Goal: Task Accomplishment & Management: Complete application form

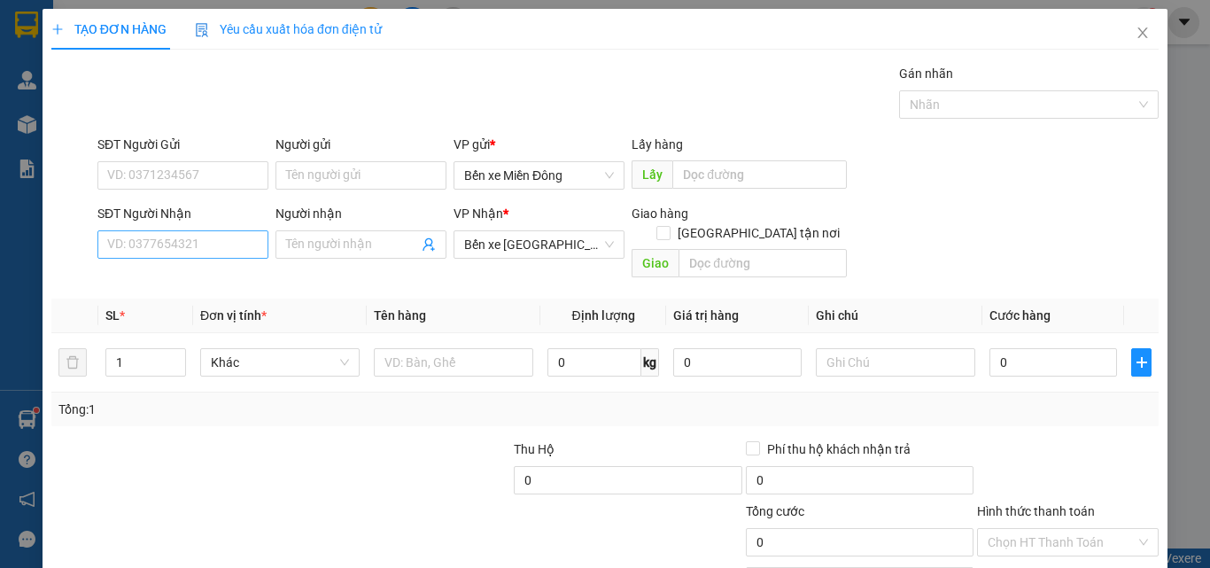
click at [301, 253] on input "Người nhận" at bounding box center [352, 244] width 132 height 19
click at [216, 253] on input "SĐT Người Nhận" at bounding box center [182, 244] width 171 height 28
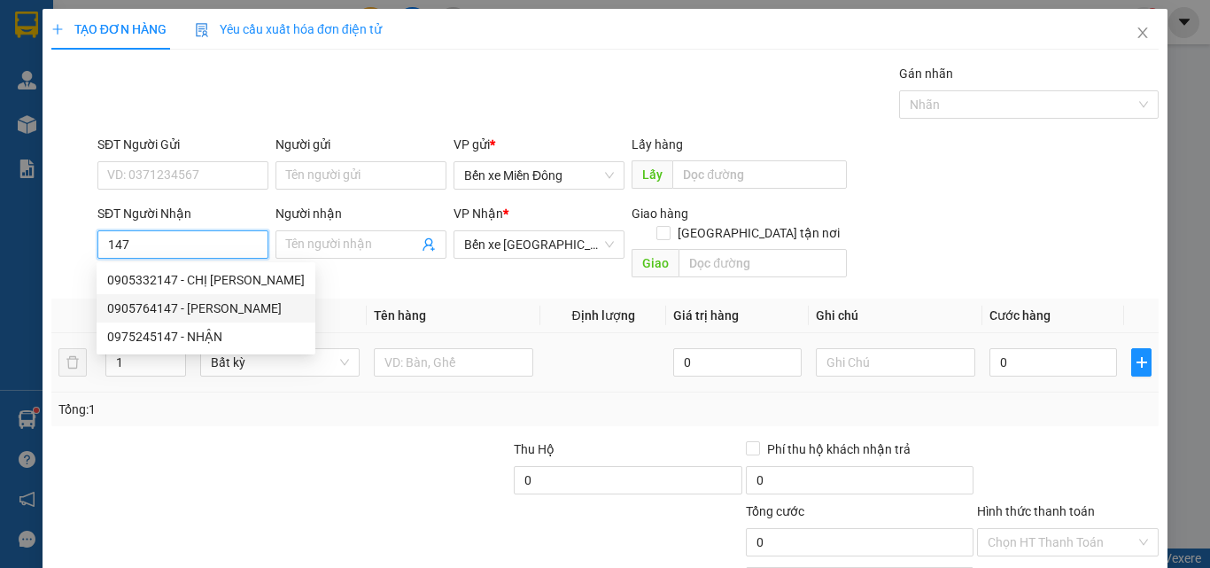
click at [199, 310] on div "0905764147 - HẢI VY" at bounding box center [206, 308] width 198 height 19
type input "0905764147"
type input "HẢI VY"
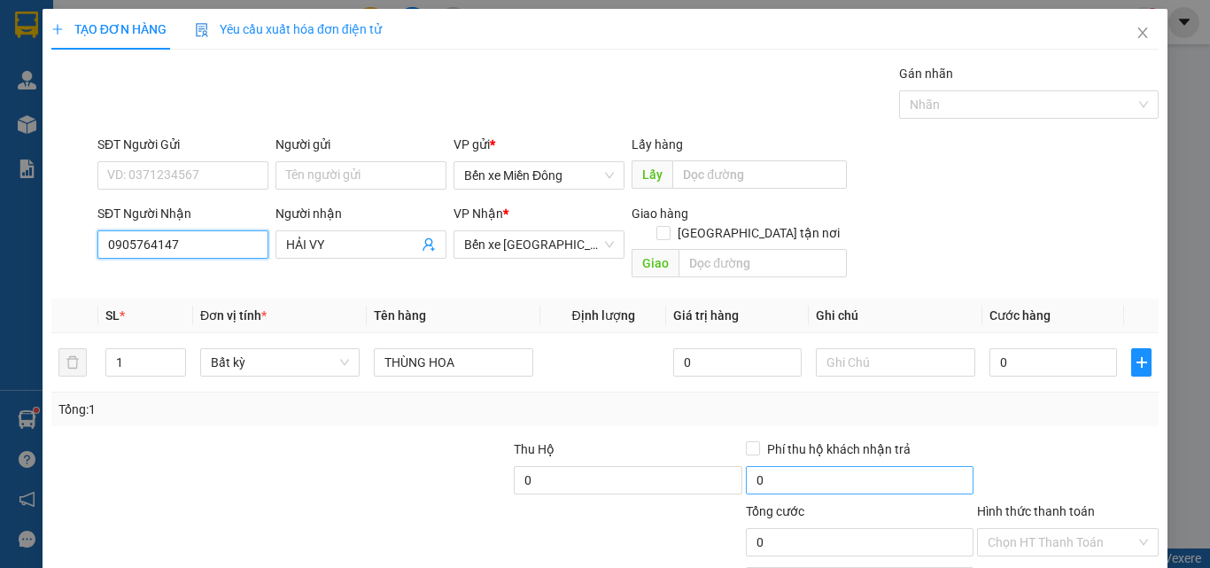
scroll to position [88, 0]
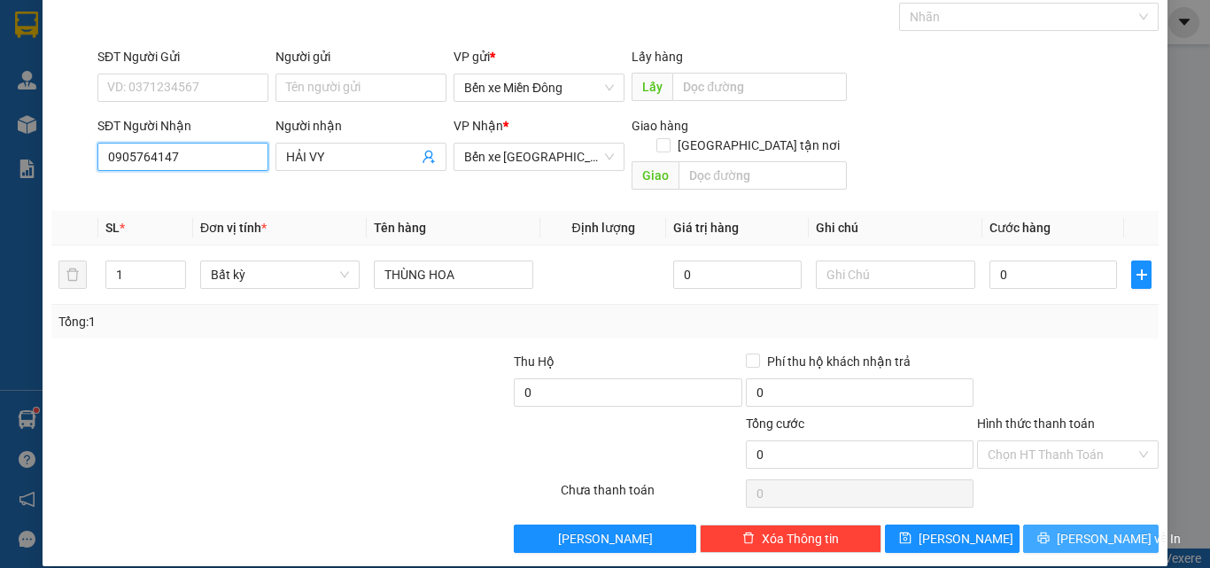
type input "0905764147"
click at [1031, 525] on button "[PERSON_NAME] và In" at bounding box center [1091, 539] width 136 height 28
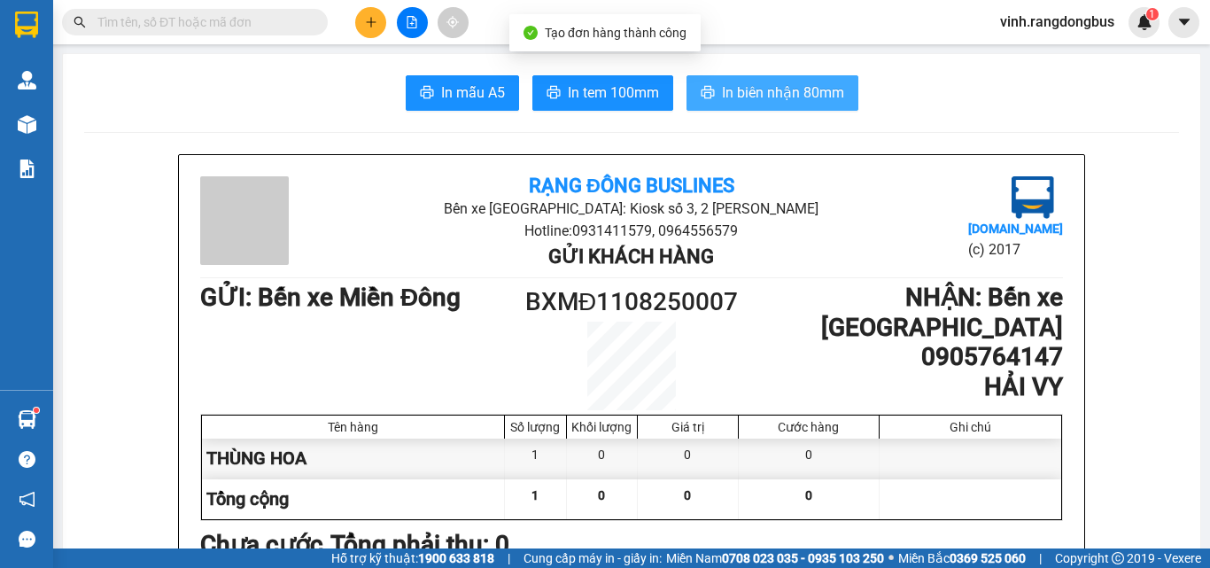
click at [733, 92] on span "In biên nhận 80mm" at bounding box center [783, 93] width 122 height 22
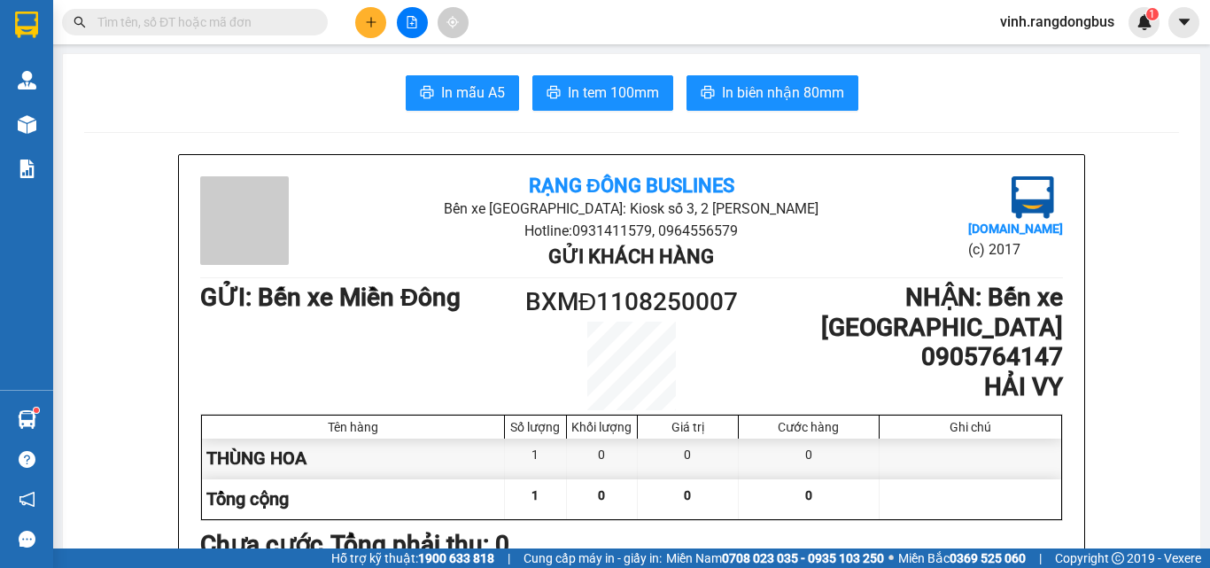
click at [362, 24] on button at bounding box center [370, 22] width 31 height 31
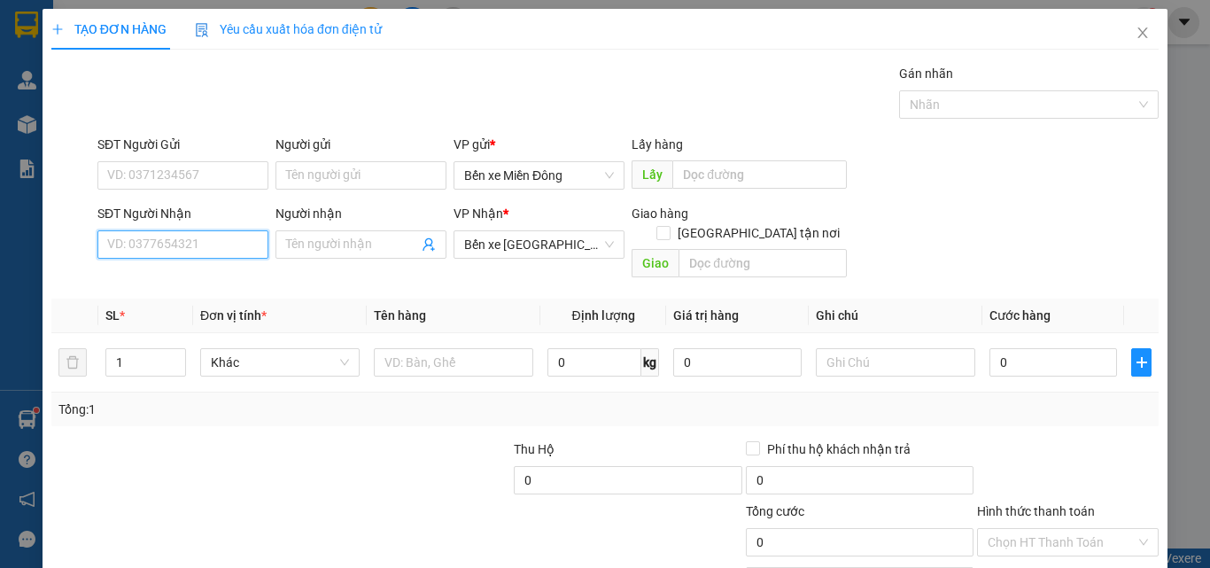
click at [206, 240] on input "SĐT Người Nhận" at bounding box center [182, 244] width 171 height 28
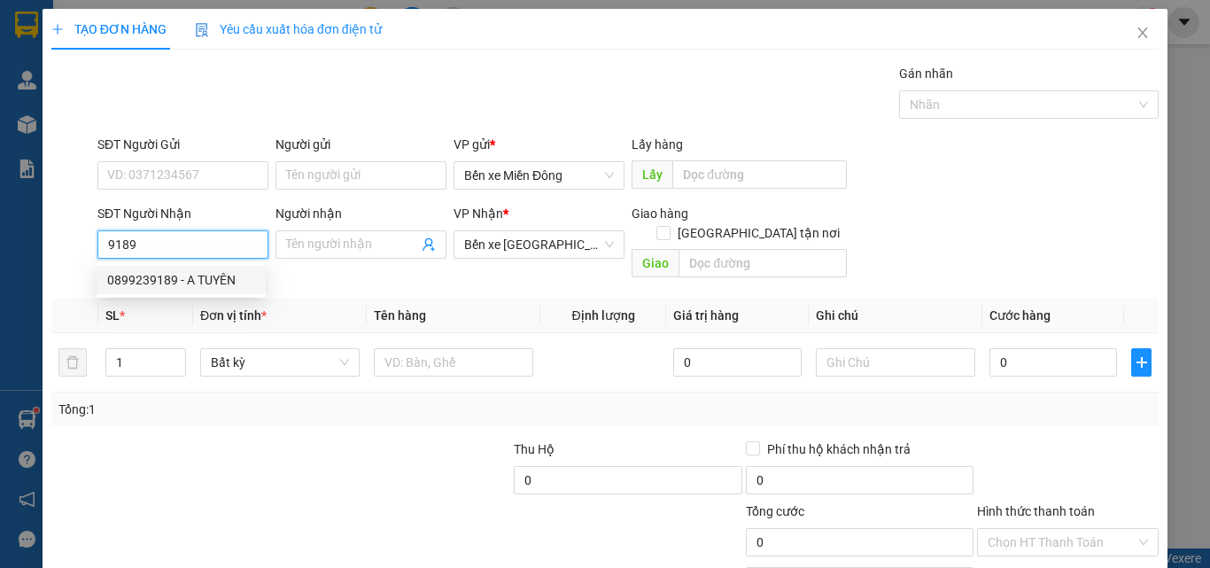
click at [199, 273] on div "0899239189 - A TUYÊN" at bounding box center [181, 279] width 148 height 19
type input "0899239189"
type input "A TUYÊN"
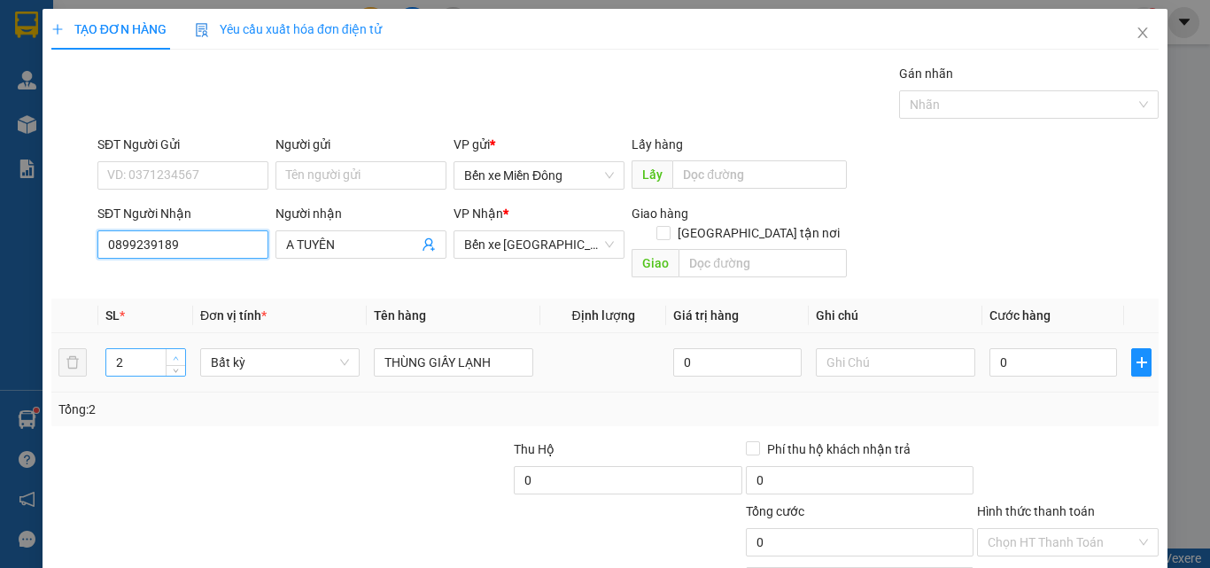
type input "0899239189"
click at [175, 349] on span "Increase Value" at bounding box center [175, 357] width 19 height 16
type input "3"
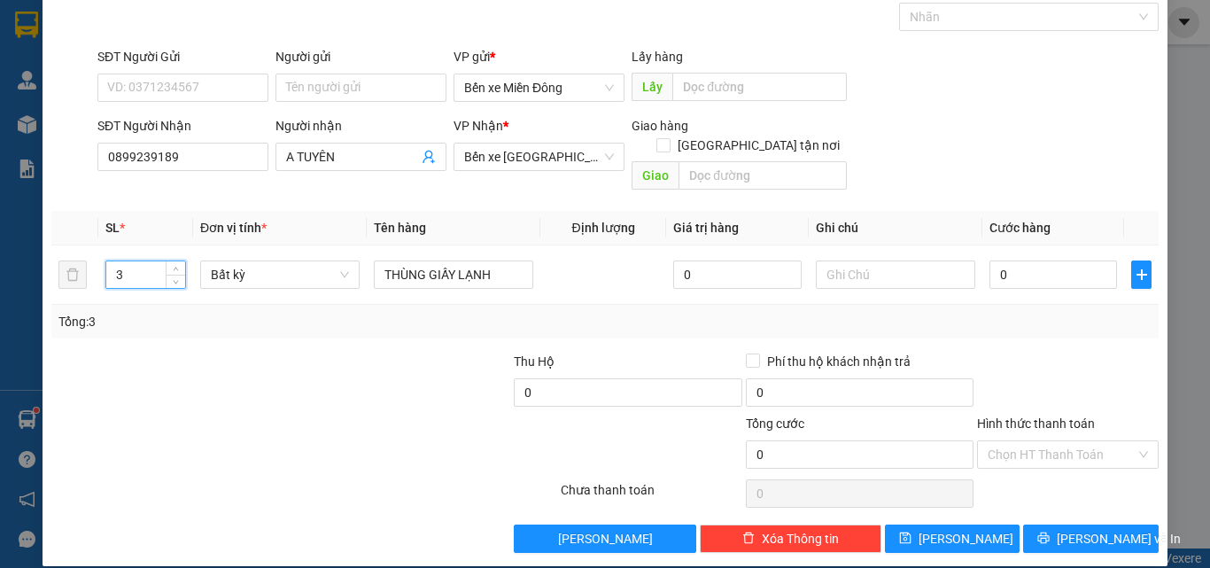
click at [261, 476] on div at bounding box center [304, 493] width 509 height 35
click at [1082, 529] on span "[PERSON_NAME] và In" at bounding box center [1119, 538] width 124 height 19
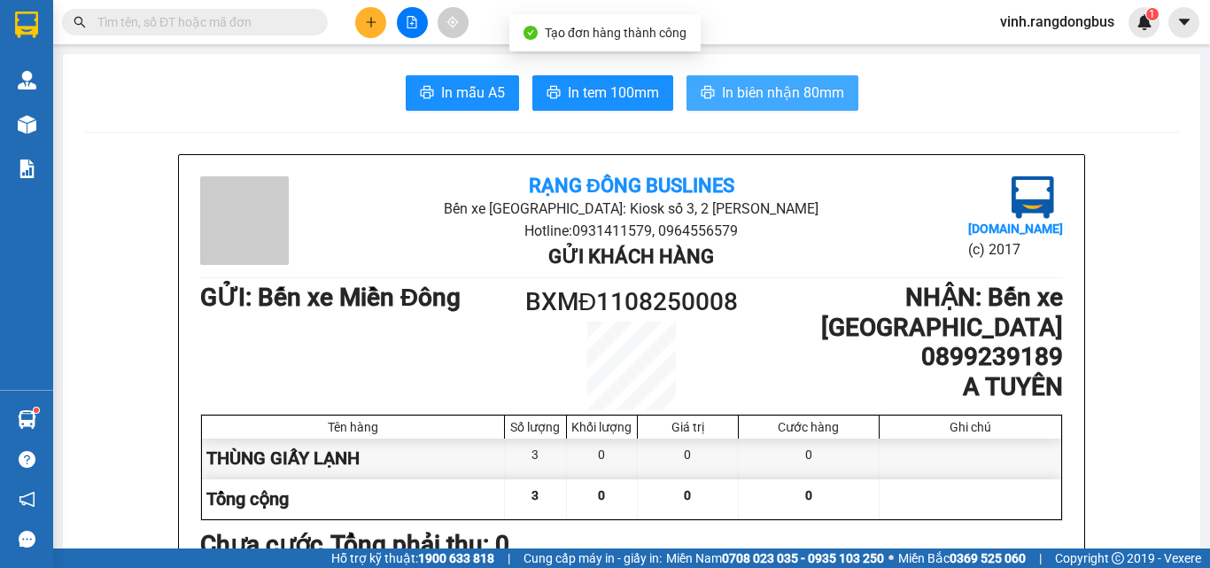
click at [806, 89] on span "In biên nhận 80mm" at bounding box center [783, 93] width 122 height 22
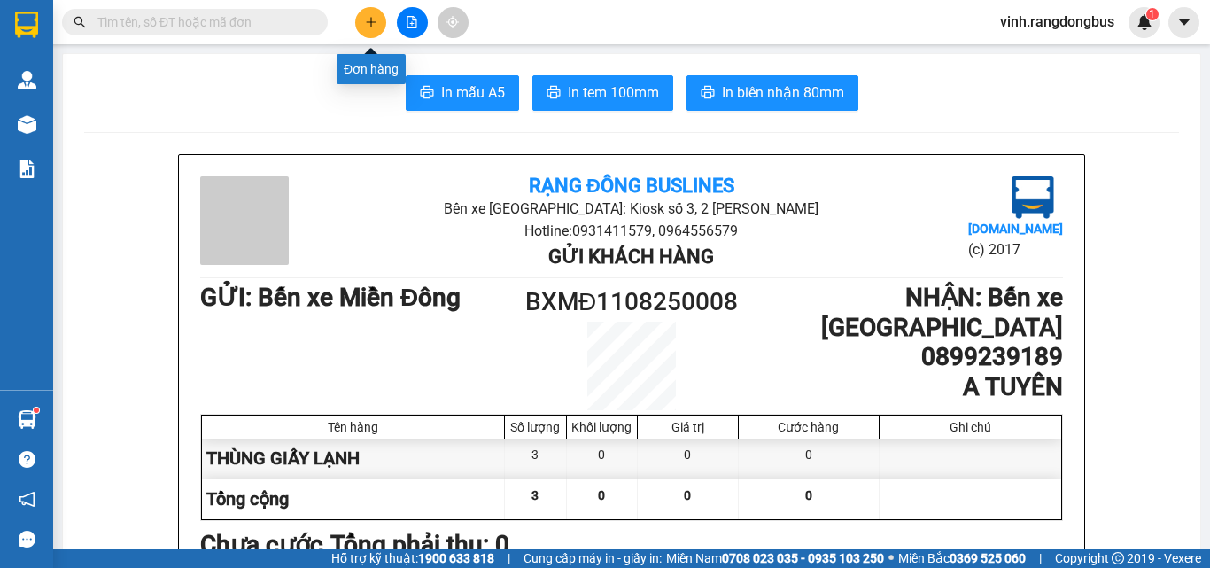
click at [363, 27] on button at bounding box center [370, 22] width 31 height 31
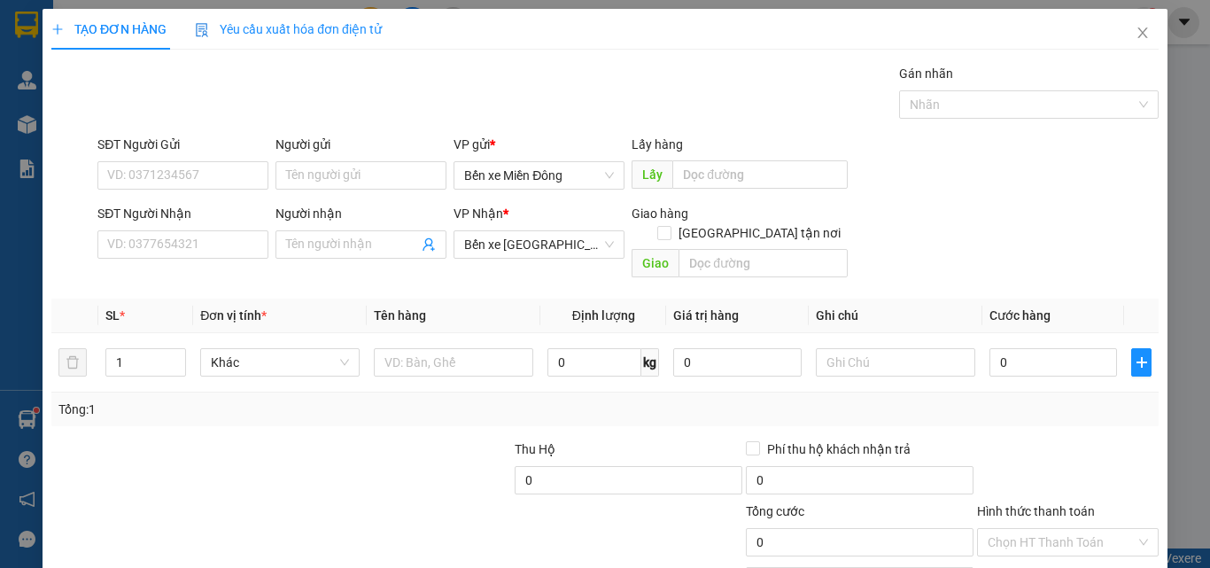
click at [186, 245] on div "SĐT Người Nhận VD: 0377654321" at bounding box center [182, 235] width 171 height 62
click at [198, 239] on input "SĐT Người Nhận" at bounding box center [182, 244] width 171 height 28
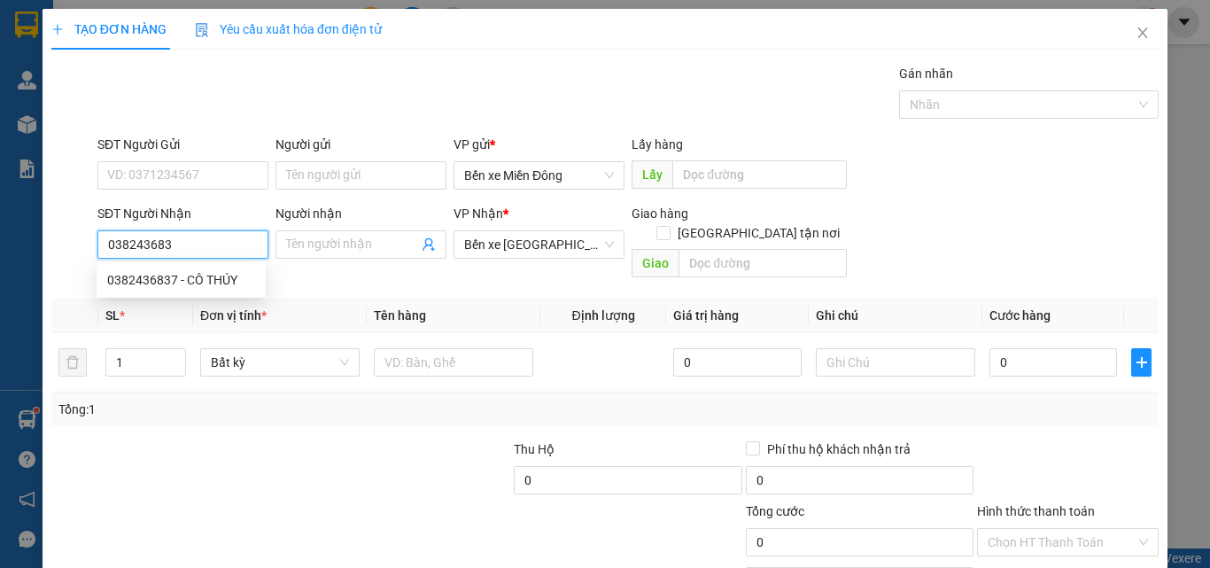
type input "0382436837"
click at [251, 280] on div "0382436837 - CÔ THÚY" at bounding box center [181, 279] width 148 height 19
type input "CÔ THÚY"
type input "50.000"
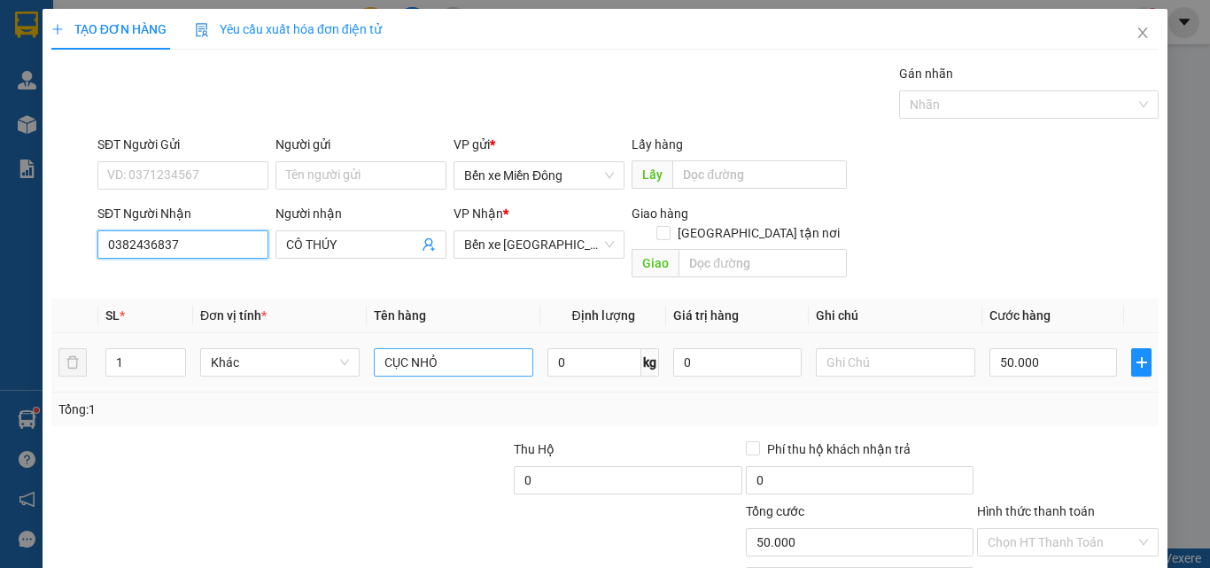
type input "0382436837"
click at [487, 348] on input "CỤC NHỎ" at bounding box center [453, 362] width 159 height 28
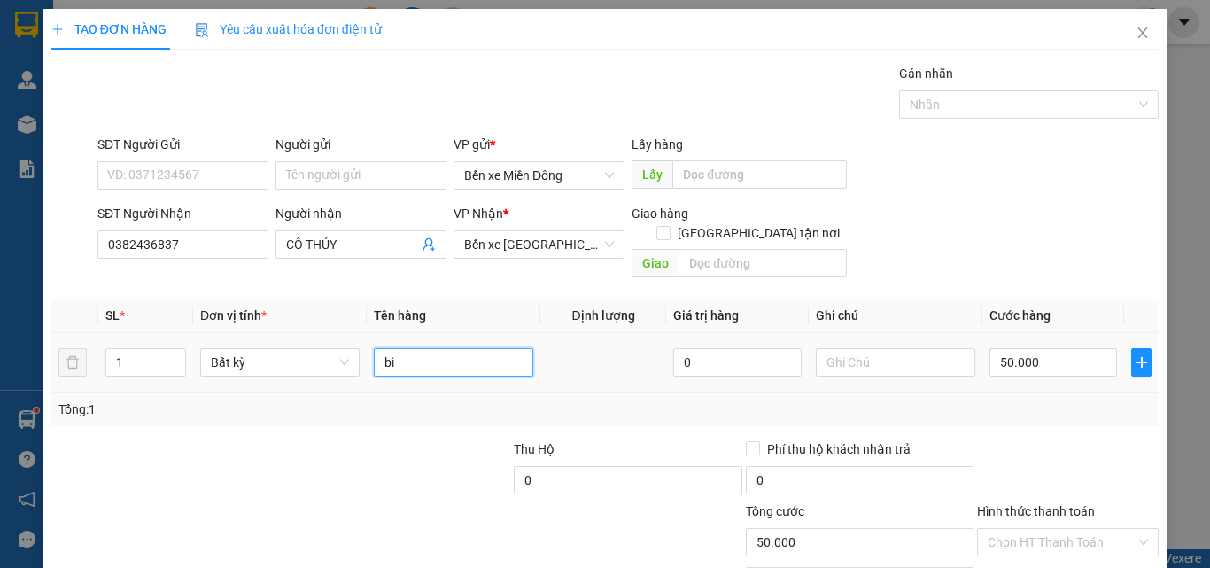
type input "b"
type input "BÌ GIẤY TỜ"
click at [1045, 348] on input "50.000" at bounding box center [1054, 362] width 128 height 28
type input "3"
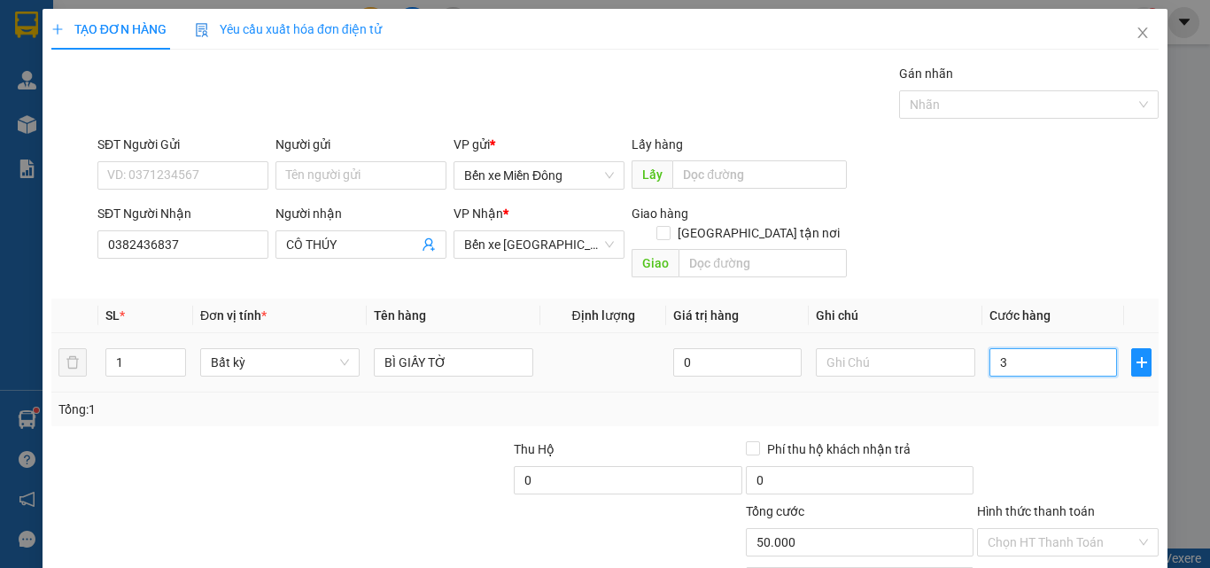
type input "3"
type input "30"
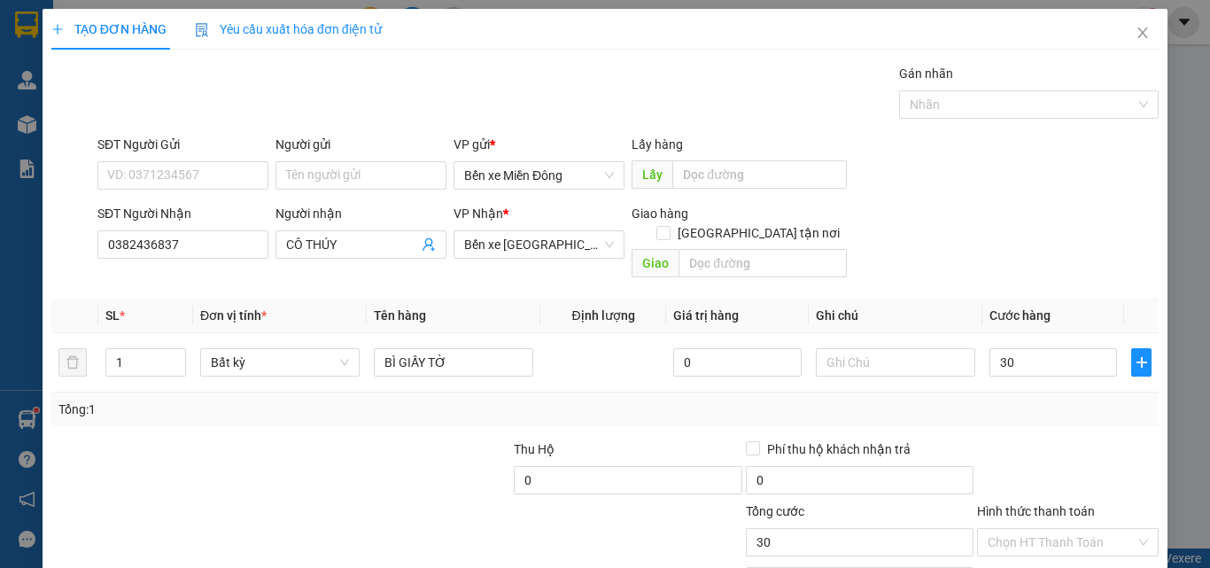
click at [1098, 400] on div "Tổng: 1" at bounding box center [604, 409] width 1093 height 19
type input "30.000"
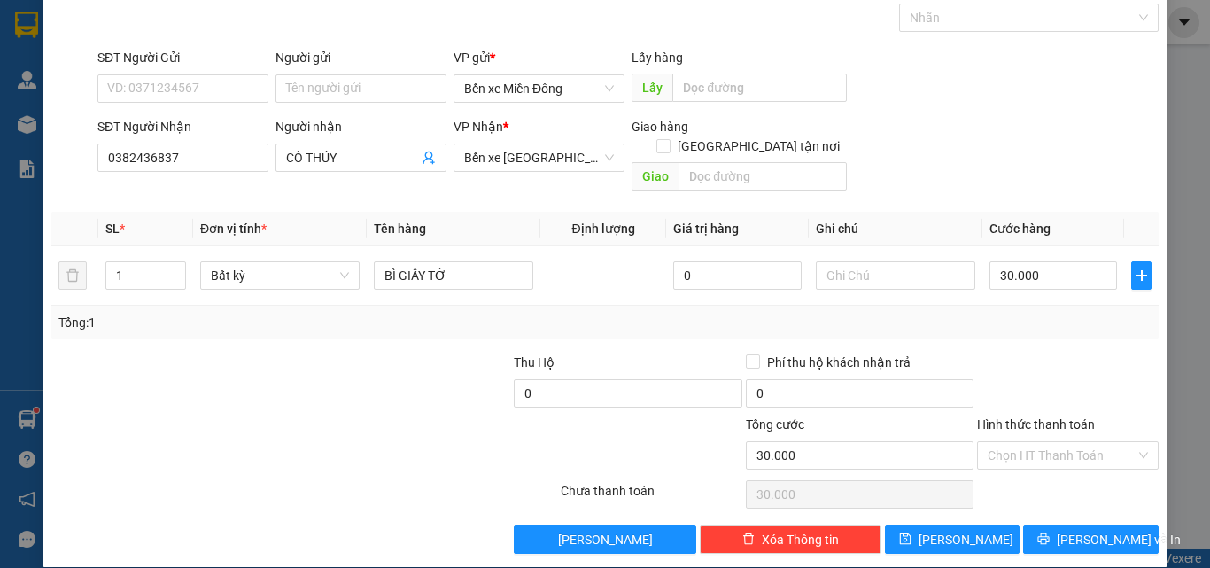
scroll to position [88, 0]
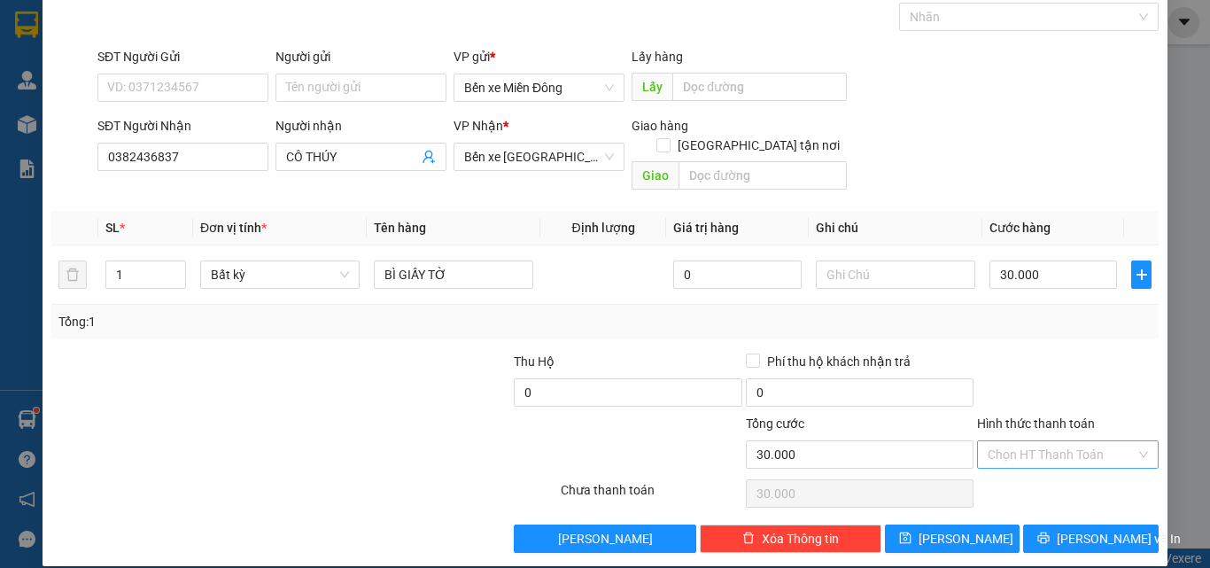
click at [1067, 441] on input "Hình thức thanh toán" at bounding box center [1062, 454] width 148 height 27
click at [1046, 471] on div "Tại văn phòng" at bounding box center [1057, 470] width 159 height 19
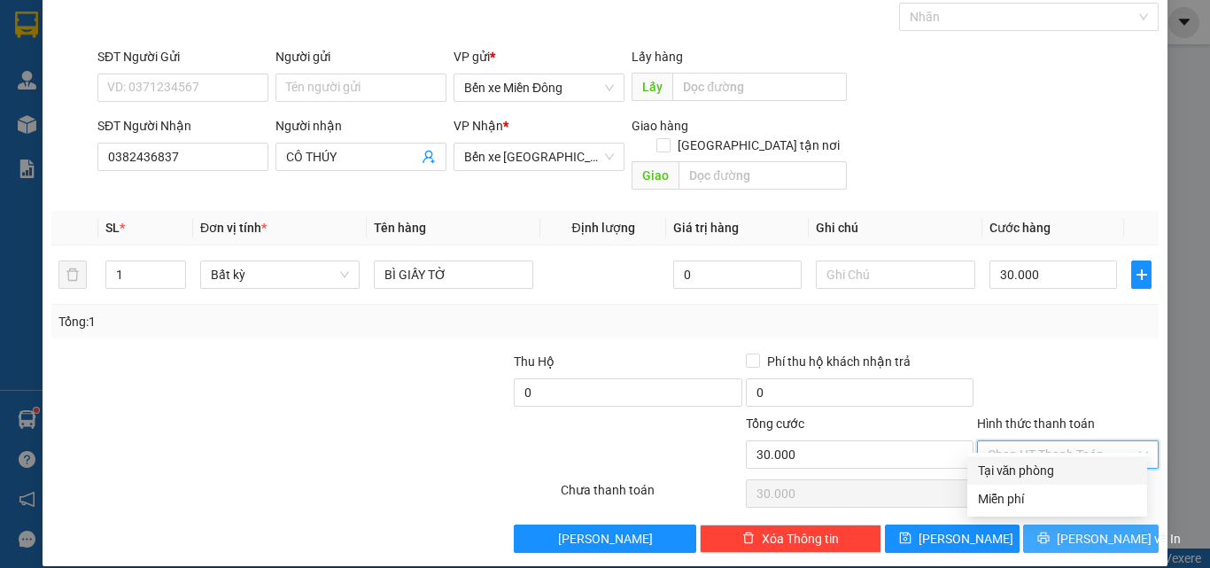
type input "0"
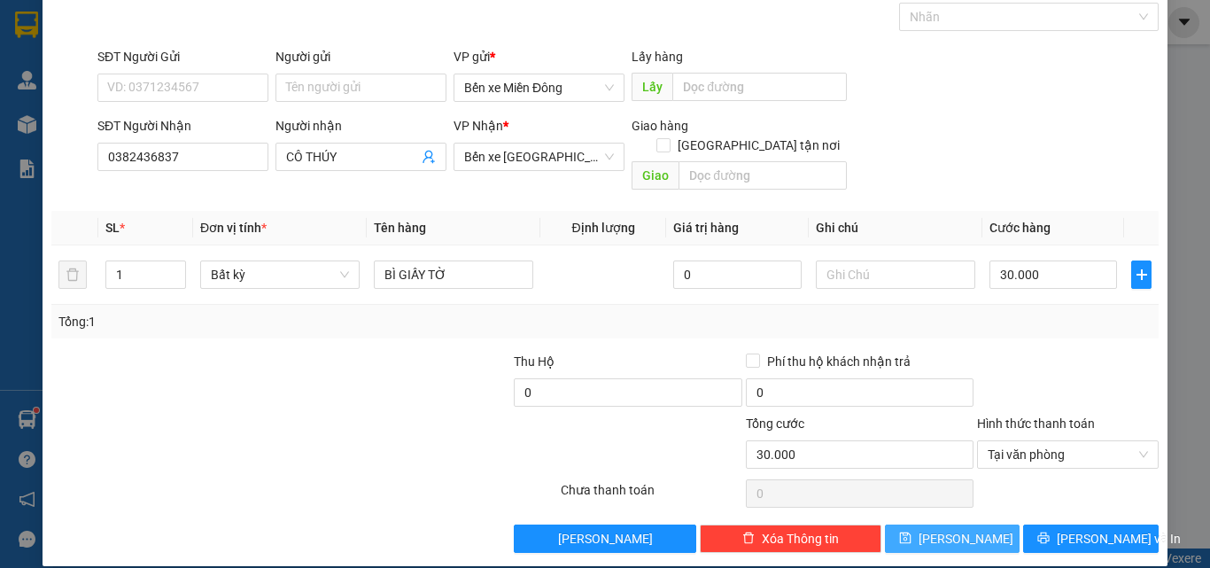
click at [958, 525] on button "[PERSON_NAME]" at bounding box center [953, 539] width 136 height 28
type input "0"
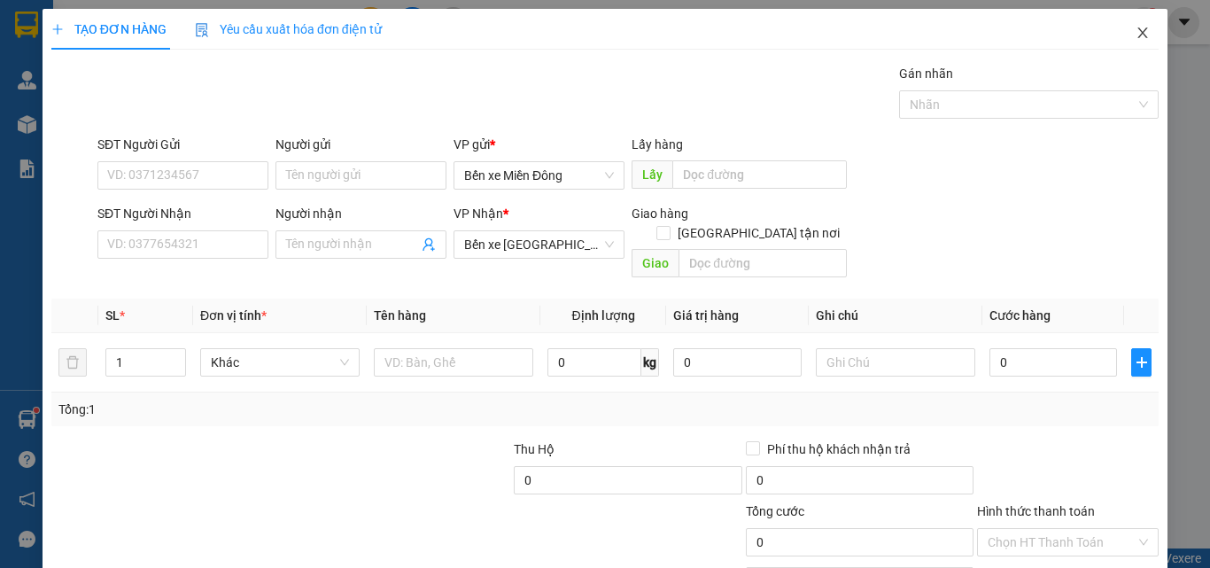
click at [1136, 27] on icon "close" at bounding box center [1143, 33] width 14 height 14
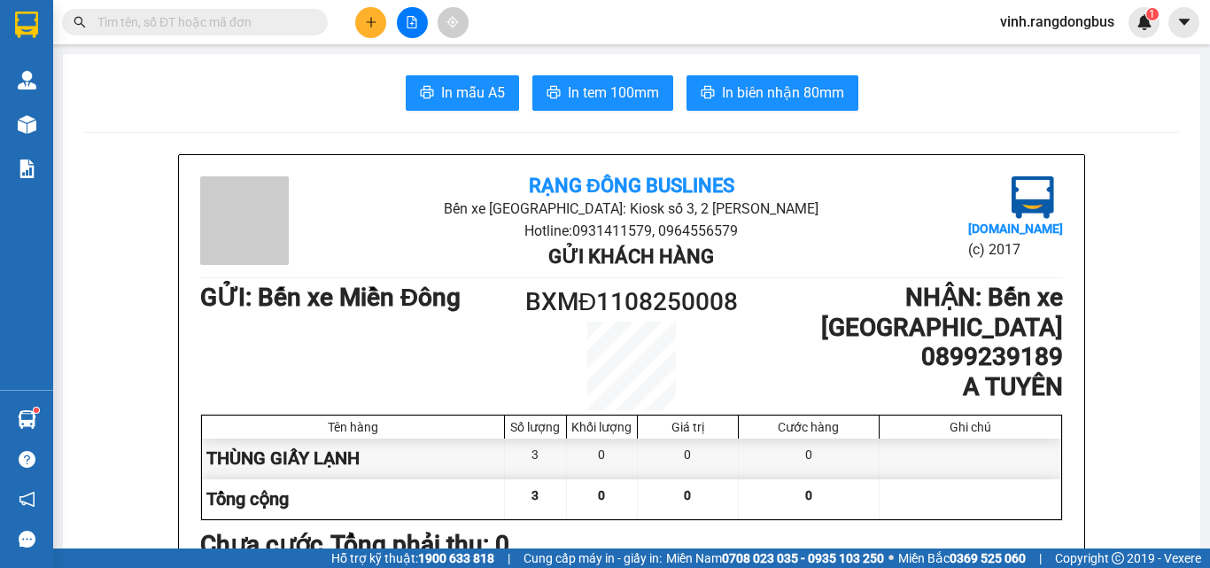
drag, startPoint x: 364, startPoint y: 16, endPoint x: 371, endPoint y: 23, distance: 10.0
click at [371, 23] on icon "plus" at bounding box center [371, 22] width 12 height 12
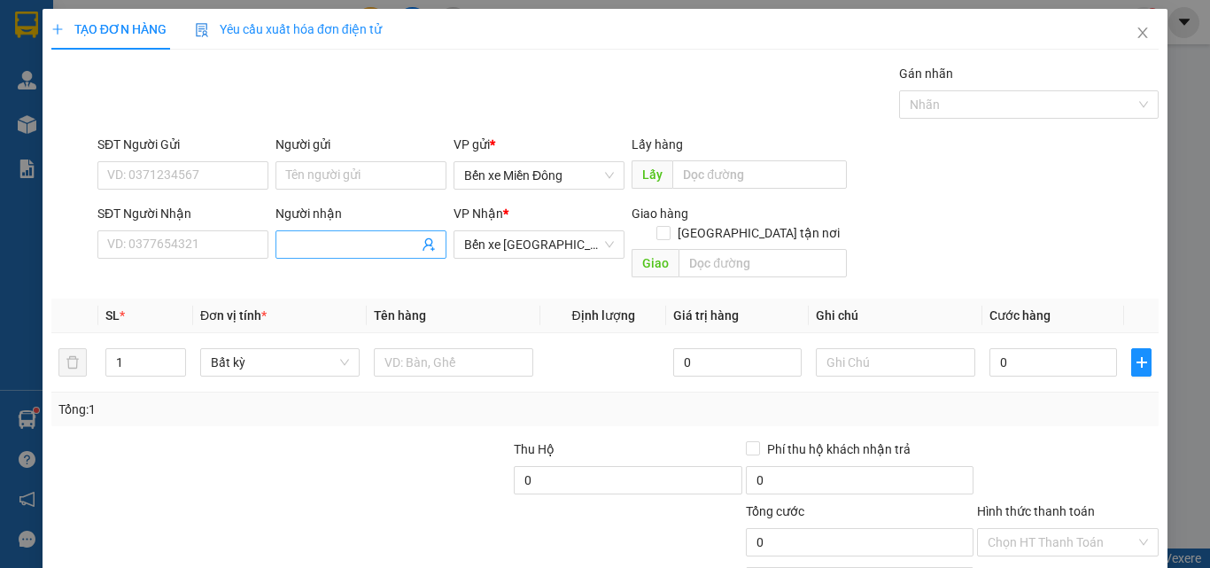
click at [296, 237] on input "Người nhận" at bounding box center [352, 244] width 132 height 19
type input "CÔ LỢI"
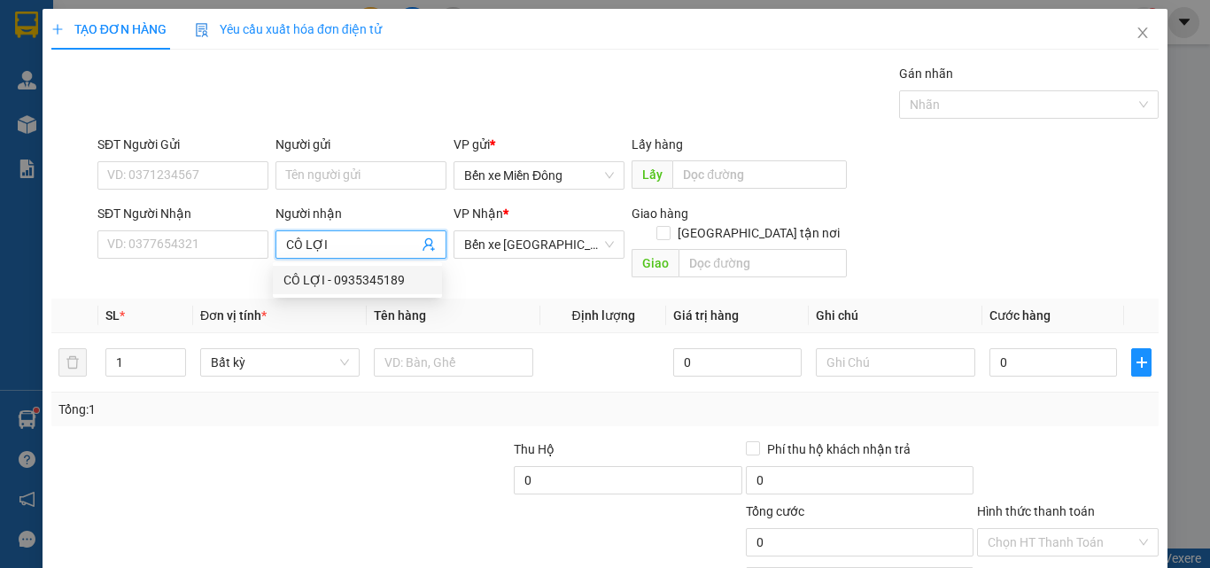
drag, startPoint x: 363, startPoint y: 278, endPoint x: 443, endPoint y: 312, distance: 86.6
click at [365, 279] on div "CÔ LỢI - 0935345189" at bounding box center [358, 279] width 148 height 19
type input "0935345189"
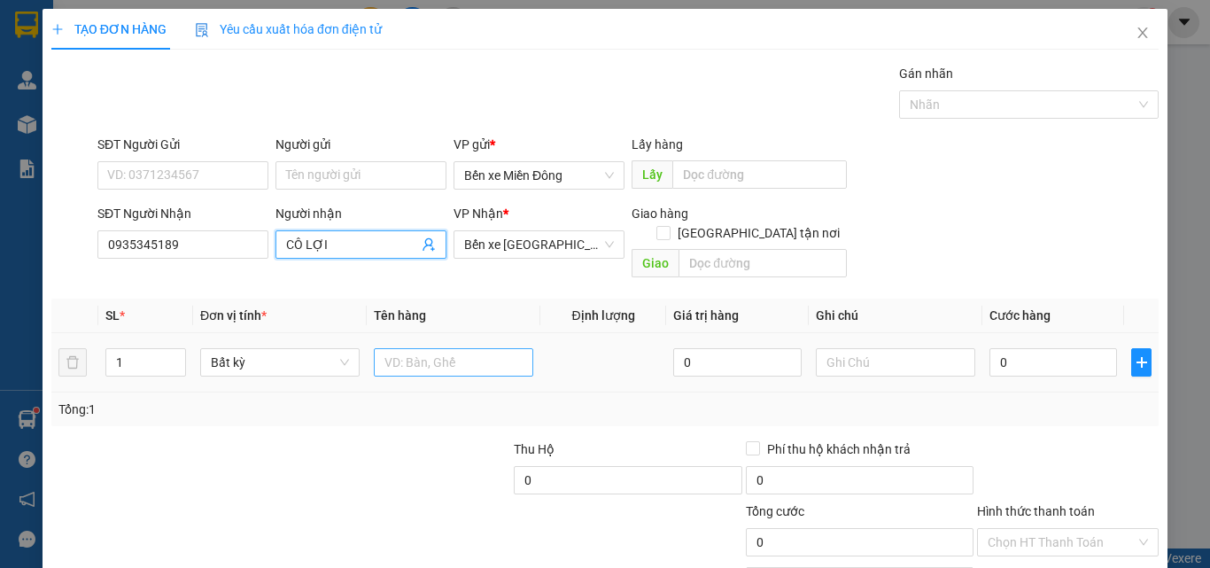
type input "CÔ LỢI"
click at [442, 348] on input "text" at bounding box center [453, 362] width 159 height 28
type input "CỤC ĐEN"
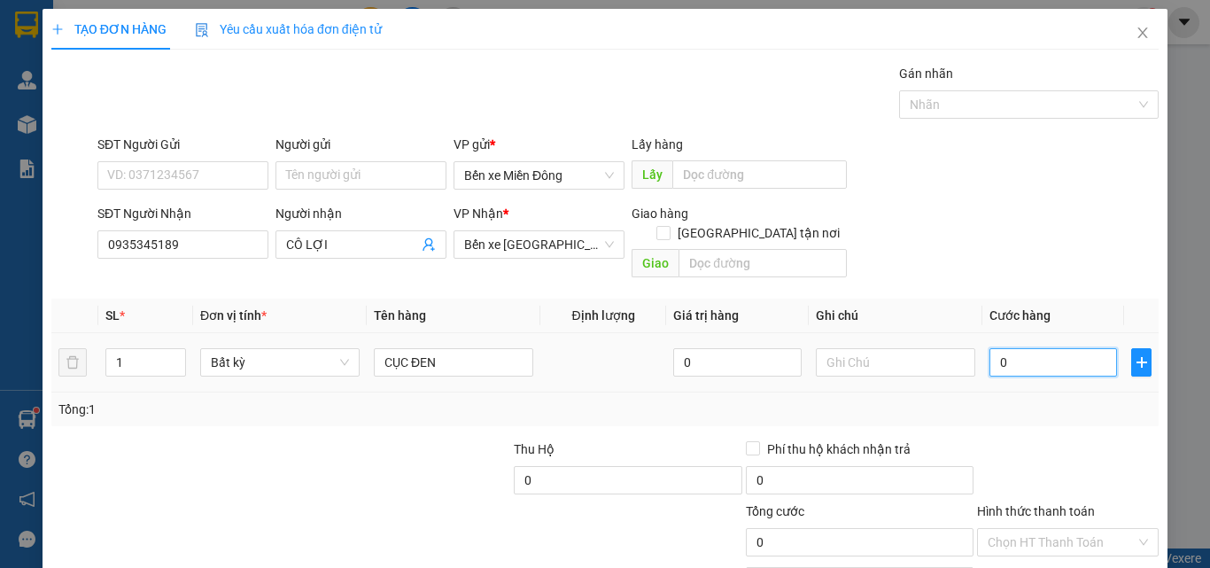
click at [1048, 349] on input "0" at bounding box center [1054, 362] width 128 height 28
type input "80"
click at [1046, 400] on div "Tổng: 1" at bounding box center [604, 409] width 1093 height 19
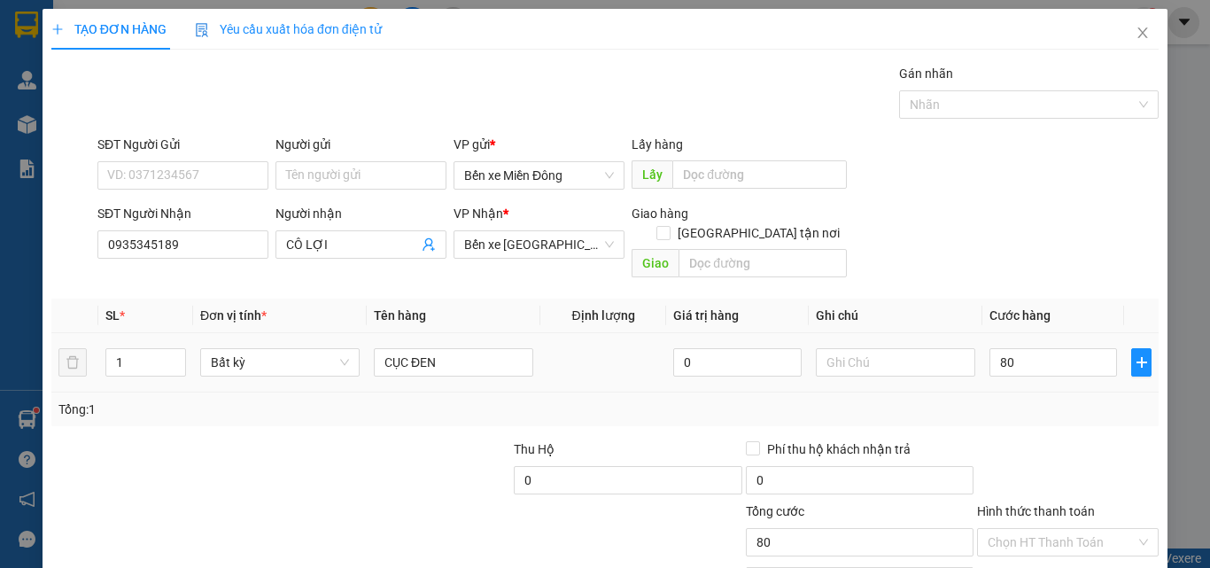
type input "80.000"
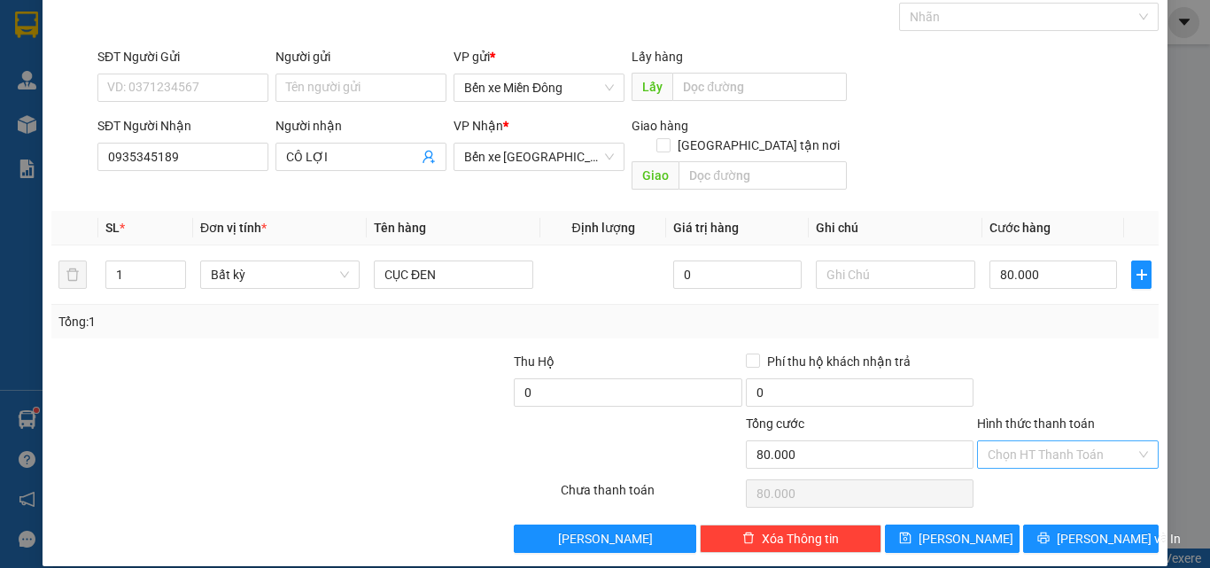
click at [1033, 441] on input "Hình thức thanh toán" at bounding box center [1062, 454] width 148 height 27
click at [1015, 476] on div "Tại văn phòng" at bounding box center [1057, 470] width 159 height 19
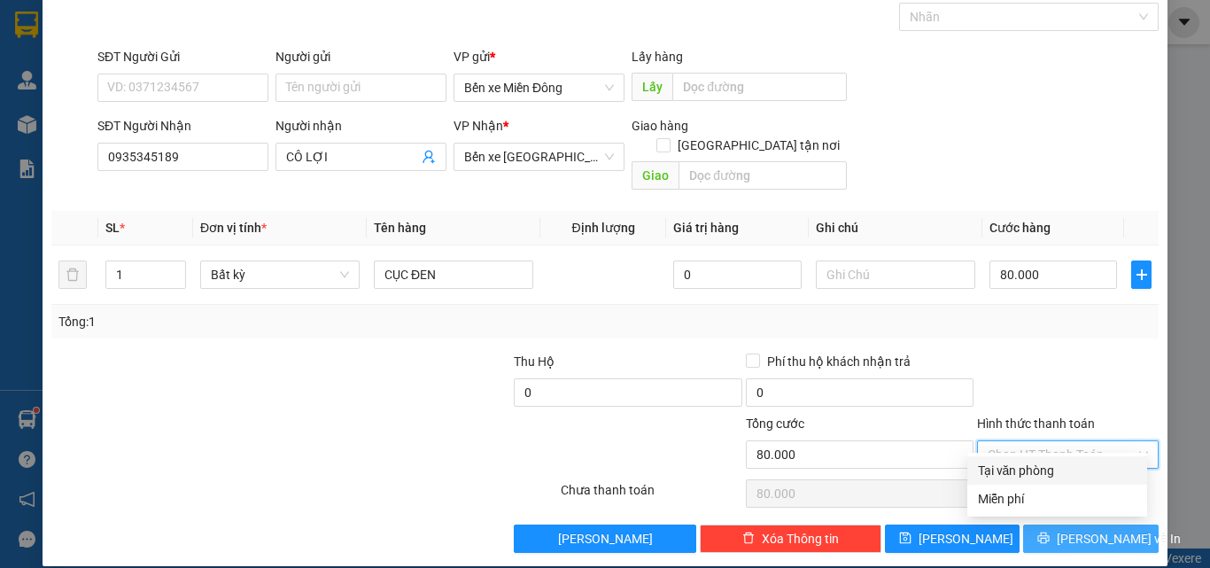
type input "0"
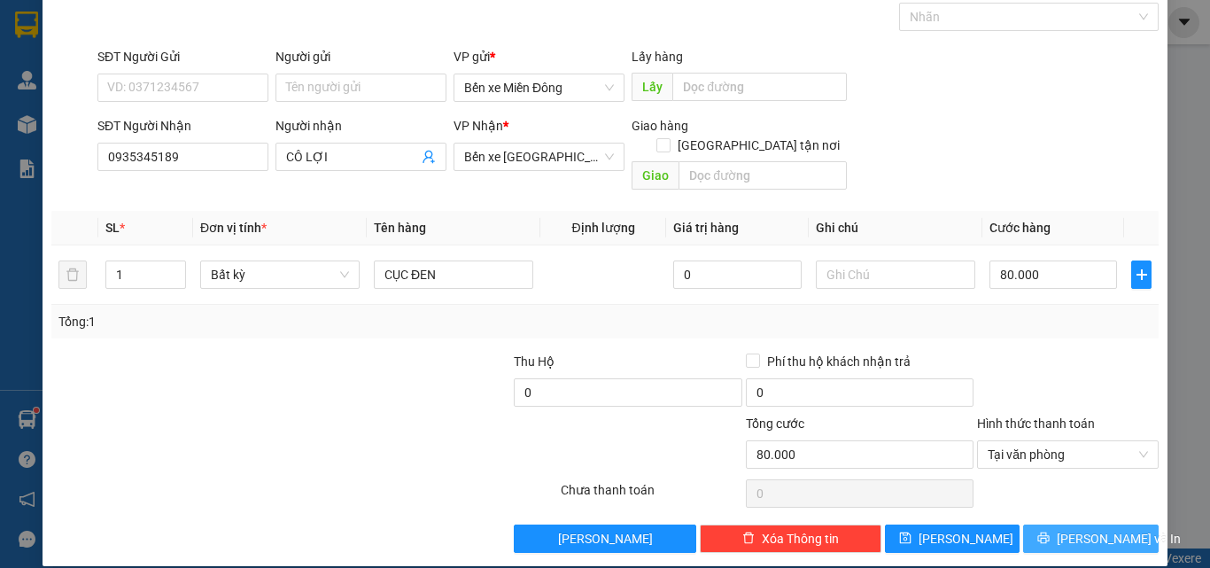
click at [1035, 525] on button "[PERSON_NAME] và In" at bounding box center [1091, 539] width 136 height 28
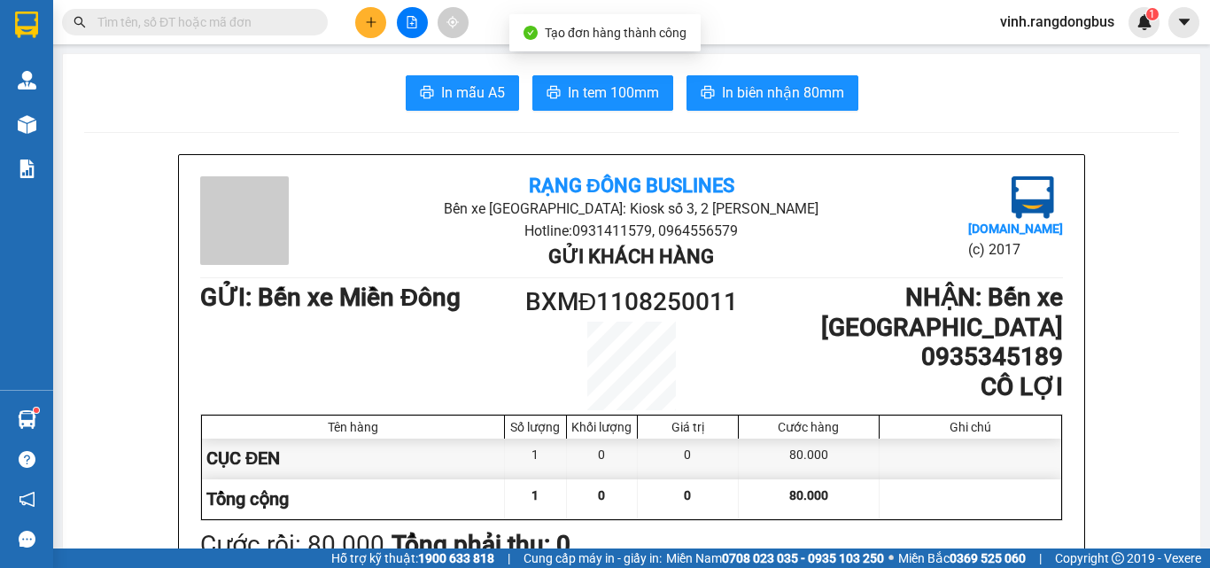
click at [669, 82] on div "In mẫu A5 In tem 100mm In biên nhận 80mm" at bounding box center [631, 92] width 1095 height 35
click at [690, 77] on button "In biên nhận 80mm" at bounding box center [773, 92] width 172 height 35
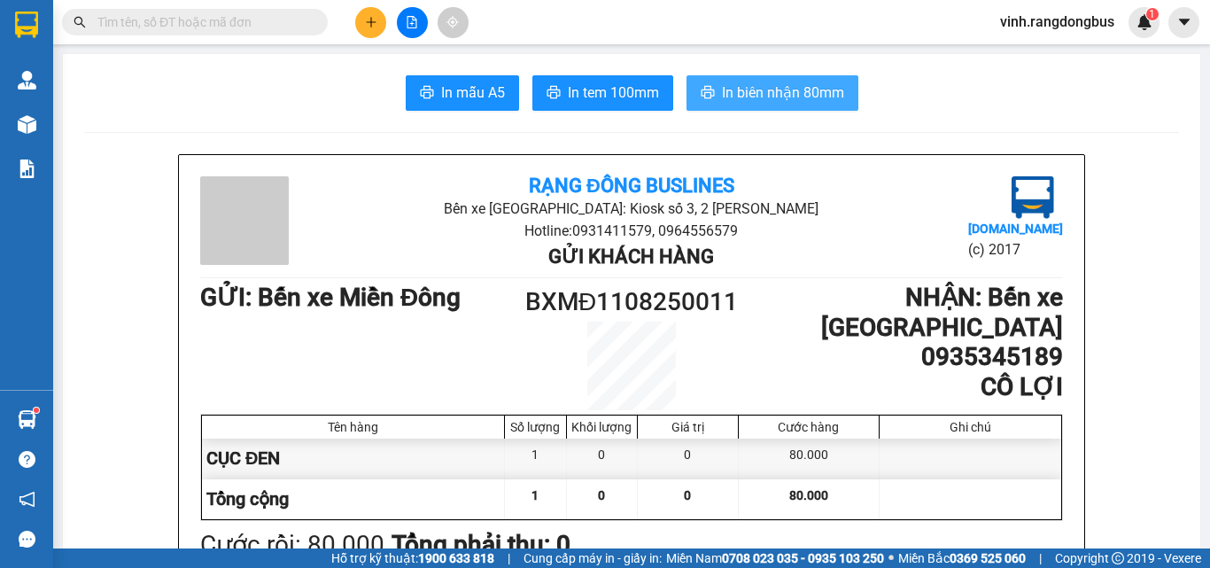
click at [722, 90] on span "In biên nhận 80mm" at bounding box center [783, 93] width 122 height 22
click at [409, 30] on button at bounding box center [412, 22] width 31 height 31
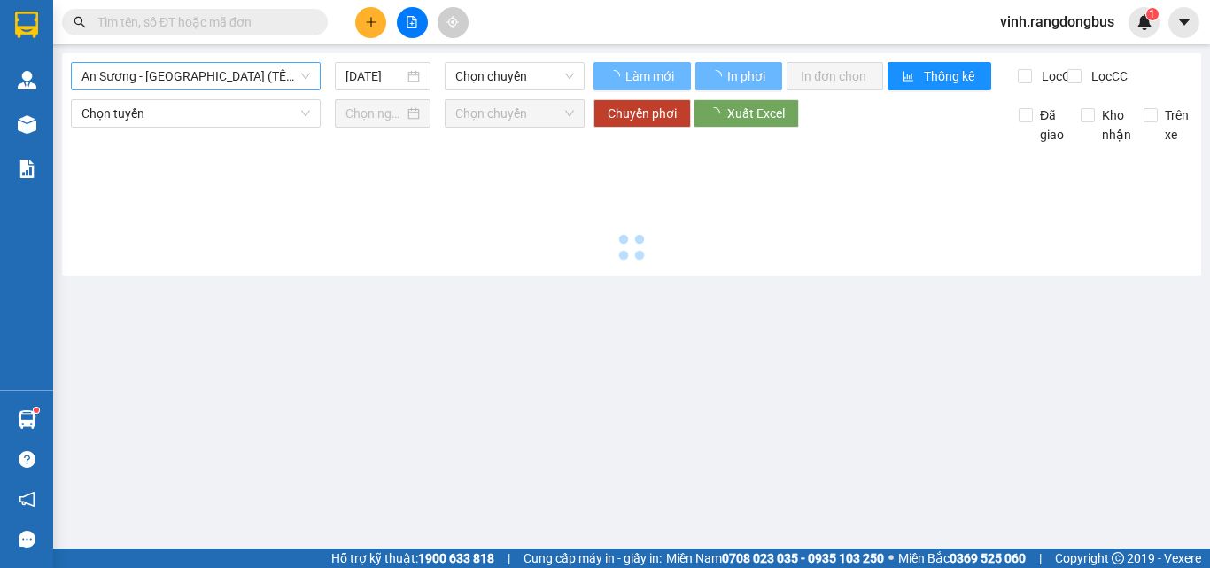
click at [204, 82] on span "An Sương - Quảng Ngãi (TẾT)" at bounding box center [196, 76] width 229 height 27
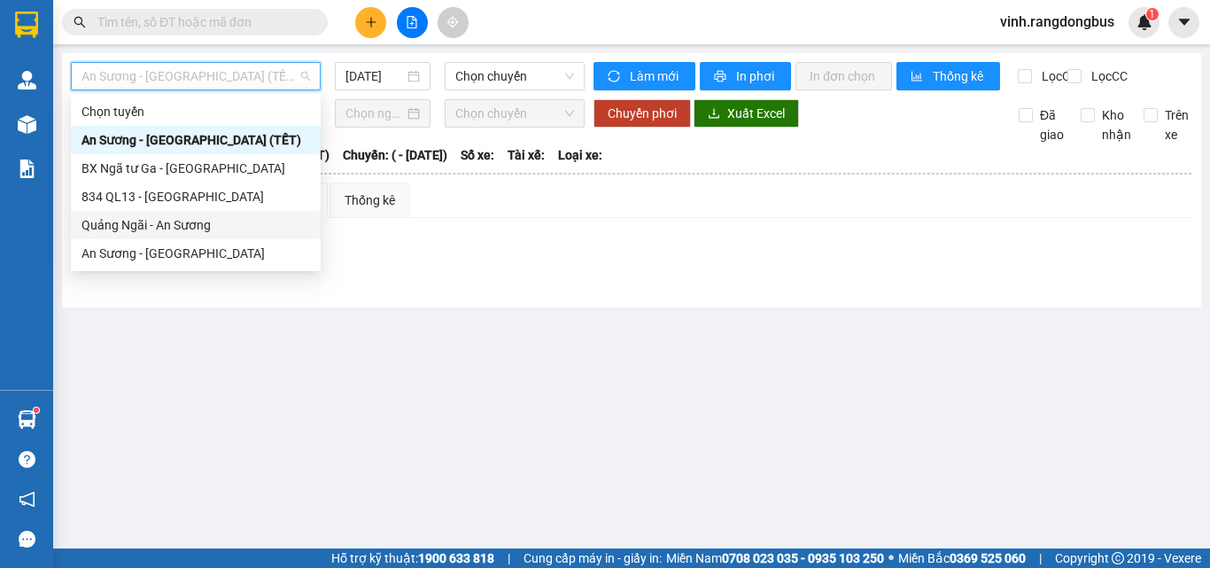
click at [172, 224] on div "Quảng Ngãi - An Sương" at bounding box center [196, 224] width 229 height 19
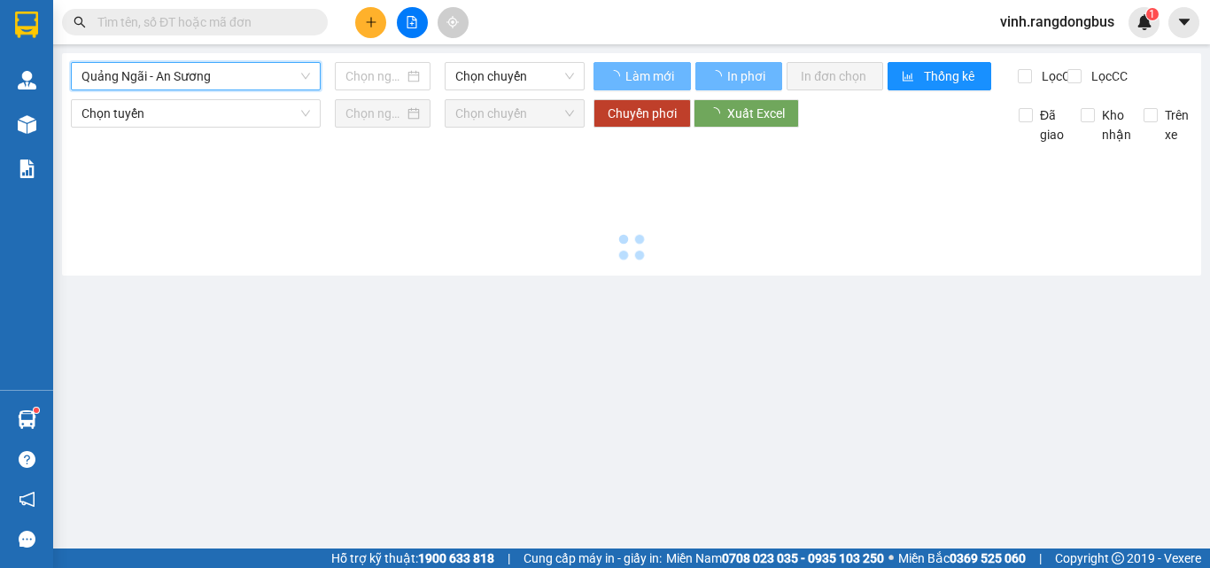
type input "[DATE]"
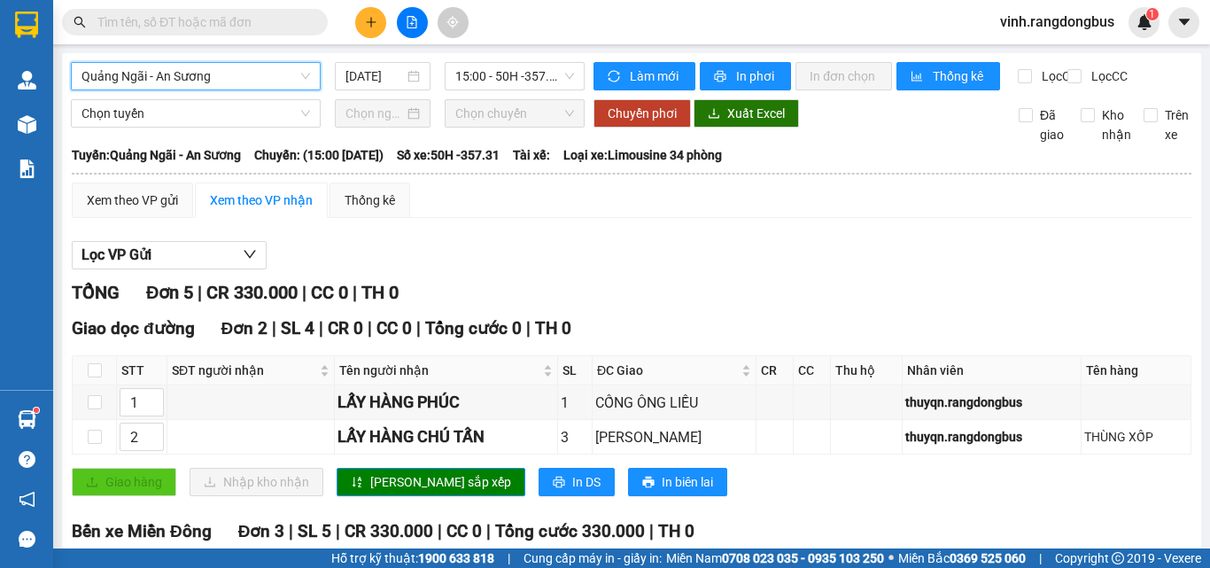
scroll to position [250, 0]
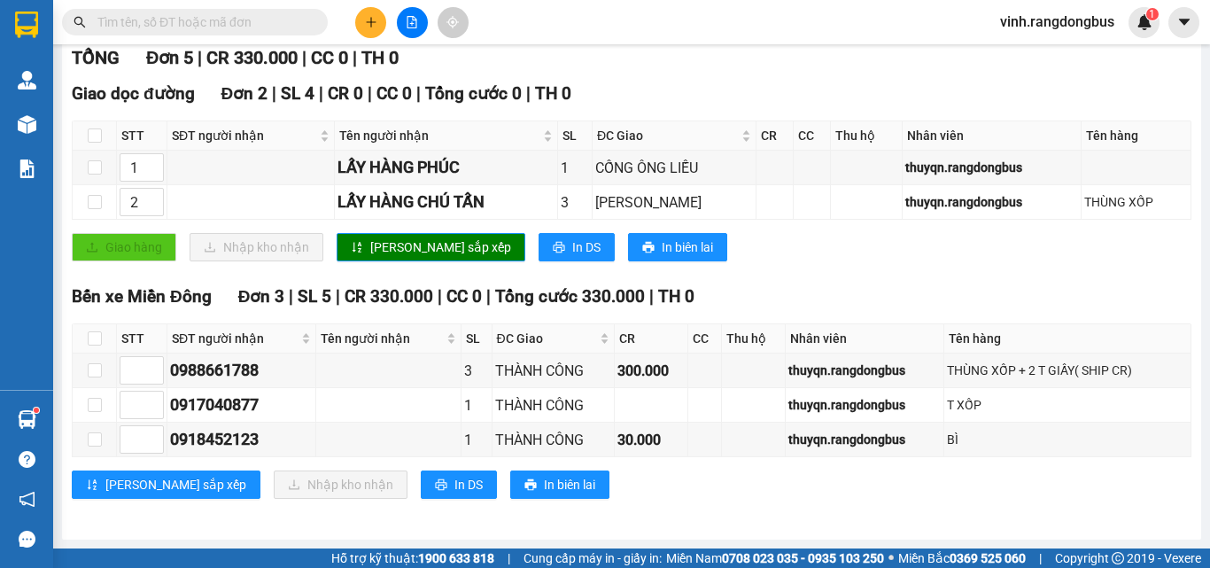
click at [308, 18] on span at bounding box center [195, 22] width 266 height 27
click at [284, 25] on input "text" at bounding box center [201, 21] width 209 height 19
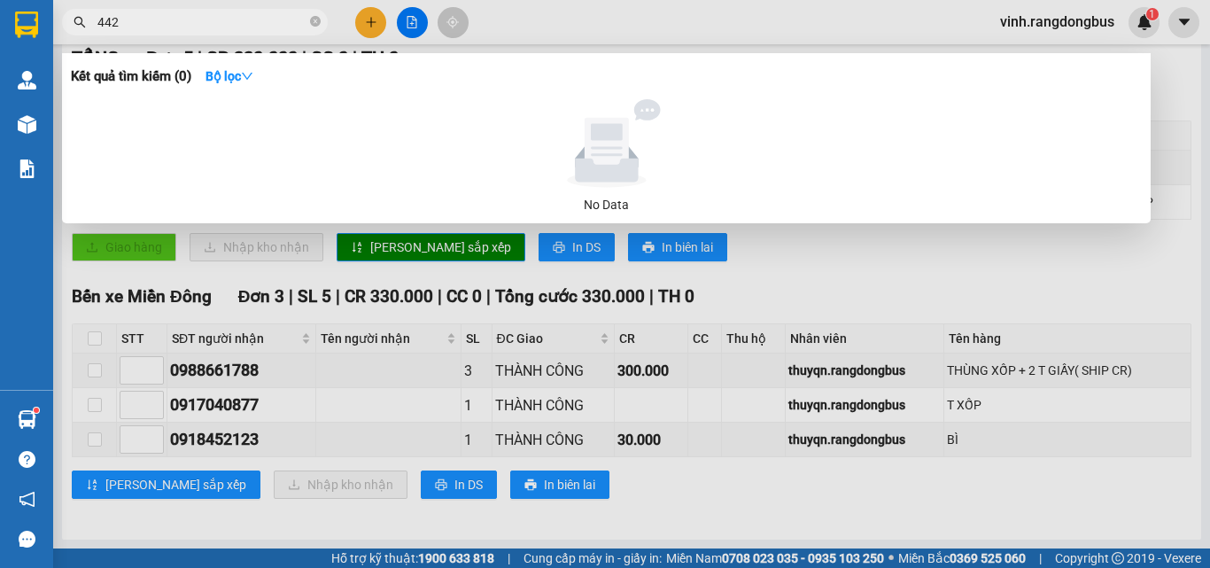
type input "4425"
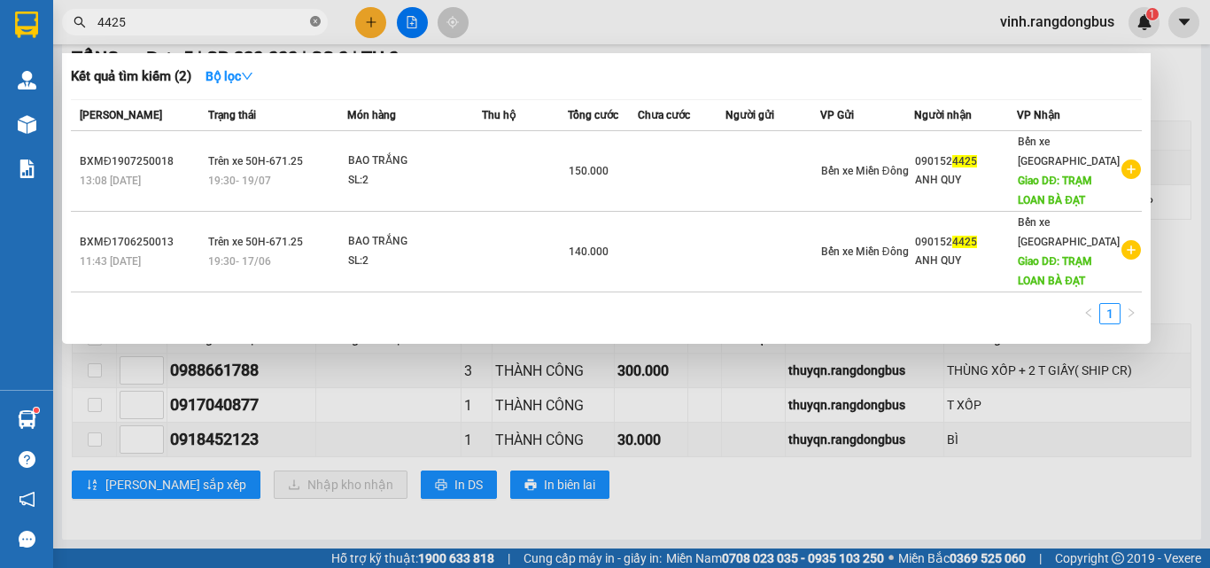
click at [315, 23] on icon "close-circle" at bounding box center [315, 21] width 11 height 11
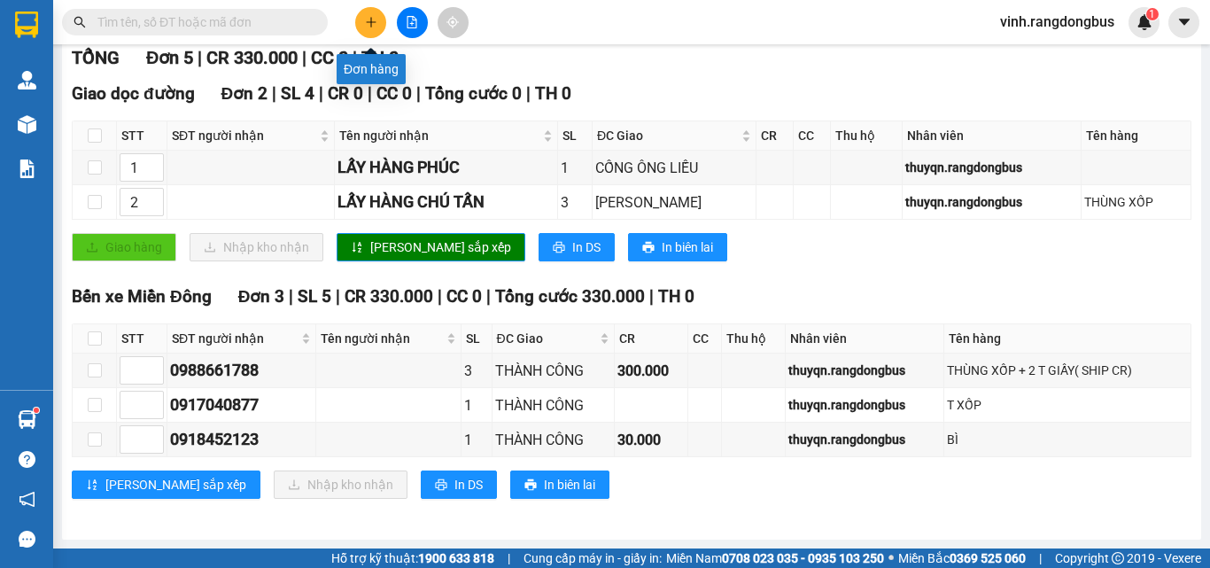
click at [374, 26] on icon "plus" at bounding box center [371, 22] width 12 height 12
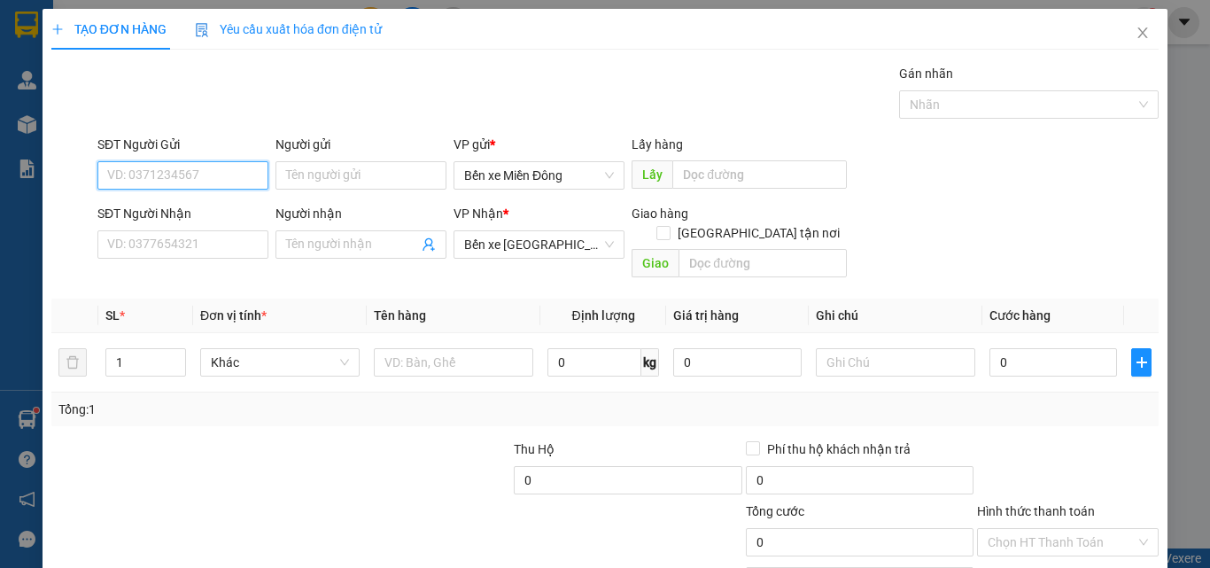
scroll to position [79, 0]
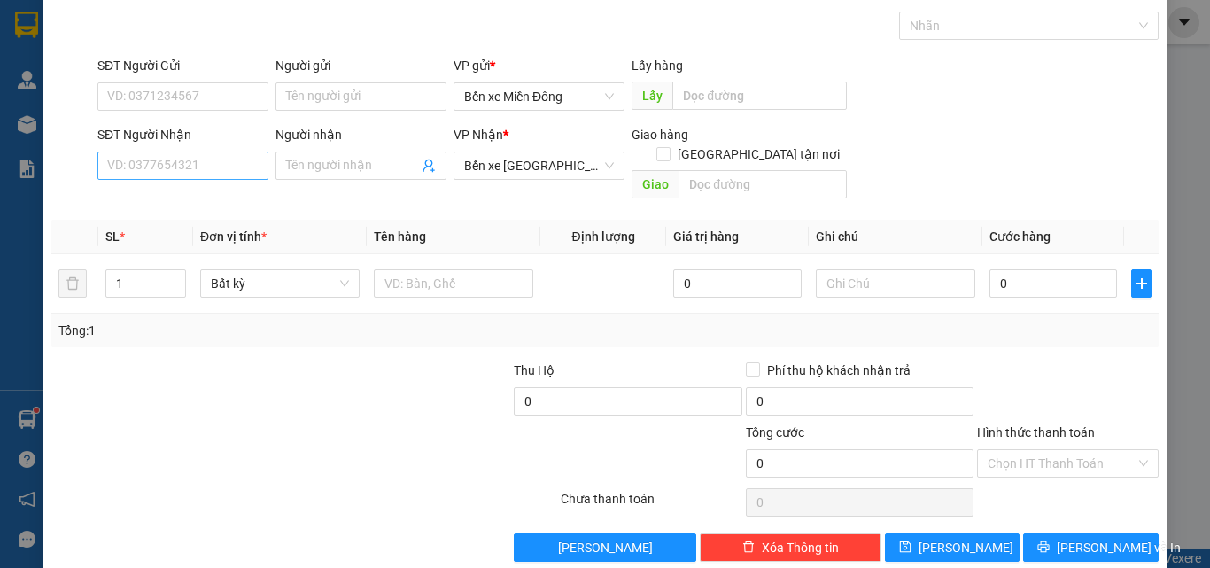
click at [130, 180] on div "SĐT Người Nhận VD: 0377654321" at bounding box center [182, 156] width 171 height 62
click at [129, 165] on input "SĐT Người Nhận" at bounding box center [182, 166] width 171 height 28
click at [206, 190] on div "0901524425 - ANH QUY" at bounding box center [181, 201] width 169 height 28
type input "0901524425"
type input "ANH QUY"
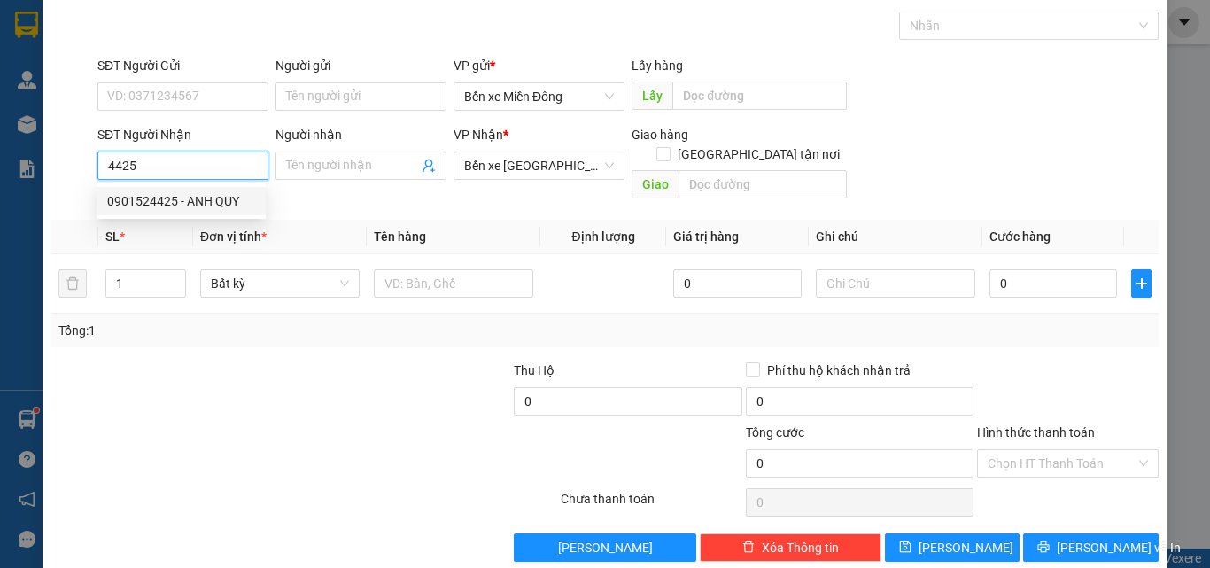
type input "TRẠM LOAN BÀ ĐẠT"
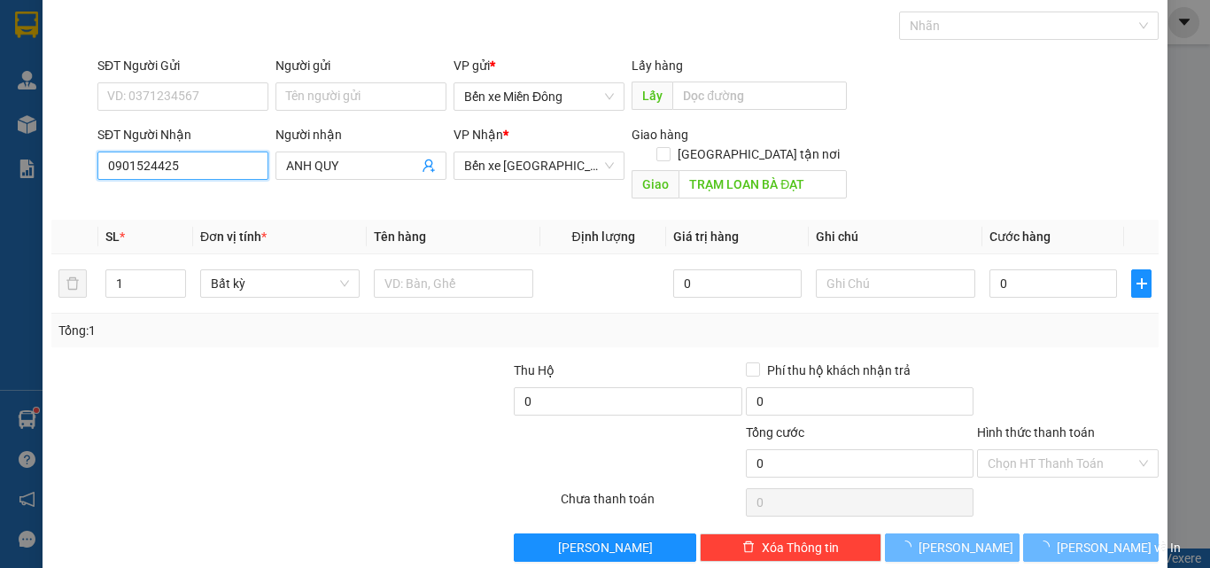
type input "150.000"
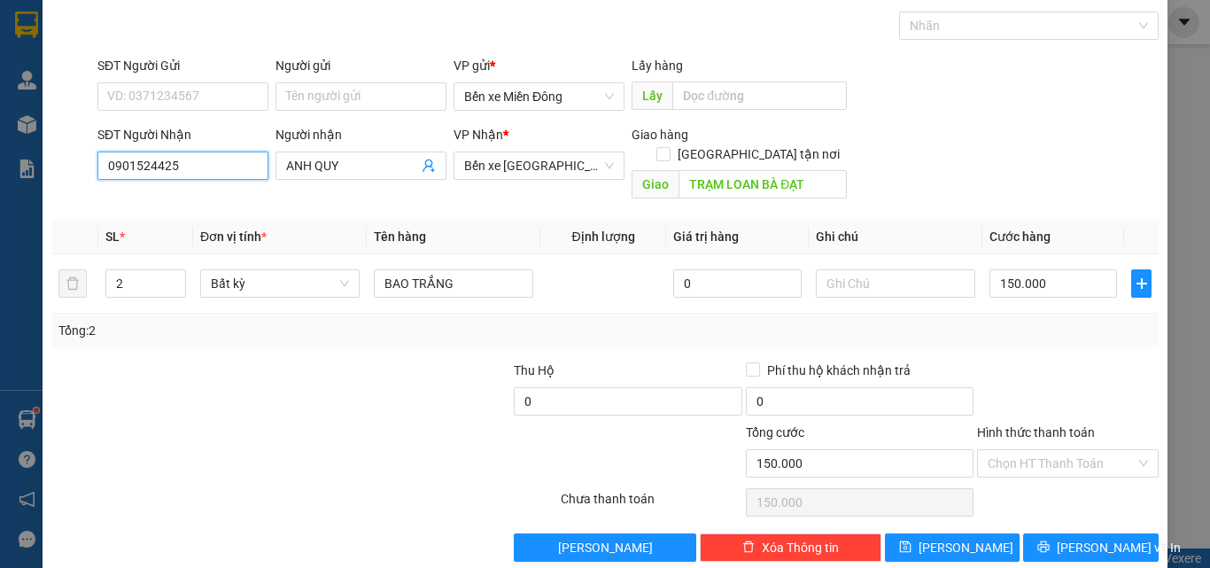
type input "0901524425"
drag, startPoint x: 314, startPoint y: 376, endPoint x: 564, endPoint y: 323, distance: 256.2
click at [340, 365] on div at bounding box center [396, 392] width 231 height 62
click at [1005, 361] on div at bounding box center [1068, 392] width 185 height 62
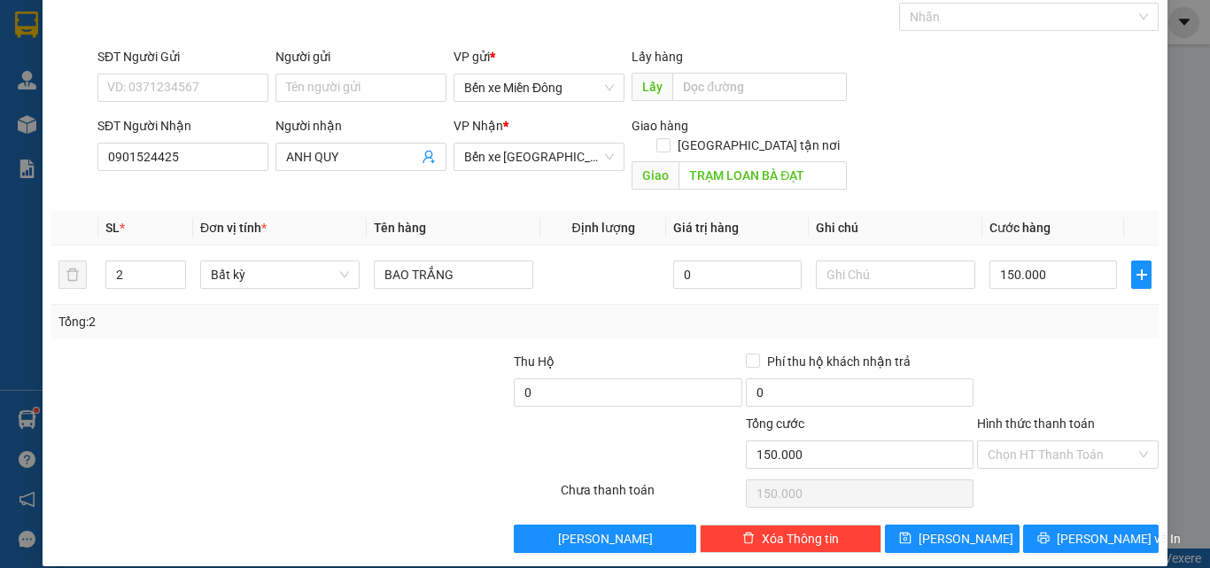
drag, startPoint x: 250, startPoint y: 376, endPoint x: 305, endPoint y: 362, distance: 56.5
click at [252, 376] on div at bounding box center [165, 383] width 231 height 62
click at [1058, 261] on input "150.000" at bounding box center [1054, 275] width 128 height 28
click at [1054, 280] on td "150.000" at bounding box center [1054, 274] width 142 height 59
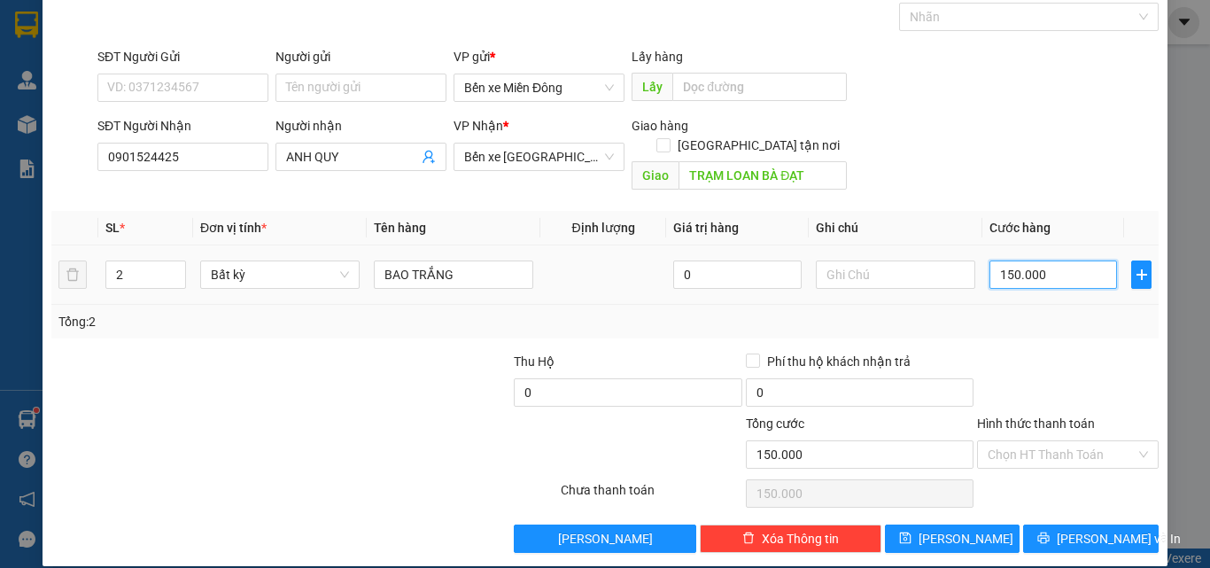
click at [1069, 261] on input "150.000" at bounding box center [1054, 275] width 128 height 28
type input "1"
type input "13"
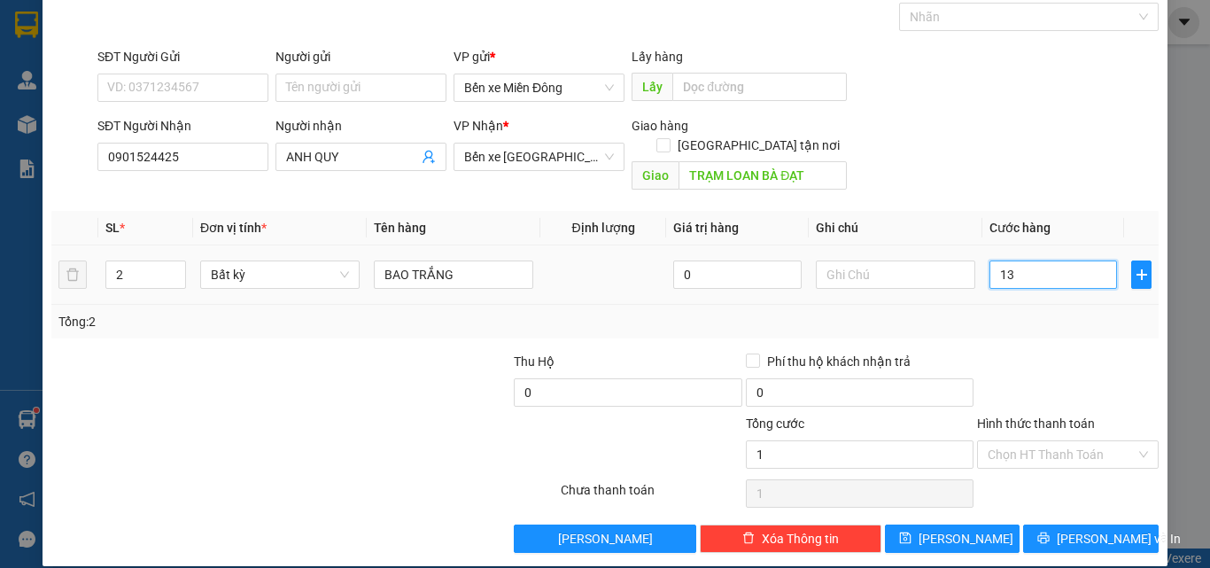
type input "13"
type input "130"
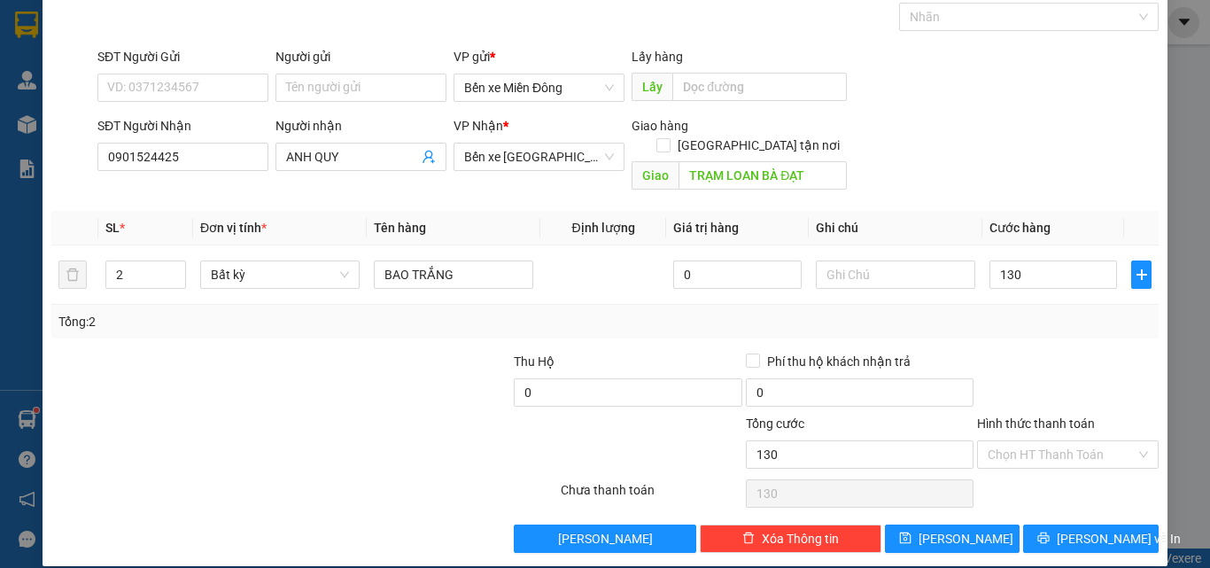
click at [1069, 352] on div at bounding box center [1068, 383] width 185 height 62
type input "130.000"
click at [1023, 441] on input "Hình thức thanh toán" at bounding box center [1062, 454] width 148 height 27
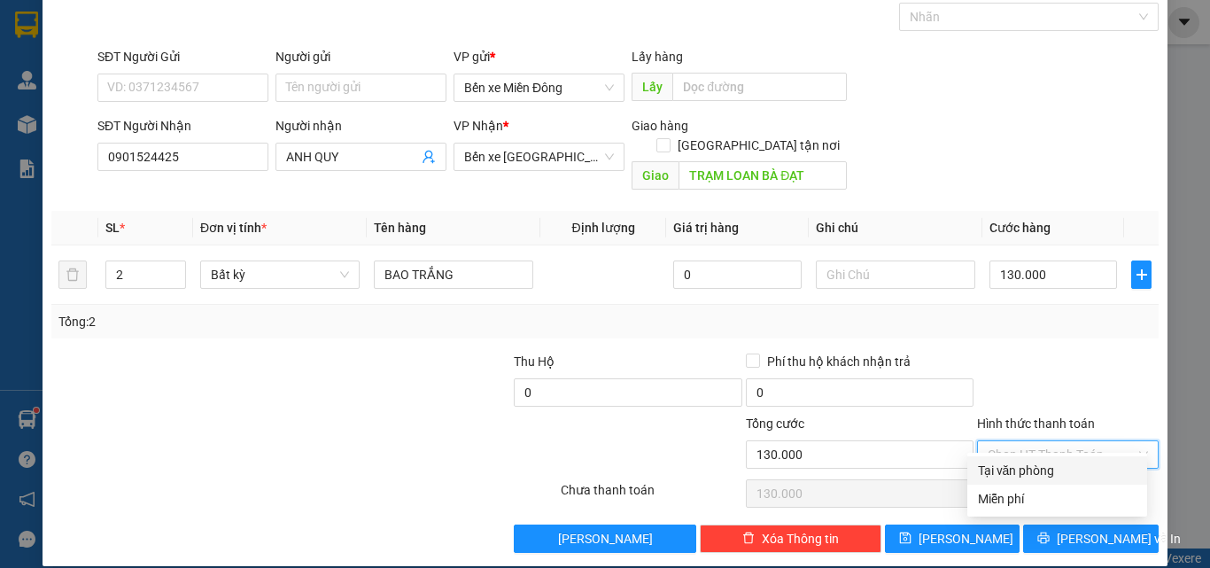
drag, startPoint x: 1020, startPoint y: 469, endPoint x: 1020, endPoint y: 453, distance: 15.9
click at [1020, 463] on div "Tại văn phòng" at bounding box center [1057, 470] width 159 height 19
type input "0"
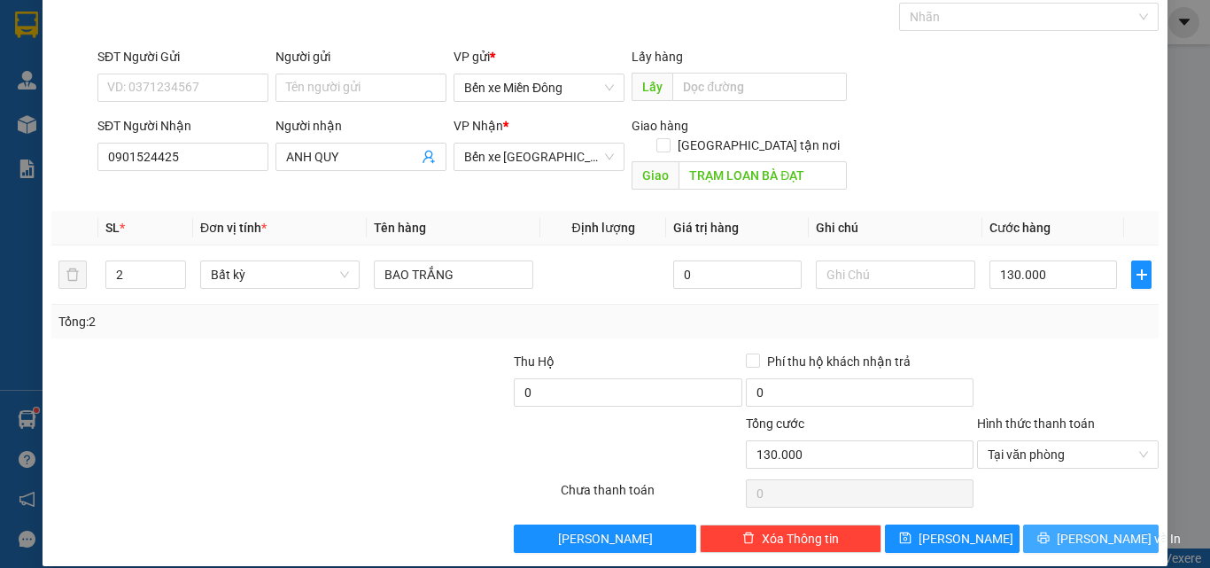
click at [1065, 529] on span "[PERSON_NAME] và In" at bounding box center [1119, 538] width 124 height 19
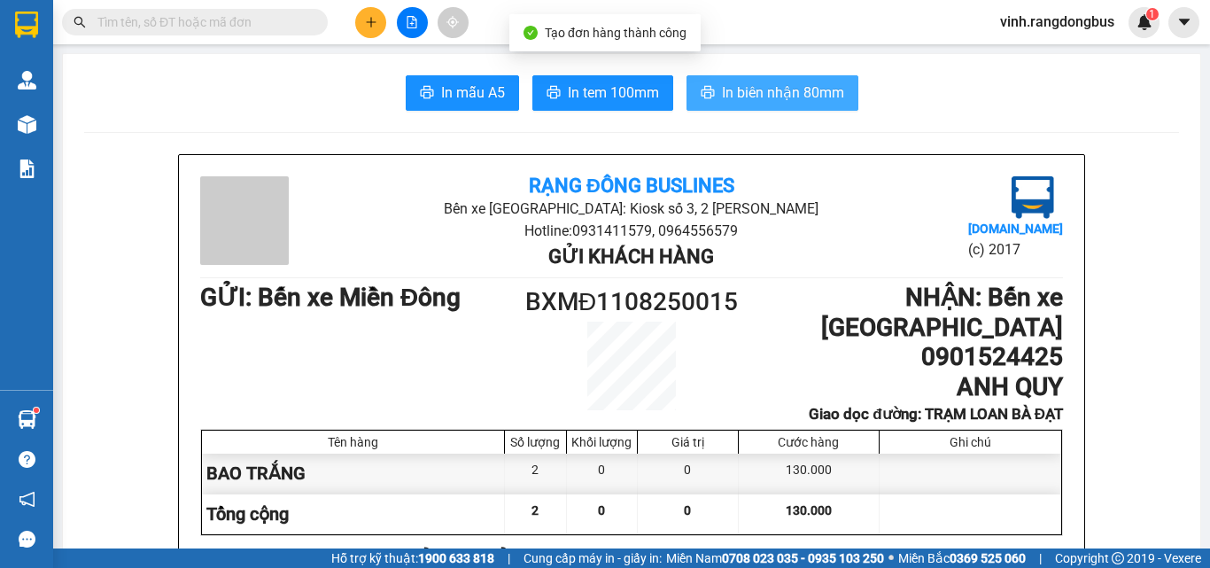
click at [796, 89] on span "In biên nhận 80mm" at bounding box center [783, 93] width 122 height 22
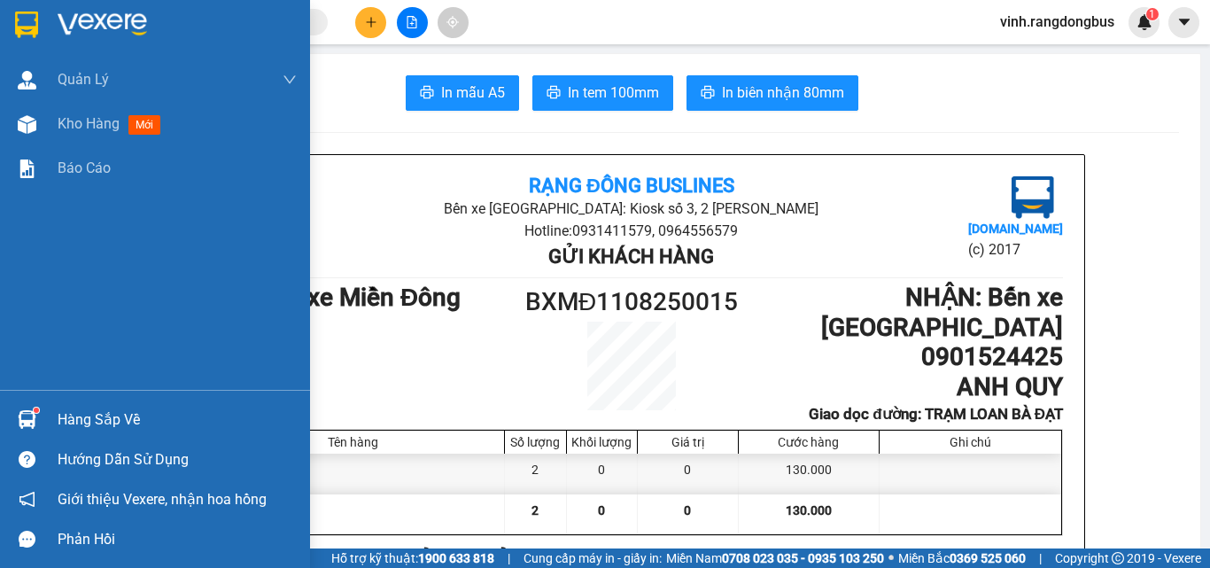
drag, startPoint x: 0, startPoint y: 126, endPoint x: 143, endPoint y: 10, distance: 183.9
click at [0, 125] on div "Kho hàng mới" at bounding box center [155, 124] width 310 height 44
click at [119, 68] on div "Quản Lý" at bounding box center [177, 80] width 239 height 44
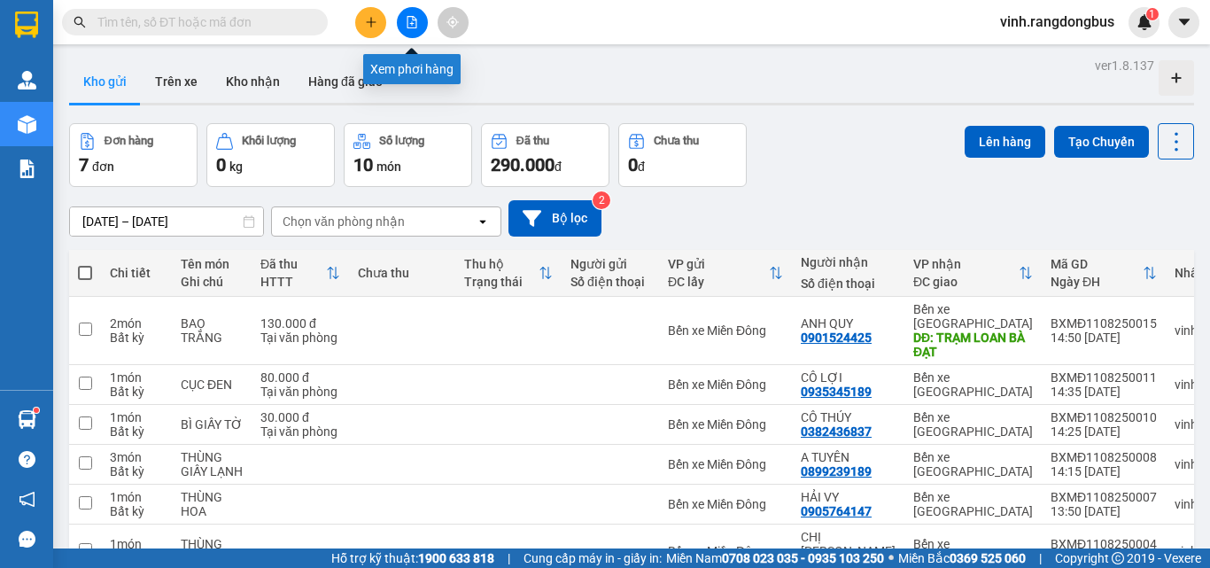
click at [408, 21] on icon "file-add" at bounding box center [412, 22] width 12 height 12
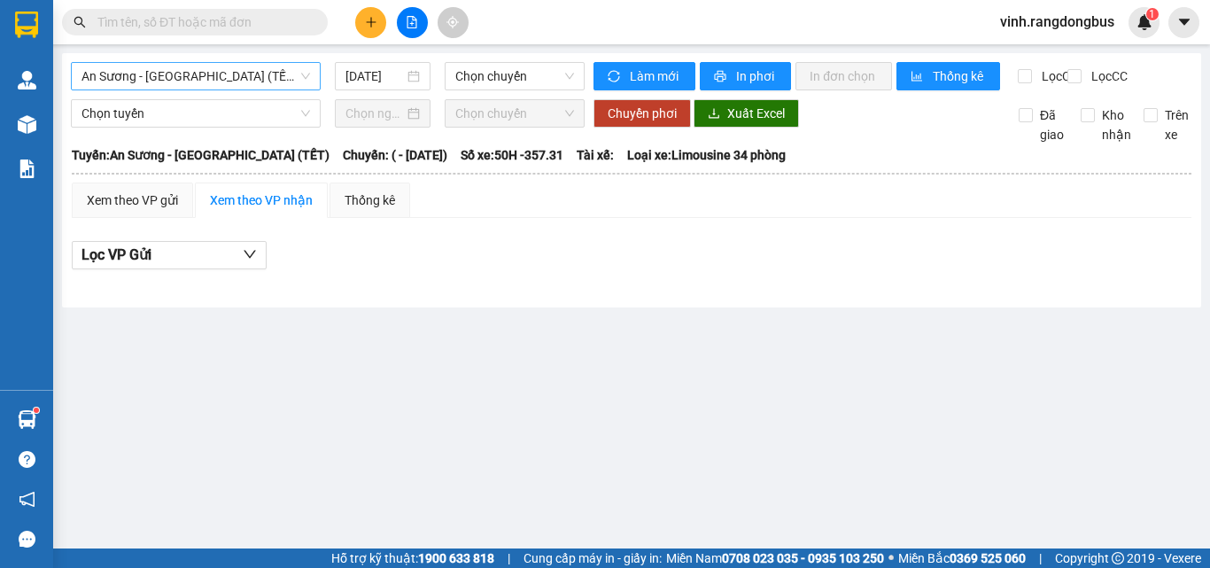
click at [227, 81] on span "An Sương - Quảng Ngãi (TẾT)" at bounding box center [196, 76] width 229 height 27
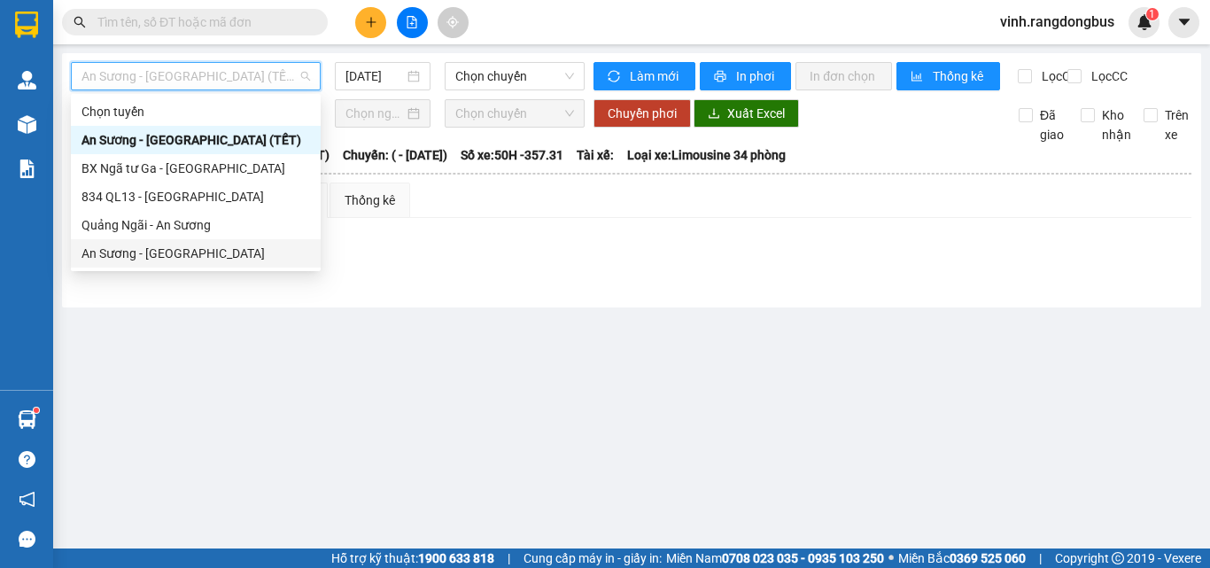
click at [191, 247] on div "An Sương - Quảng Ngãi" at bounding box center [196, 253] width 229 height 19
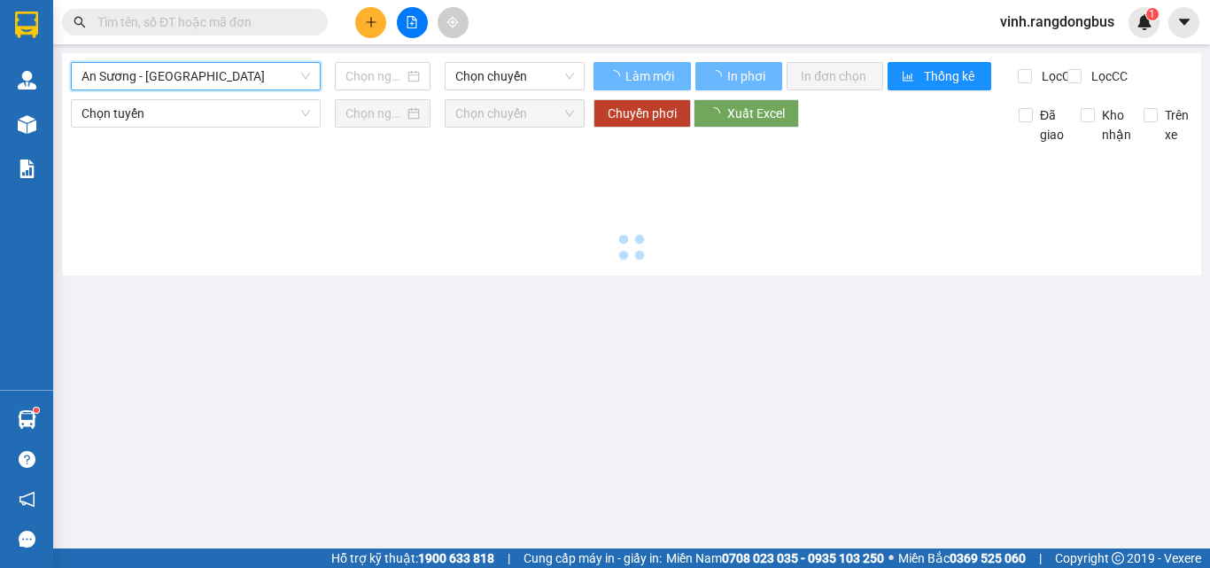
type input "[DATE]"
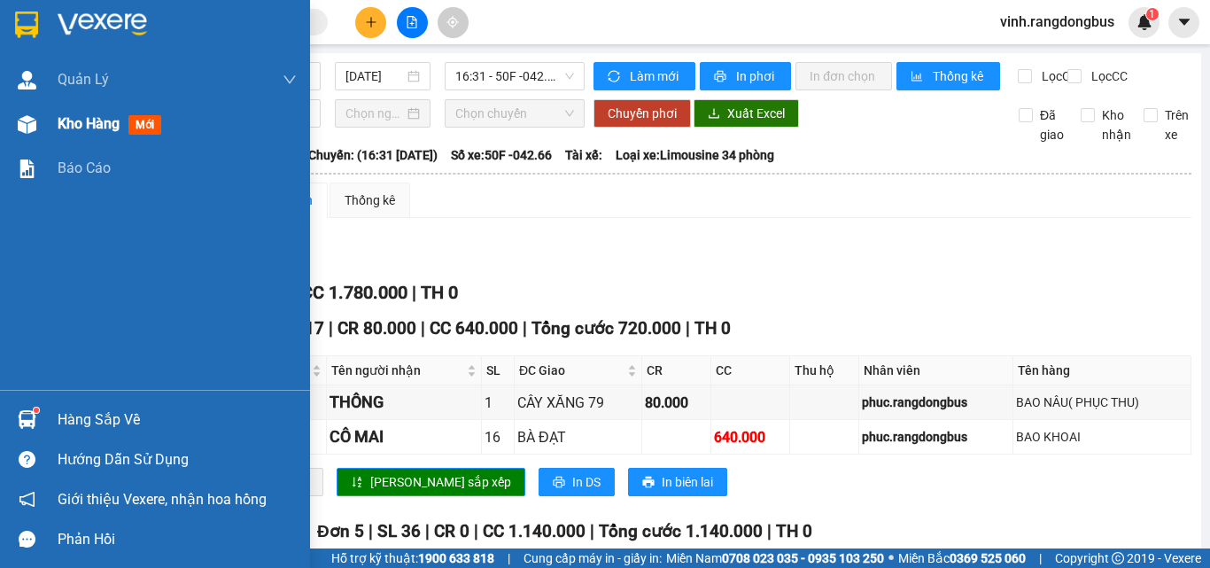
click at [66, 135] on div "Kho hàng mới" at bounding box center [113, 124] width 111 height 22
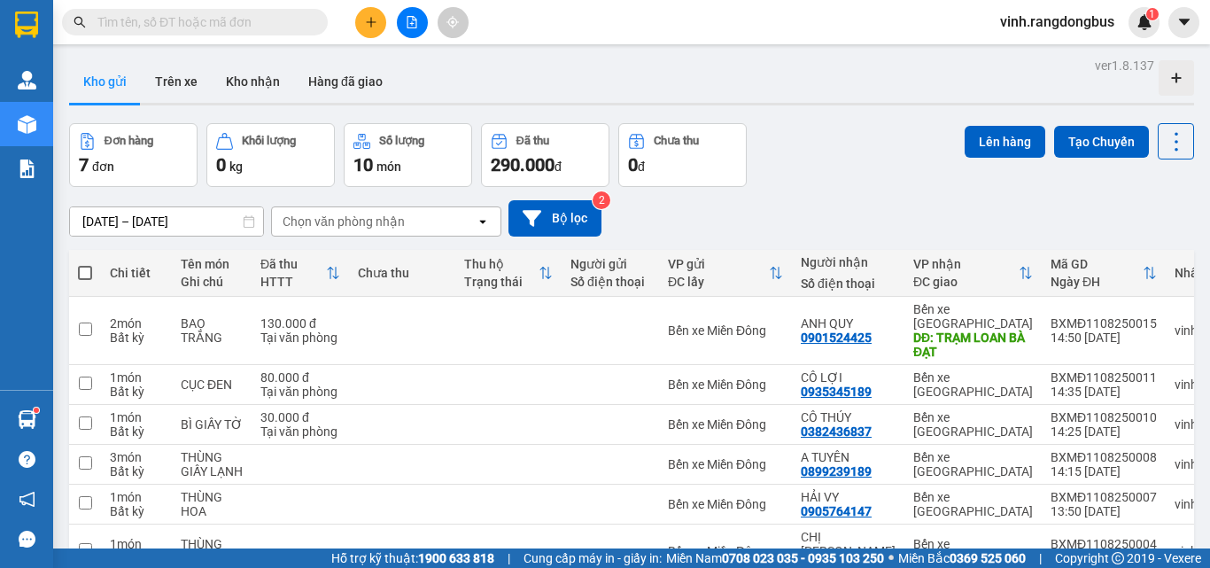
click at [399, 30] on button at bounding box center [412, 22] width 31 height 31
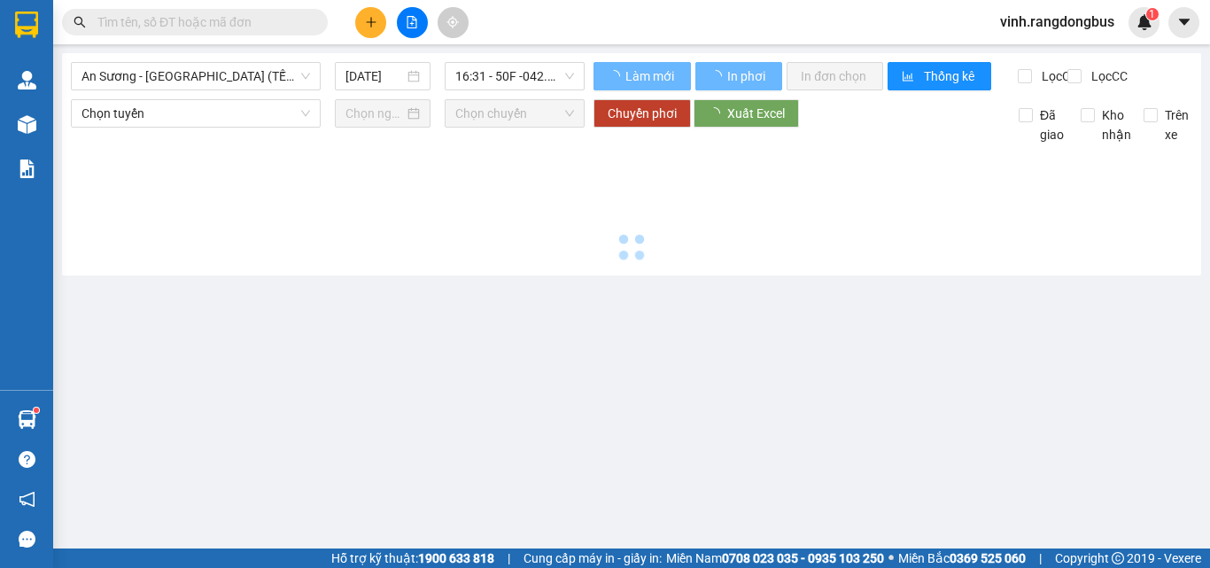
click at [222, 90] on div "An Sương - Quảng Ngãi (TẾT) 11/08/2025 16:31 - 50F -042.66" at bounding box center [328, 76] width 514 height 28
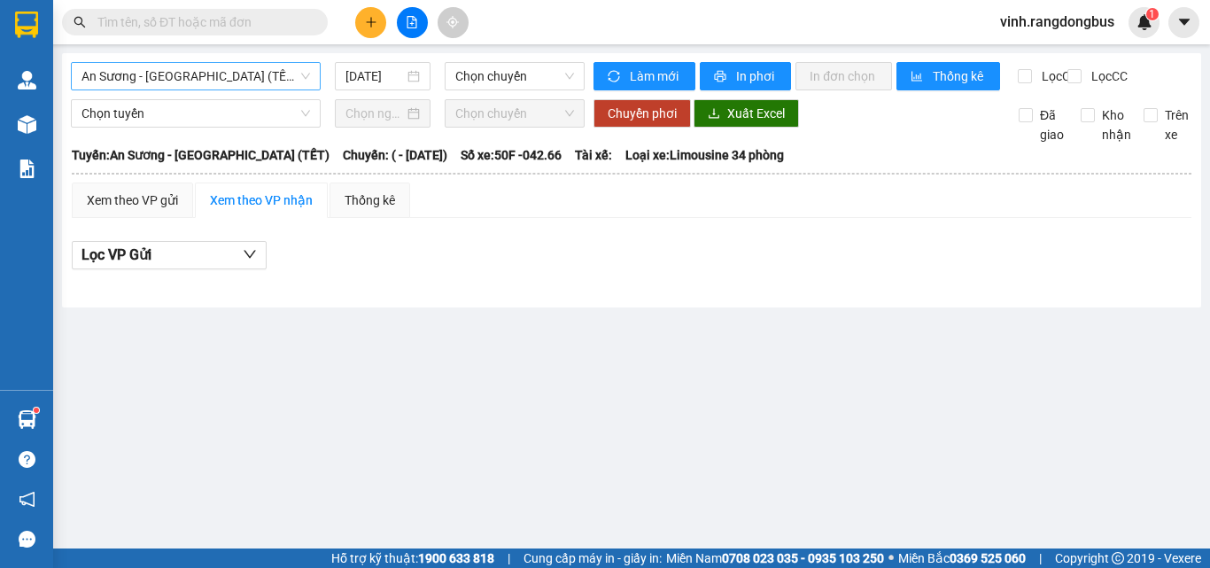
click at [213, 71] on span "An Sương - Quảng Ngãi (TẾT)" at bounding box center [196, 76] width 229 height 27
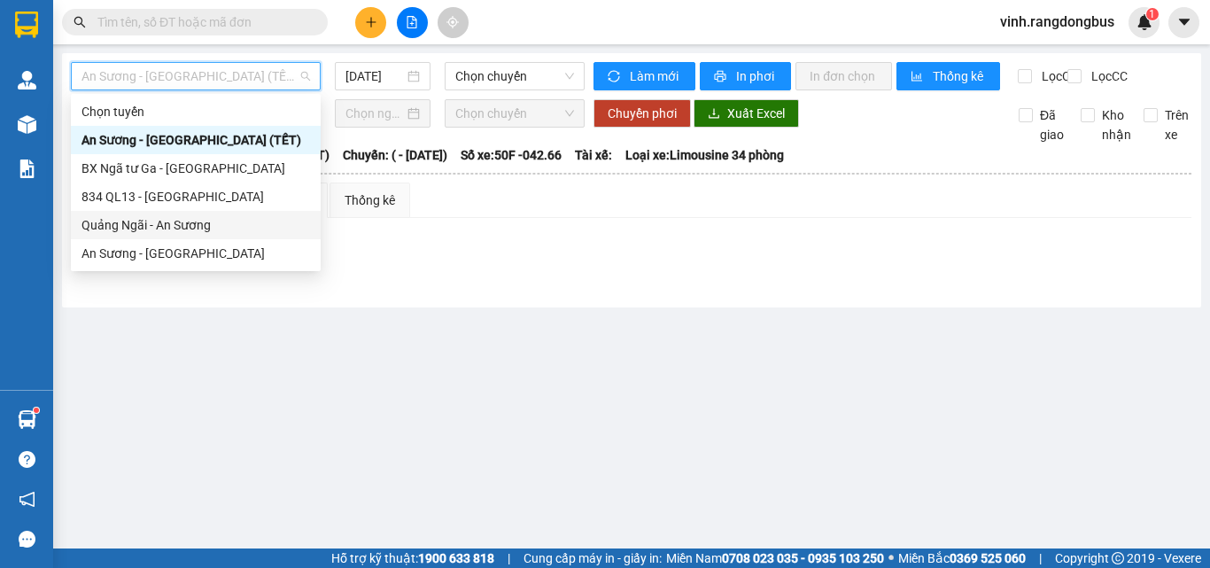
click at [165, 224] on div "Quảng Ngãi - An Sương" at bounding box center [196, 224] width 229 height 19
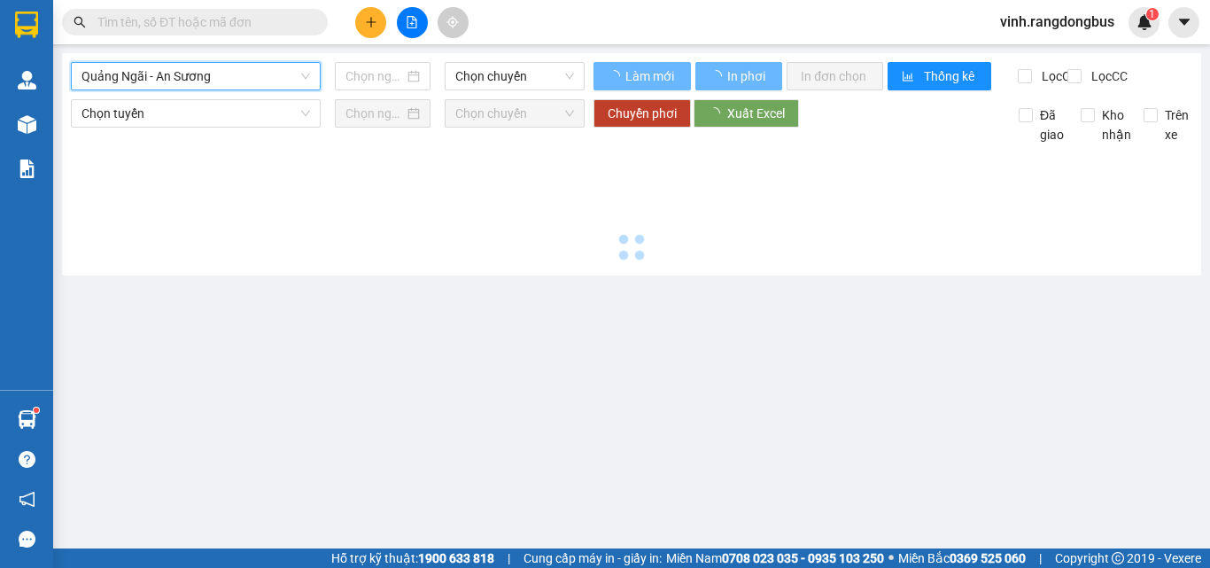
type input "[DATE]"
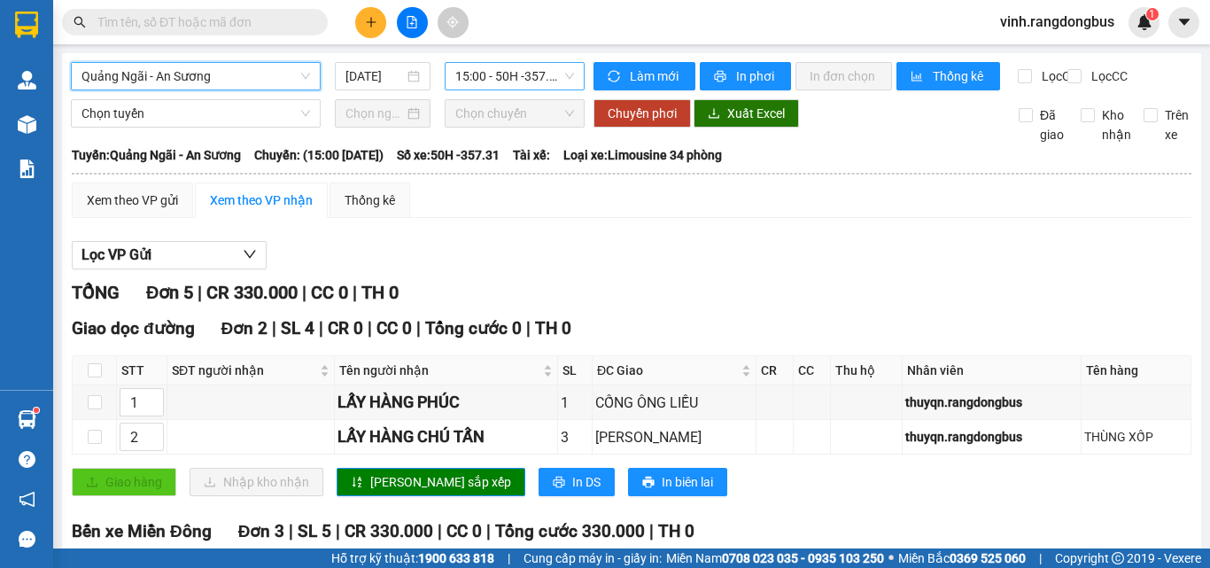
click at [535, 73] on span "15:00 - 50H -357.31" at bounding box center [514, 76] width 119 height 27
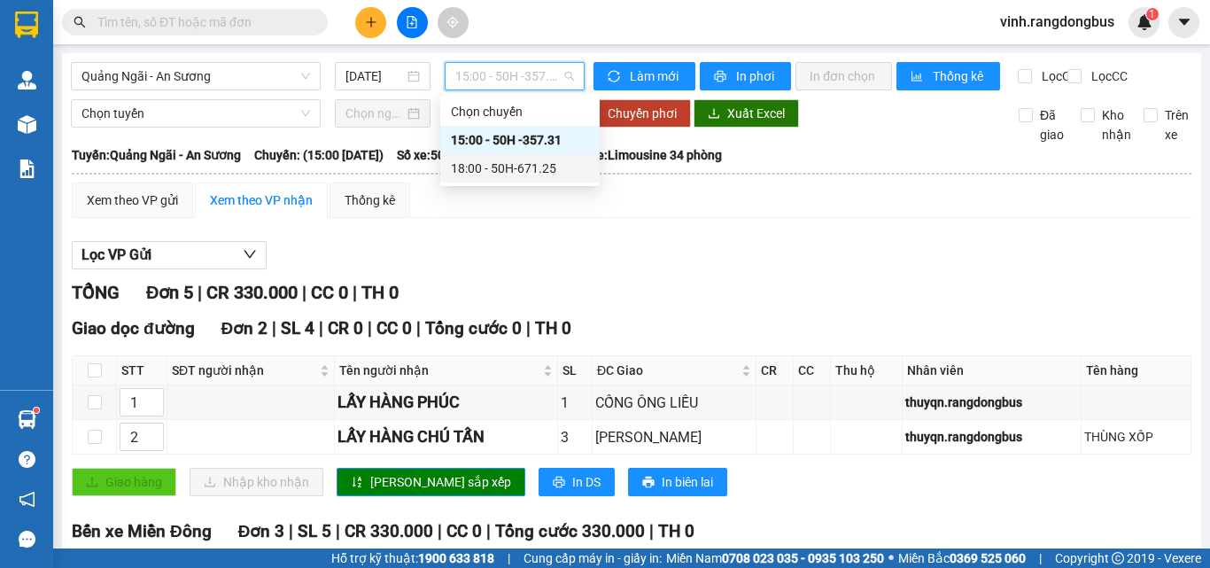
click at [525, 166] on div "18:00 - 50H-671.25" at bounding box center [520, 168] width 138 height 19
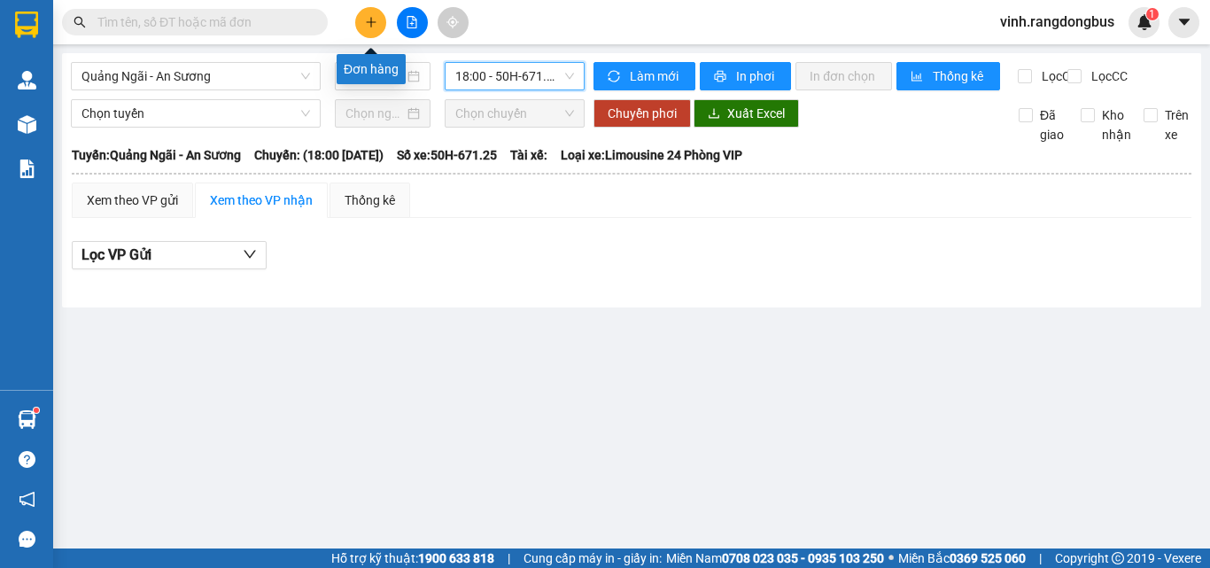
click at [374, 21] on icon "plus" at bounding box center [371, 22] width 12 height 12
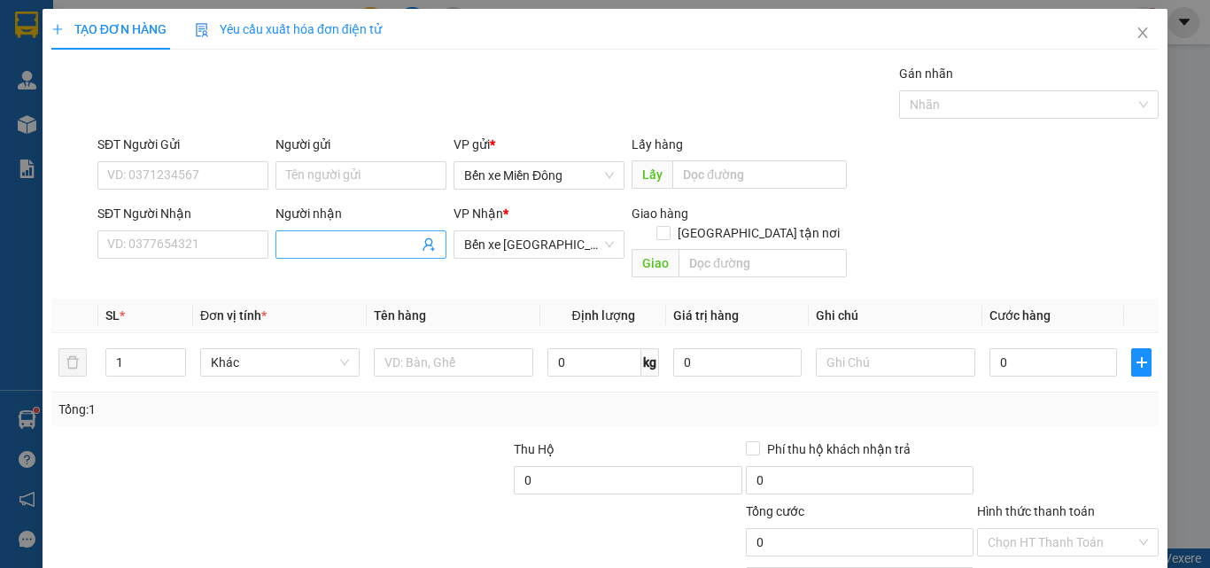
click at [319, 247] on input "Người nhận" at bounding box center [352, 244] width 132 height 19
type input "D"
type input "ĐẠT THY"
click at [153, 252] on input "SĐT Người Nhận" at bounding box center [182, 244] width 171 height 28
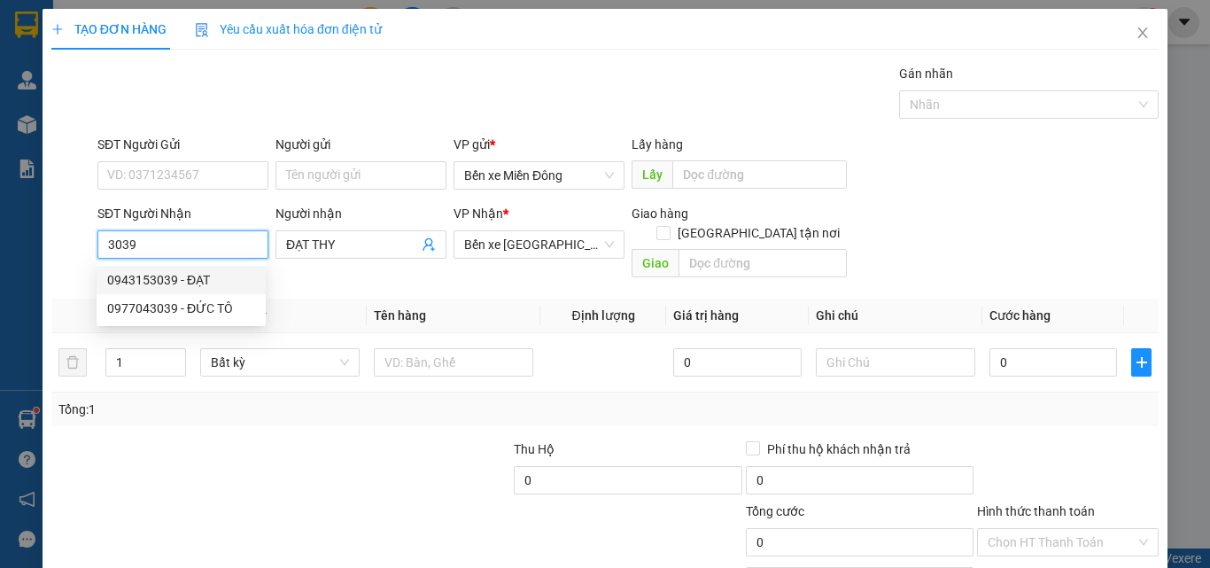
click at [175, 280] on div "0943153039 - ĐẠT" at bounding box center [181, 279] width 148 height 19
type input "0943153039"
type input "ĐẠT"
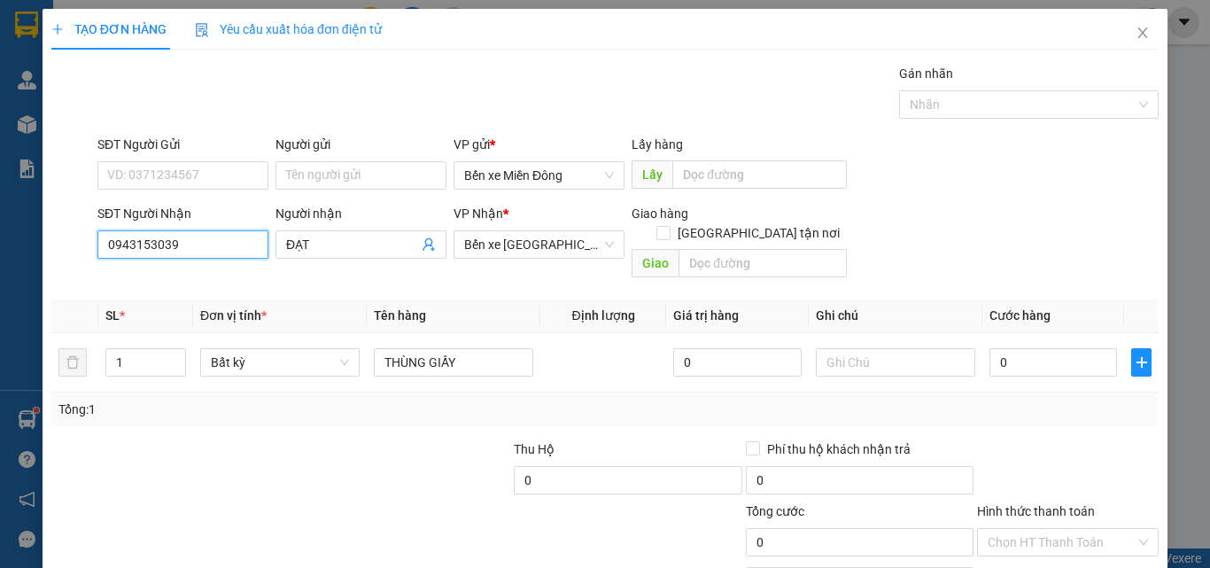
scroll to position [88, 0]
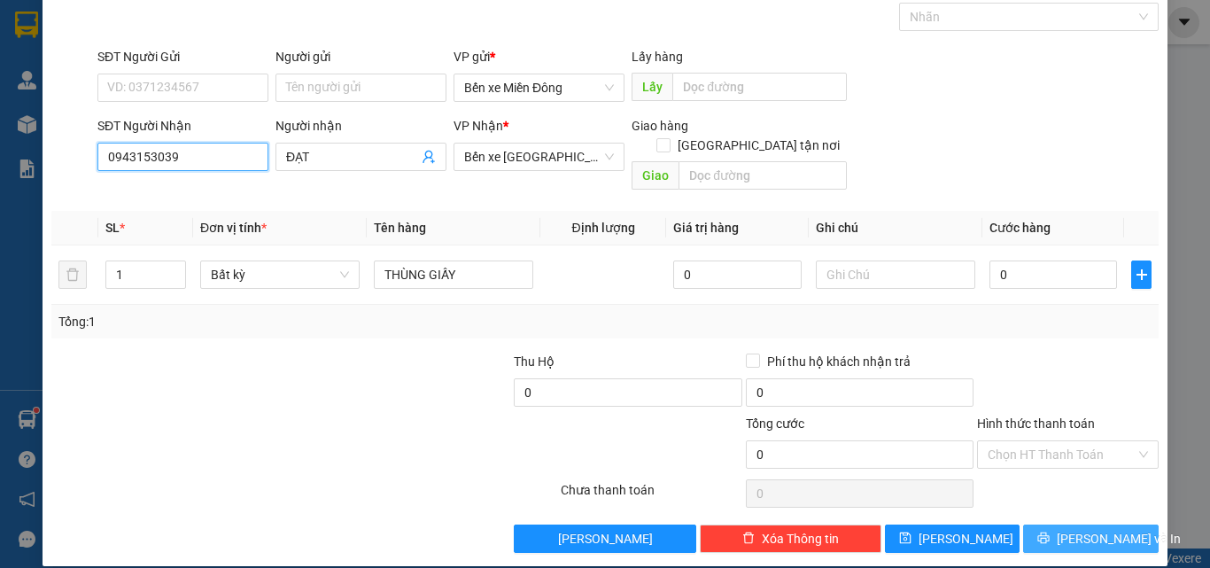
type input "0943153039"
drag, startPoint x: 1114, startPoint y: 519, endPoint x: 1128, endPoint y: 509, distance: 17.2
click at [1114, 529] on span "[PERSON_NAME] và In" at bounding box center [1119, 538] width 124 height 19
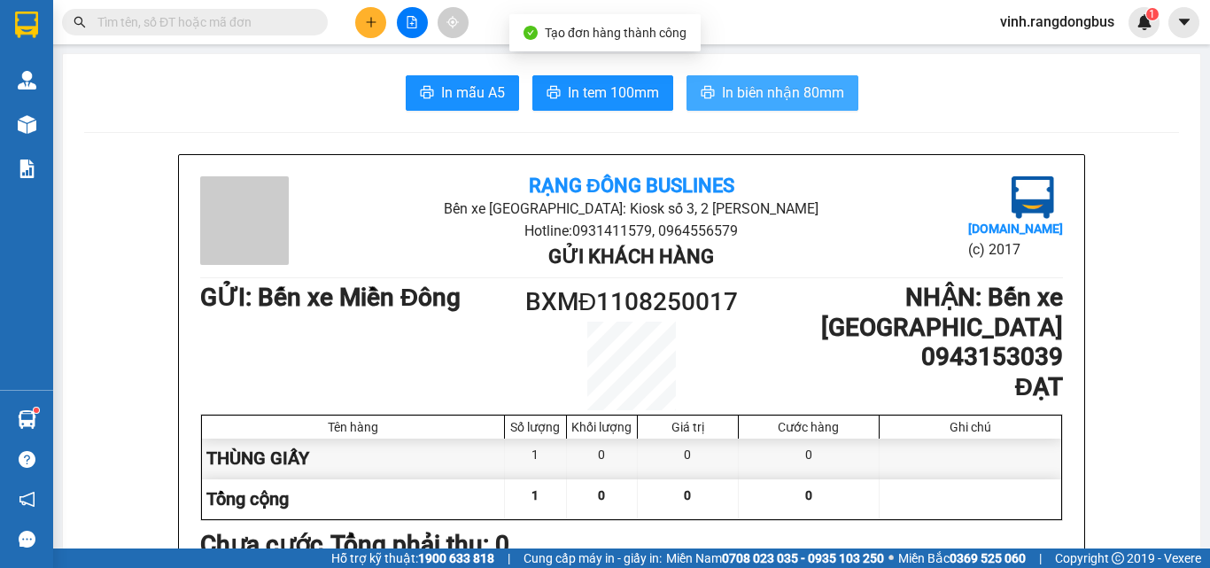
click at [774, 95] on span "In biên nhận 80mm" at bounding box center [783, 93] width 122 height 22
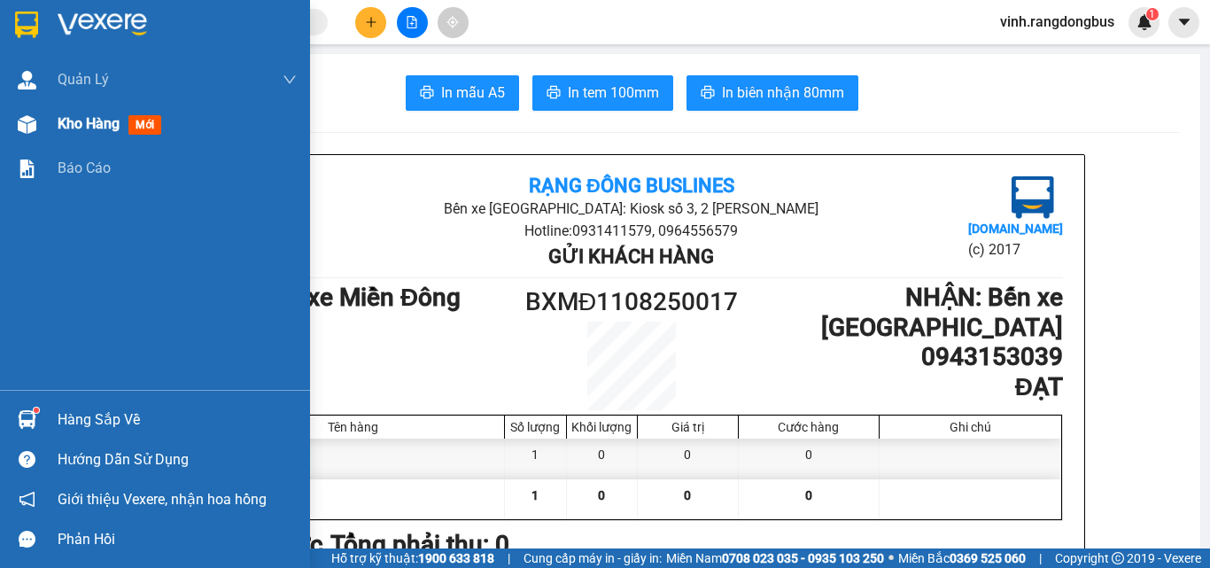
click at [70, 135] on div "Kho hàng mới" at bounding box center [113, 124] width 111 height 22
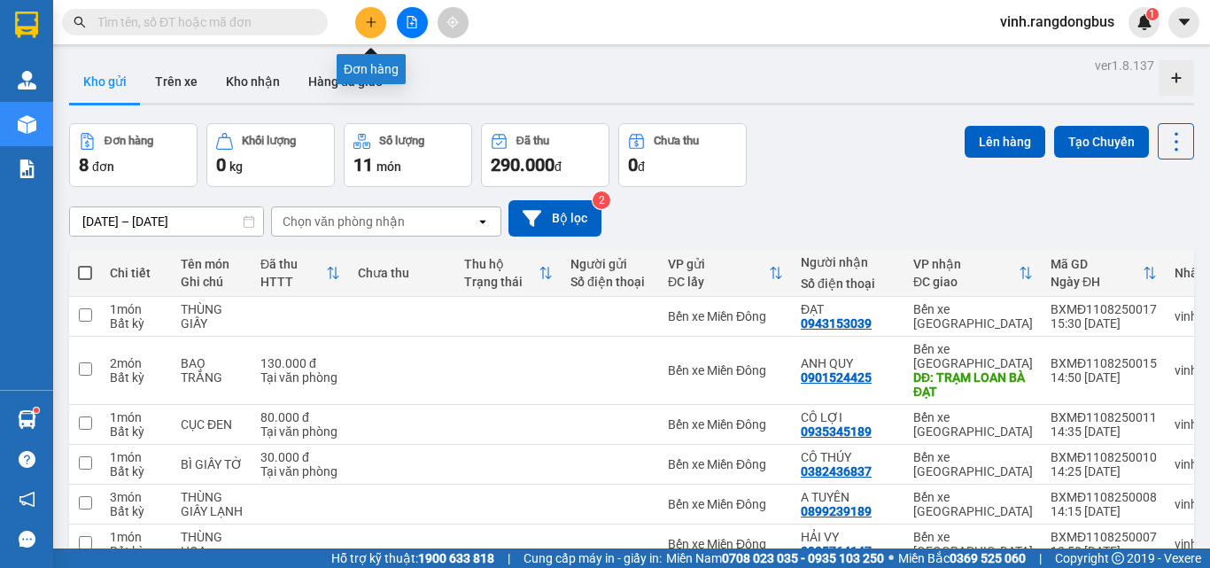
click at [369, 19] on icon "plus" at bounding box center [371, 22] width 12 height 12
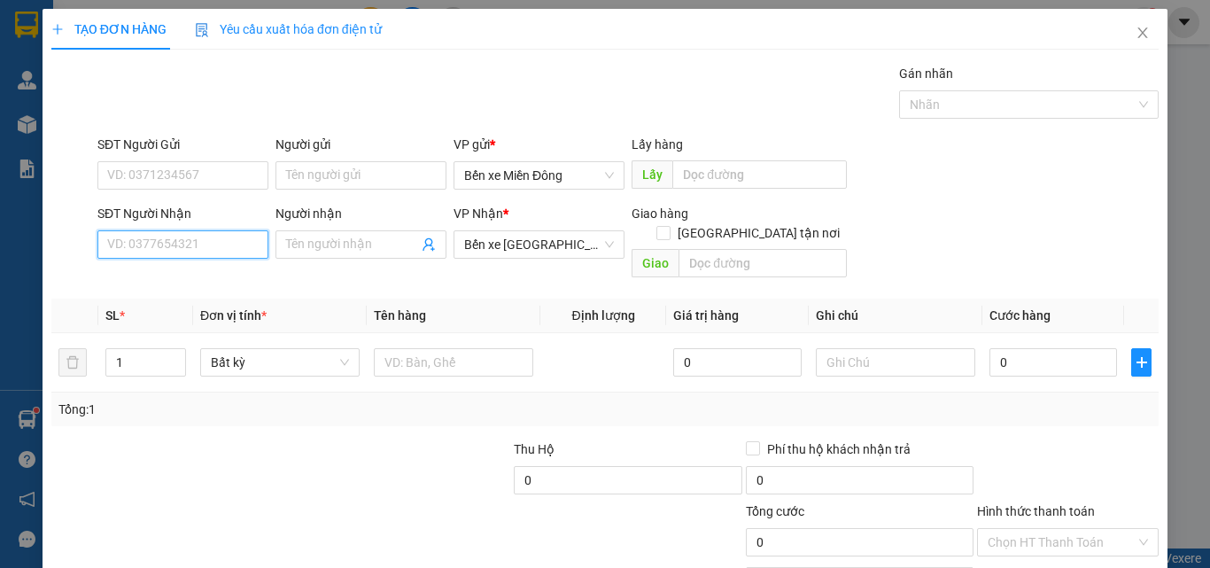
click at [177, 242] on input "SĐT Người Nhận" at bounding box center [182, 244] width 171 height 28
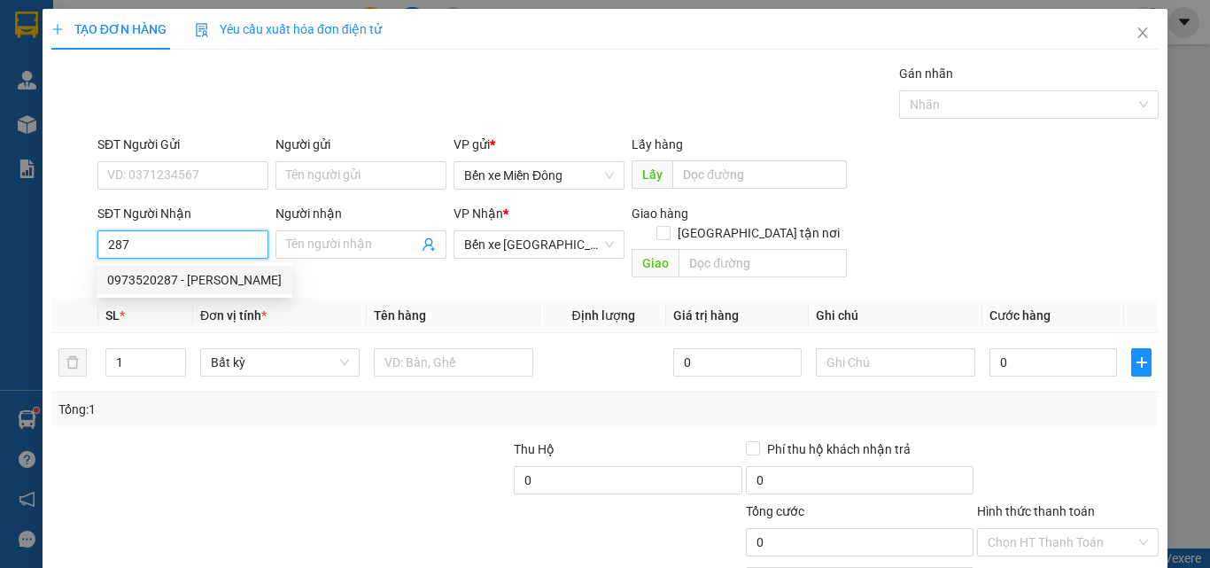
click at [197, 277] on div "0973520287 - LÊ PHƯƠNG" at bounding box center [194, 279] width 175 height 19
type input "0973520287"
type input "[PERSON_NAME]"
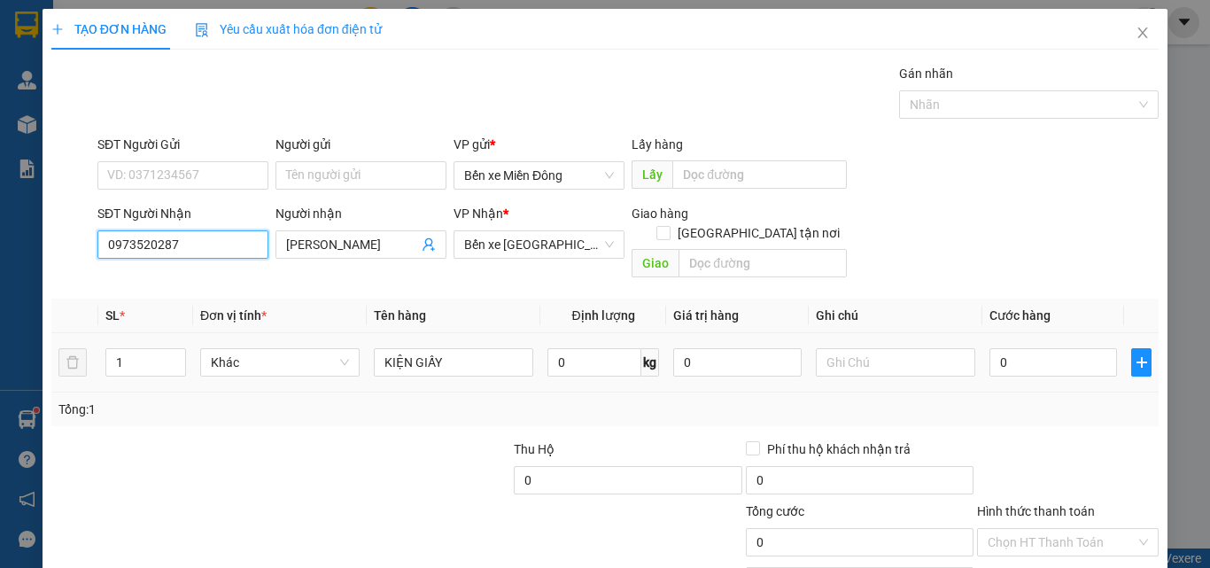
type input "0973520287"
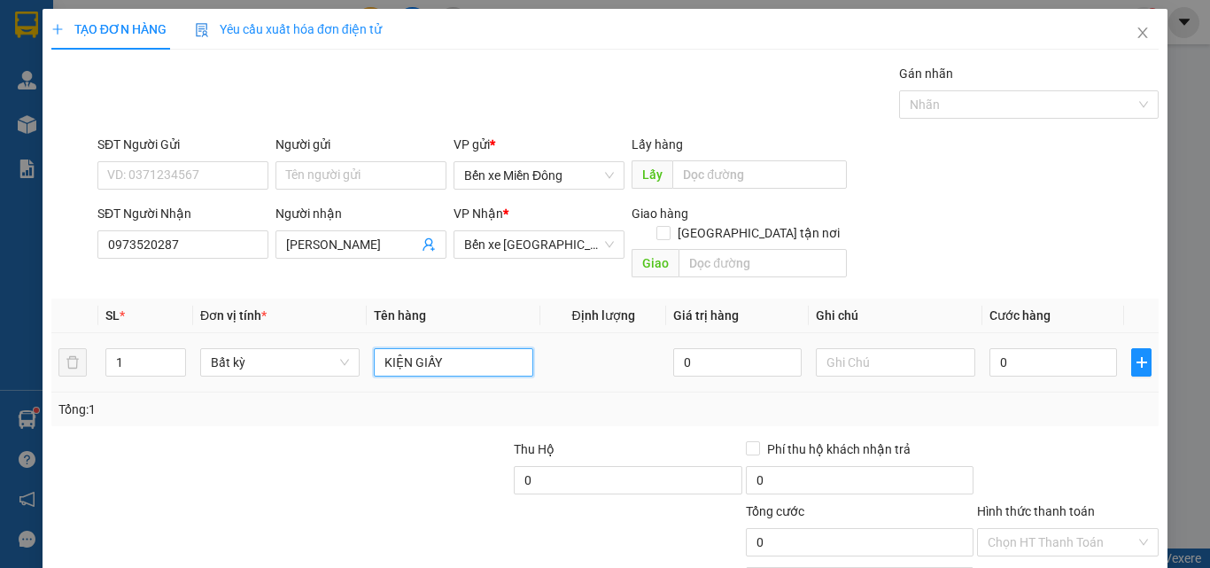
click at [469, 348] on input "KIỆN GIẤY" at bounding box center [453, 362] width 159 height 28
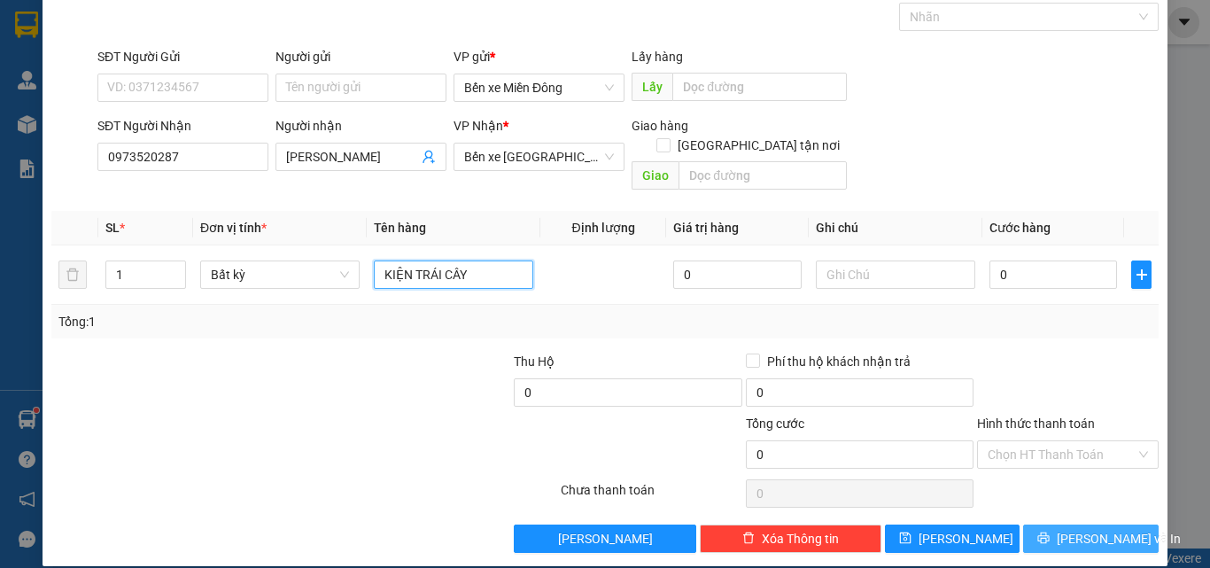
type input "KIỆN TRÁI CÂY"
click at [1050, 533] on icon "printer" at bounding box center [1044, 539] width 12 height 12
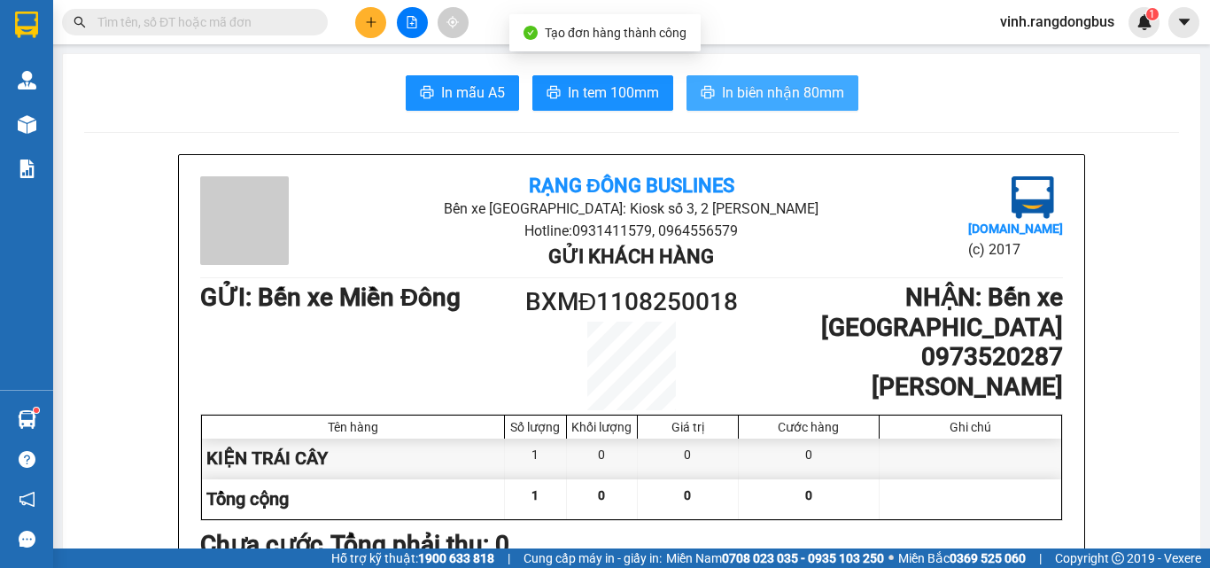
click at [805, 93] on span "In biên nhận 80mm" at bounding box center [783, 93] width 122 height 22
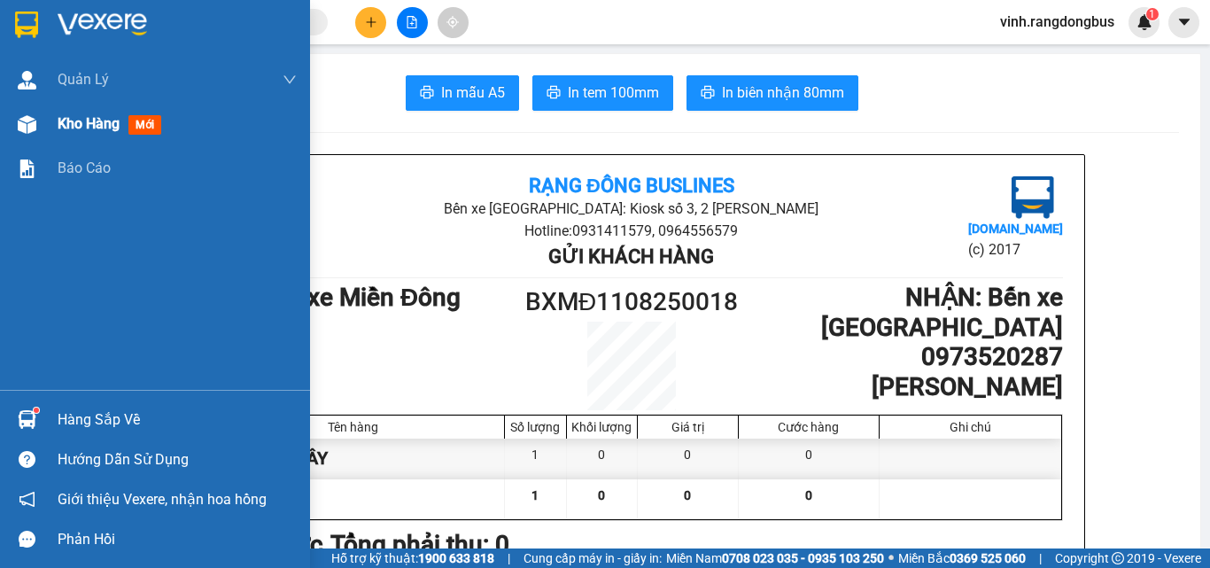
click at [35, 123] on img at bounding box center [27, 124] width 19 height 19
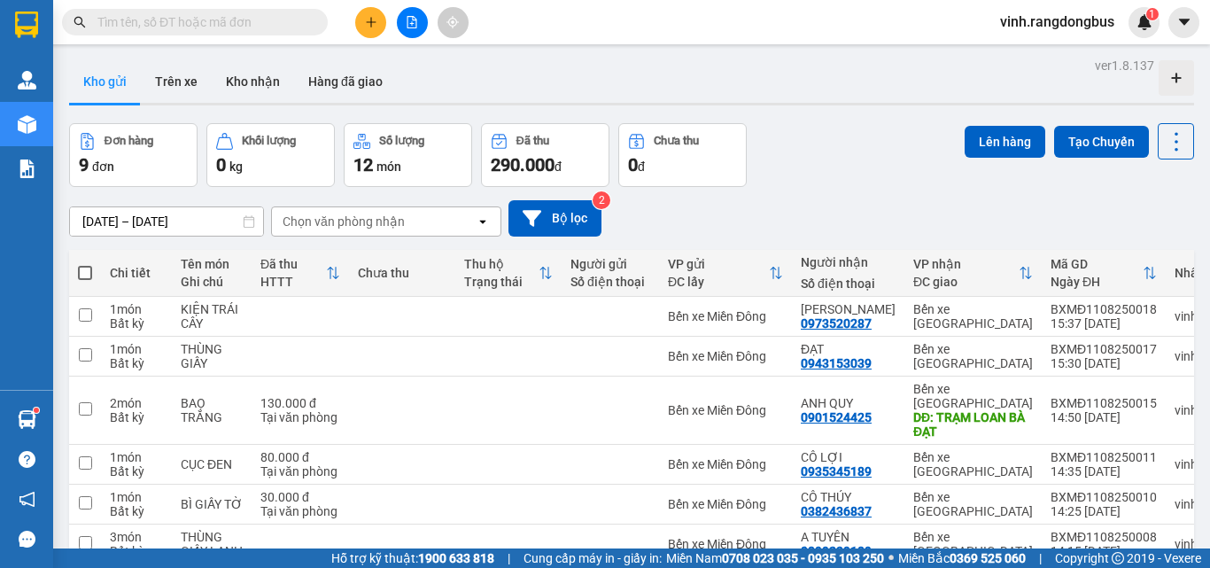
click at [421, 27] on button at bounding box center [412, 22] width 31 height 31
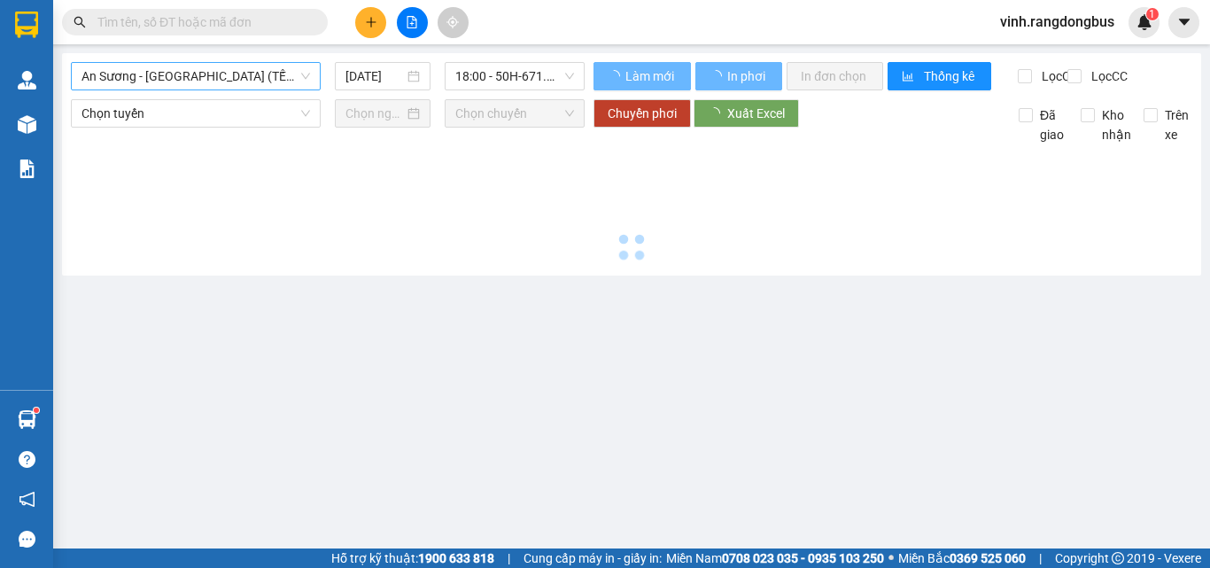
click at [192, 76] on span "An Sương - Quảng Ngãi (TẾT)" at bounding box center [196, 76] width 229 height 27
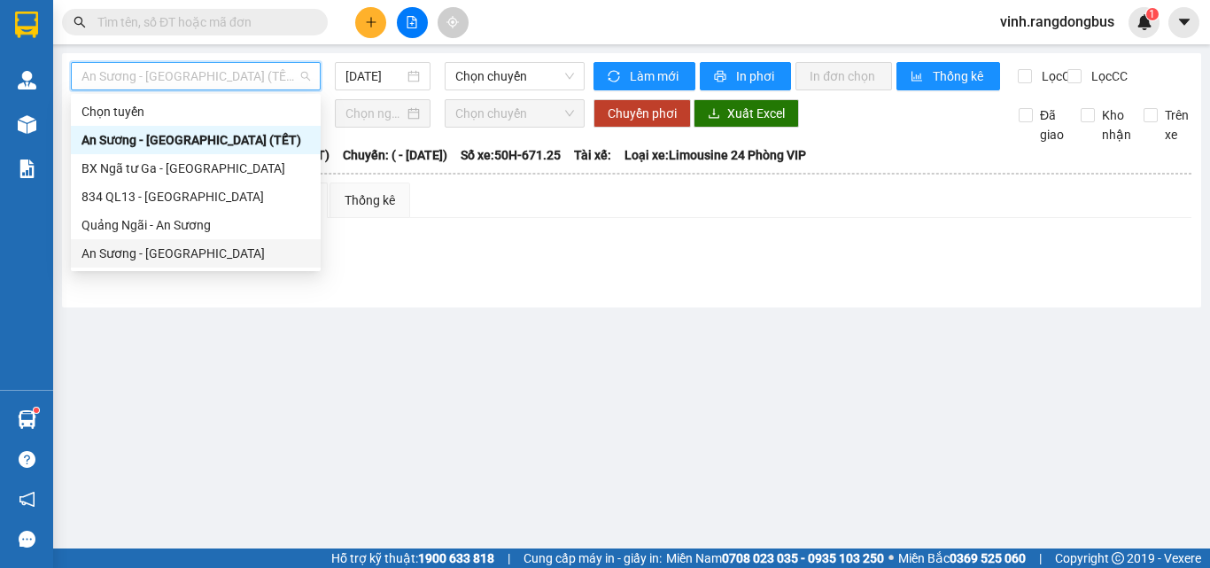
click at [168, 258] on div "An Sương - Quảng Ngãi" at bounding box center [196, 253] width 229 height 19
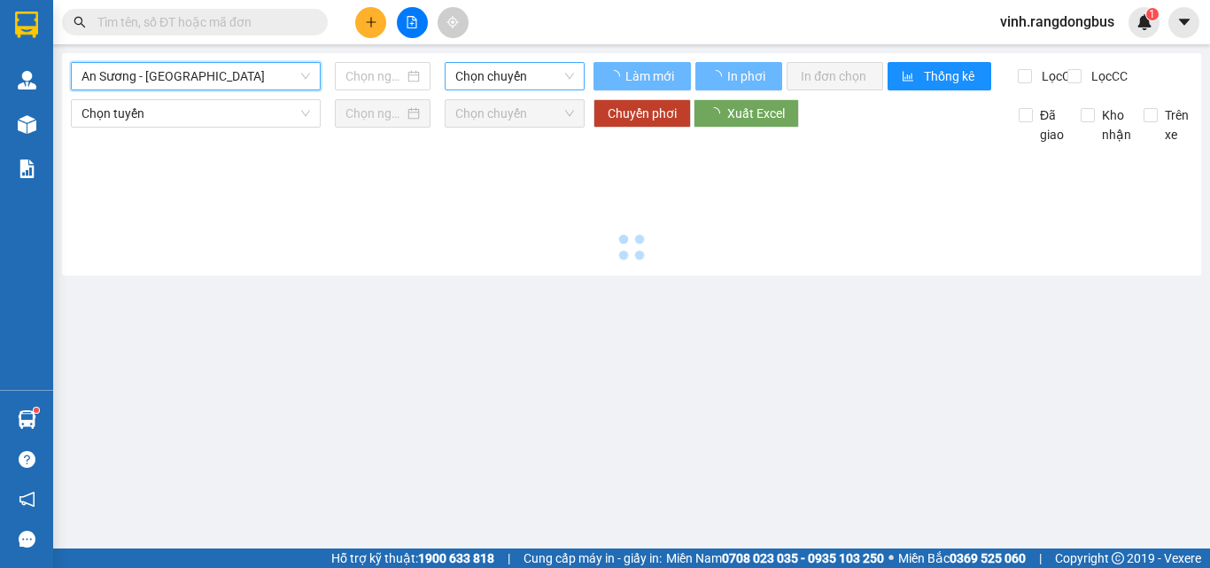
type input "[DATE]"
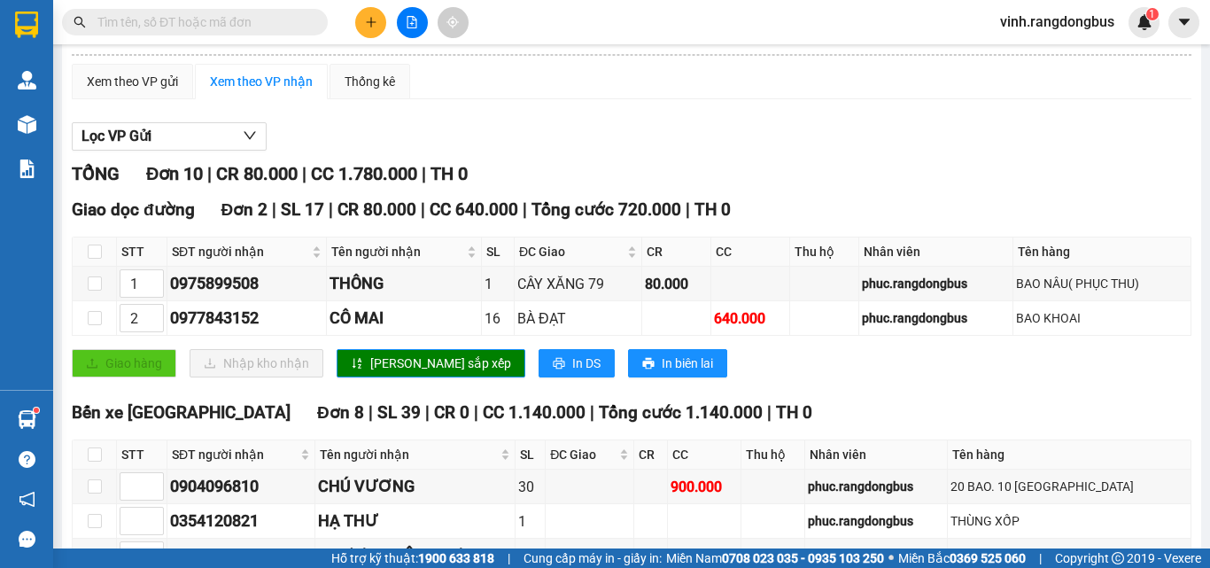
scroll to position [177, 0]
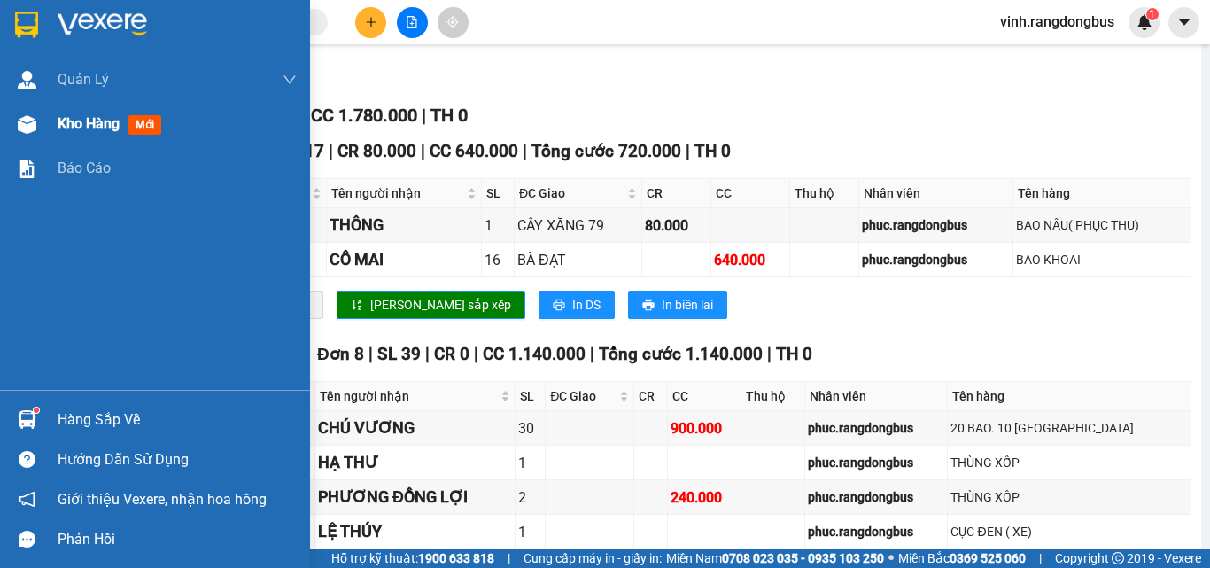
click at [26, 120] on img at bounding box center [27, 124] width 19 height 19
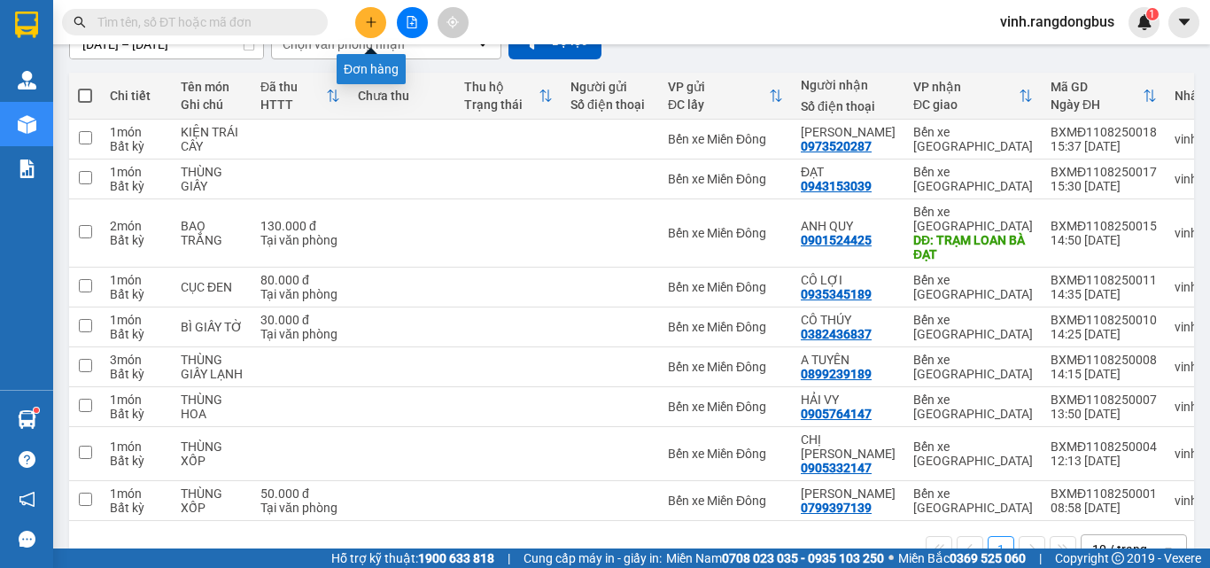
click at [370, 30] on button at bounding box center [370, 22] width 31 height 31
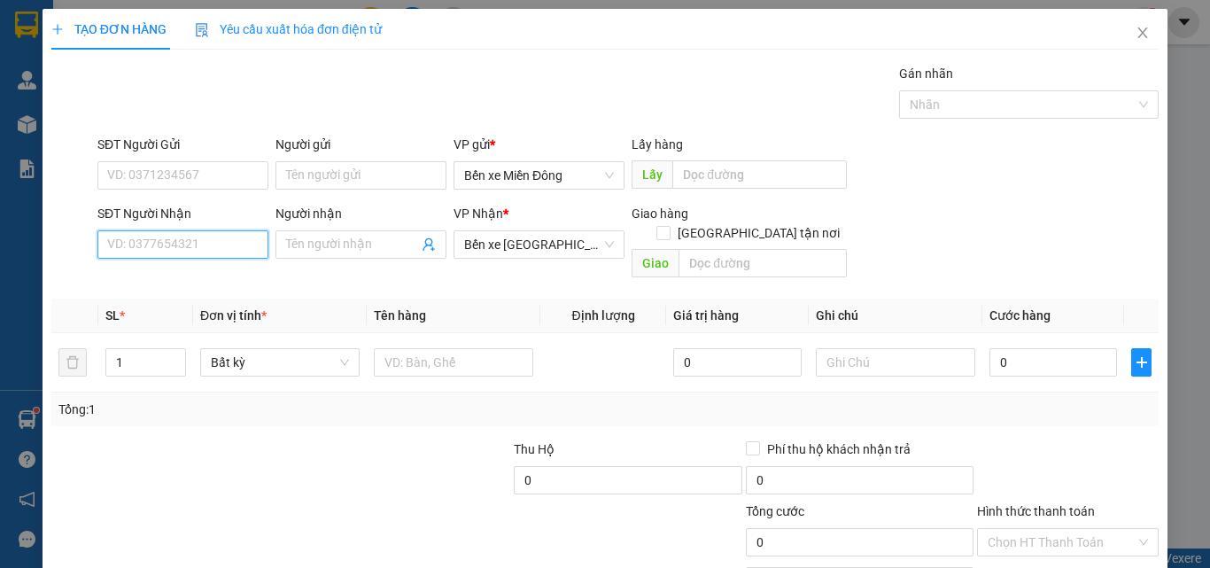
click at [241, 246] on input "SĐT Người Nhận" at bounding box center [182, 244] width 171 height 28
drag, startPoint x: 173, startPoint y: 281, endPoint x: 187, endPoint y: 302, distance: 25.6
click at [176, 280] on div "0982690367 - BÉ" at bounding box center [181, 279] width 148 height 19
type input "0982690367"
type input "BÉ"
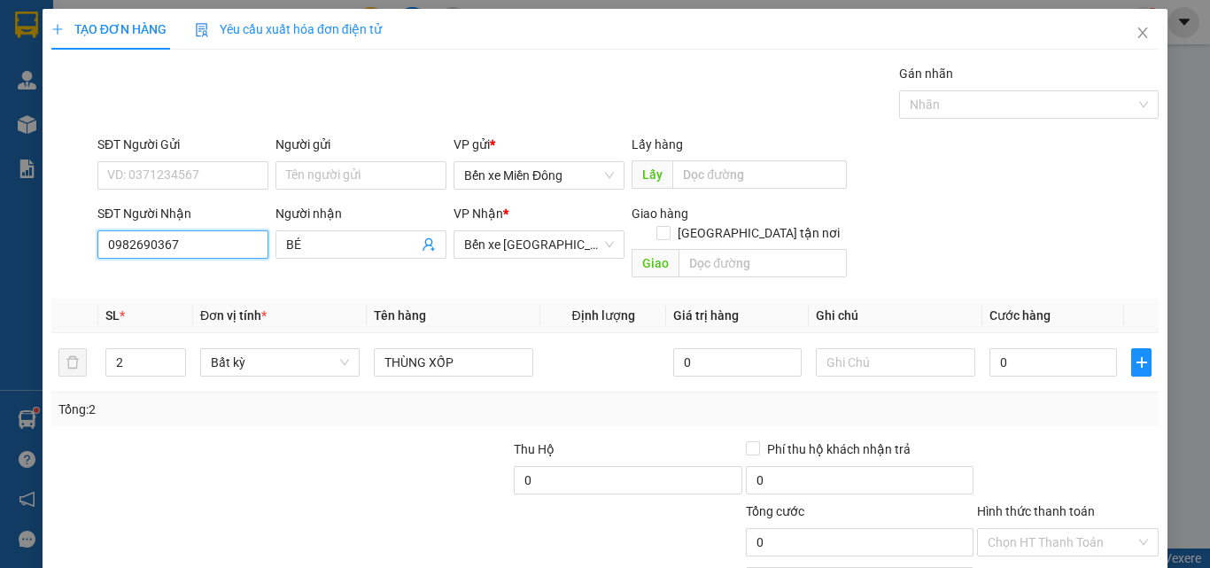
scroll to position [88, 0]
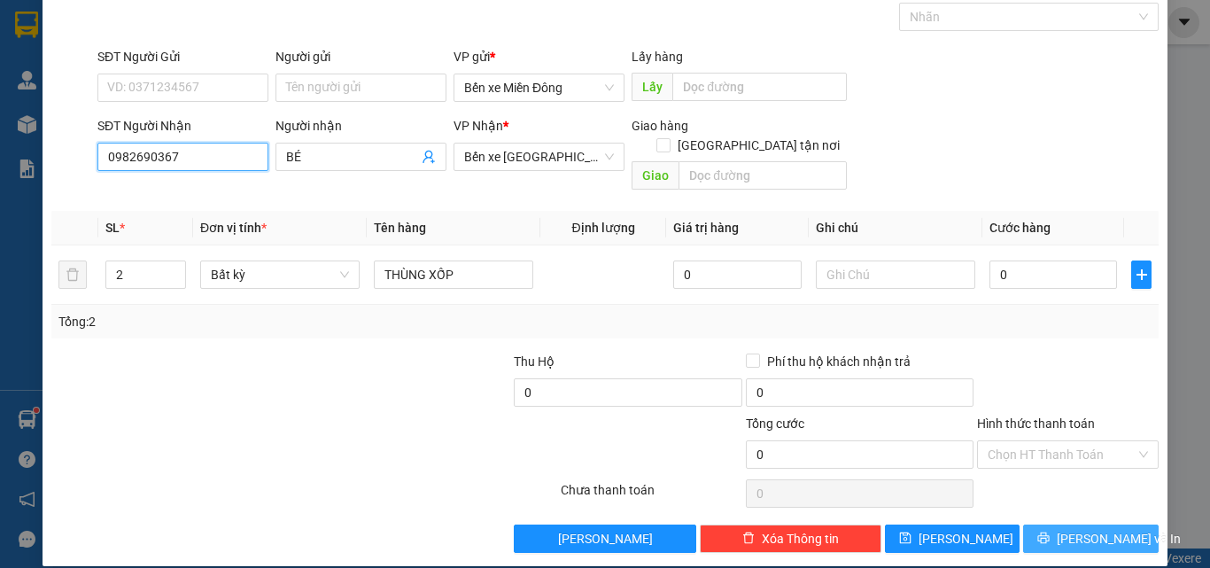
type input "0982690367"
click at [1099, 529] on span "[PERSON_NAME] và In" at bounding box center [1119, 538] width 124 height 19
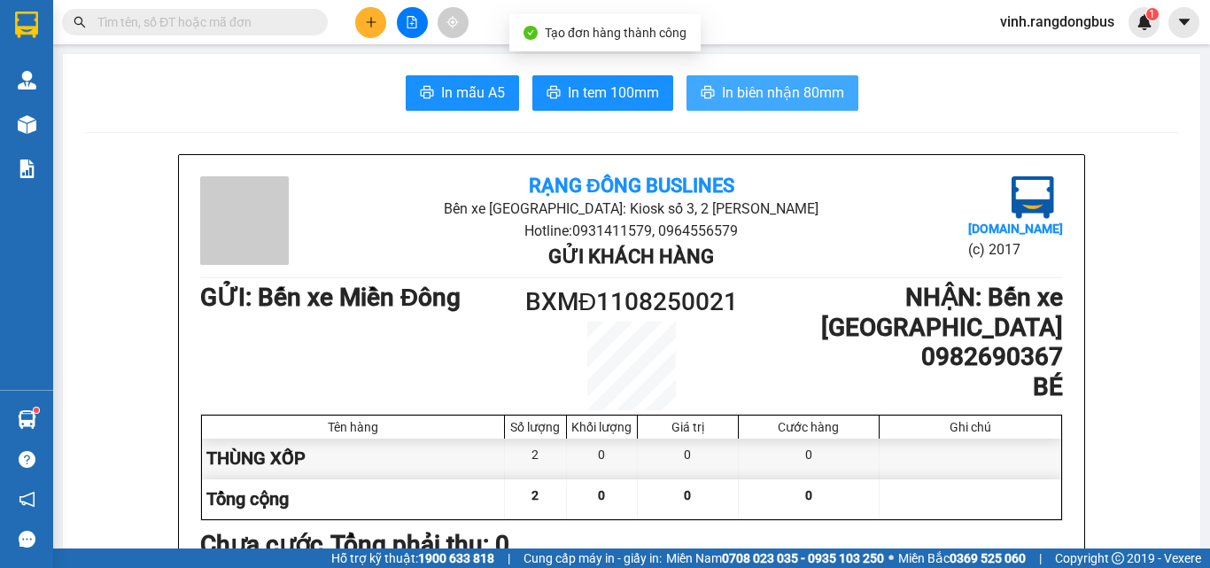
click at [795, 92] on span "In biên nhận 80mm" at bounding box center [783, 93] width 122 height 22
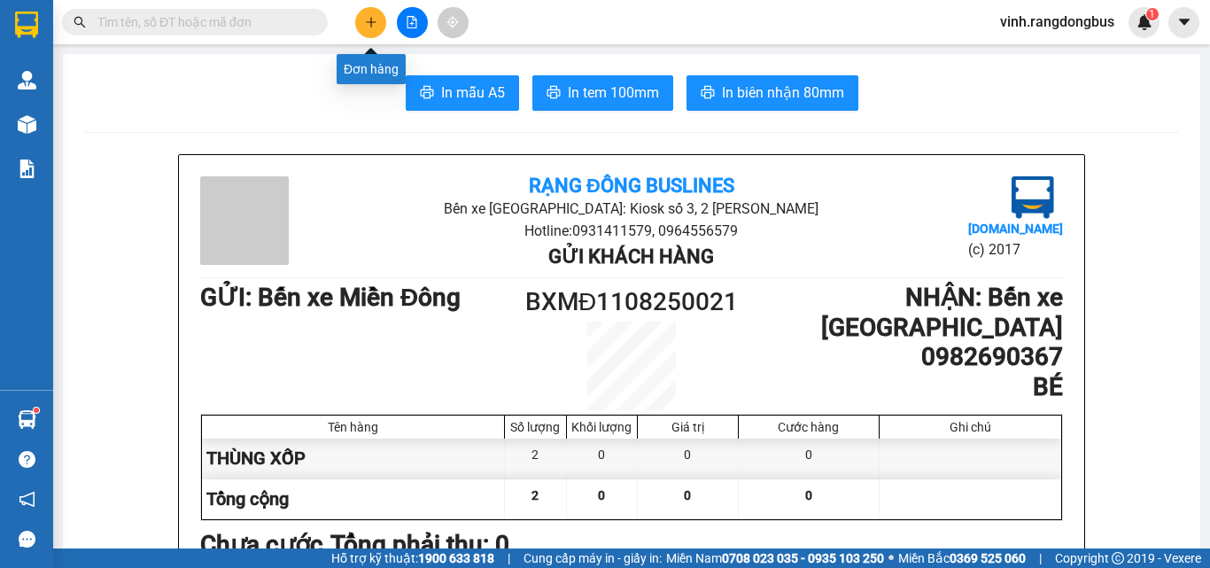
click at [365, 17] on icon "plus" at bounding box center [371, 22] width 12 height 12
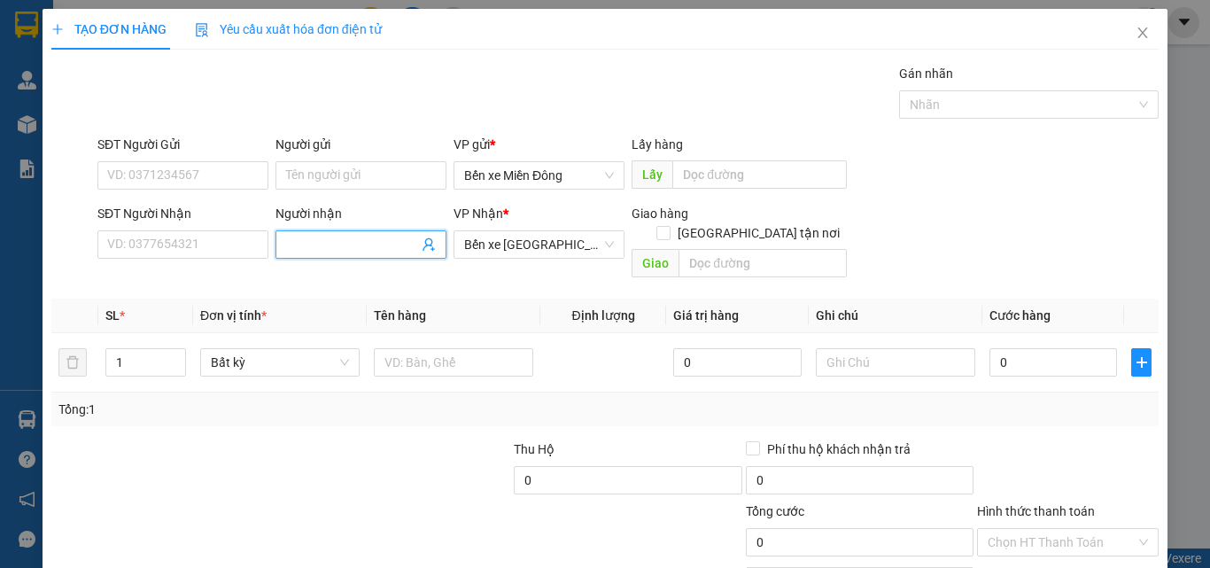
click at [313, 249] on input "Người nhận" at bounding box center [352, 244] width 132 height 19
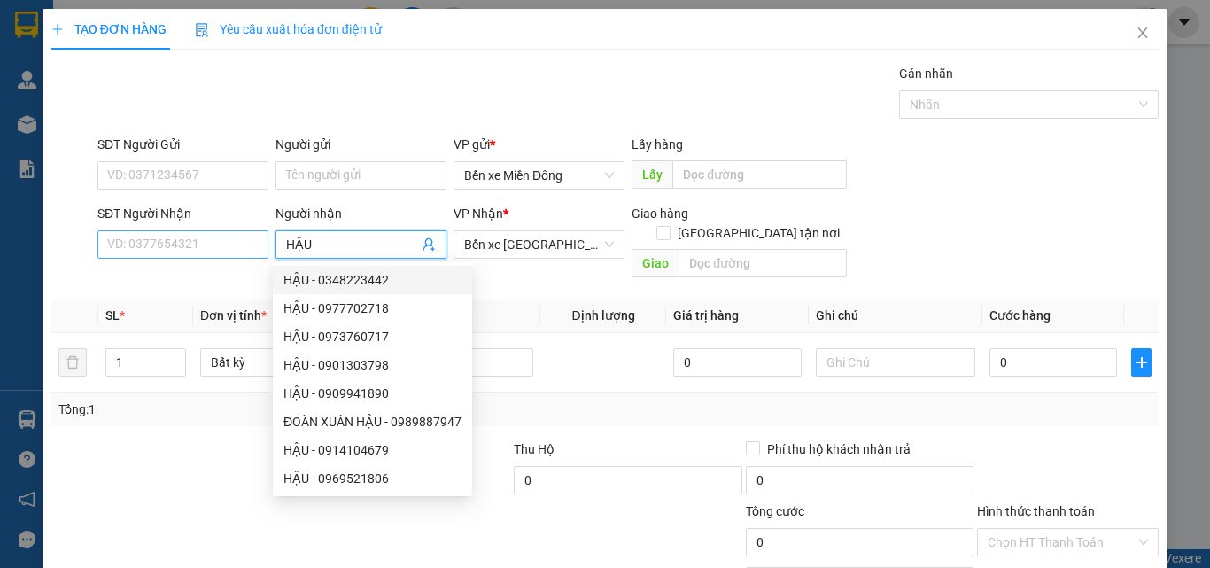
type input "HẬU"
click at [213, 243] on input "SĐT Người Nhận" at bounding box center [182, 244] width 171 height 28
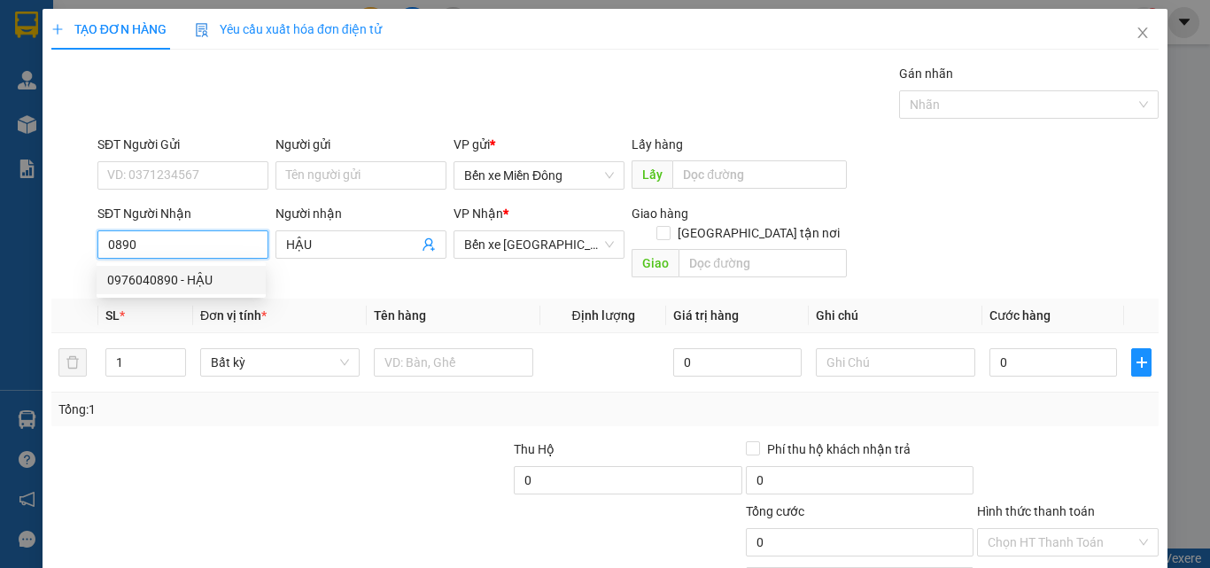
click at [213, 279] on div "0976040890 - HẬU" at bounding box center [181, 279] width 148 height 19
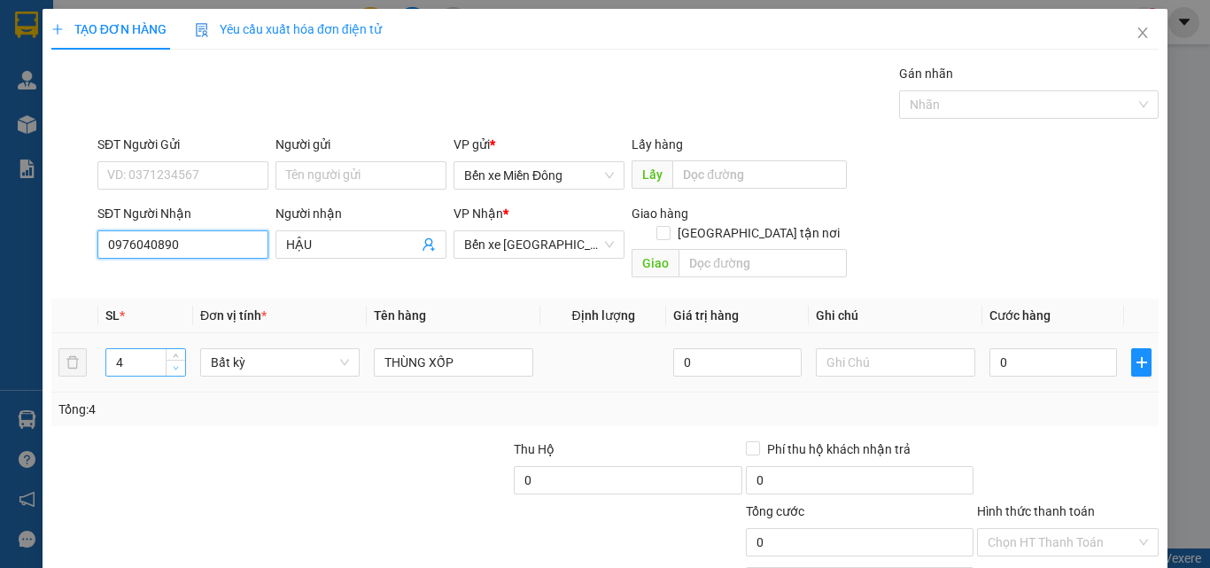
type input "0976040890"
click at [173, 365] on icon "down" at bounding box center [176, 368] width 6 height 6
type input "1"
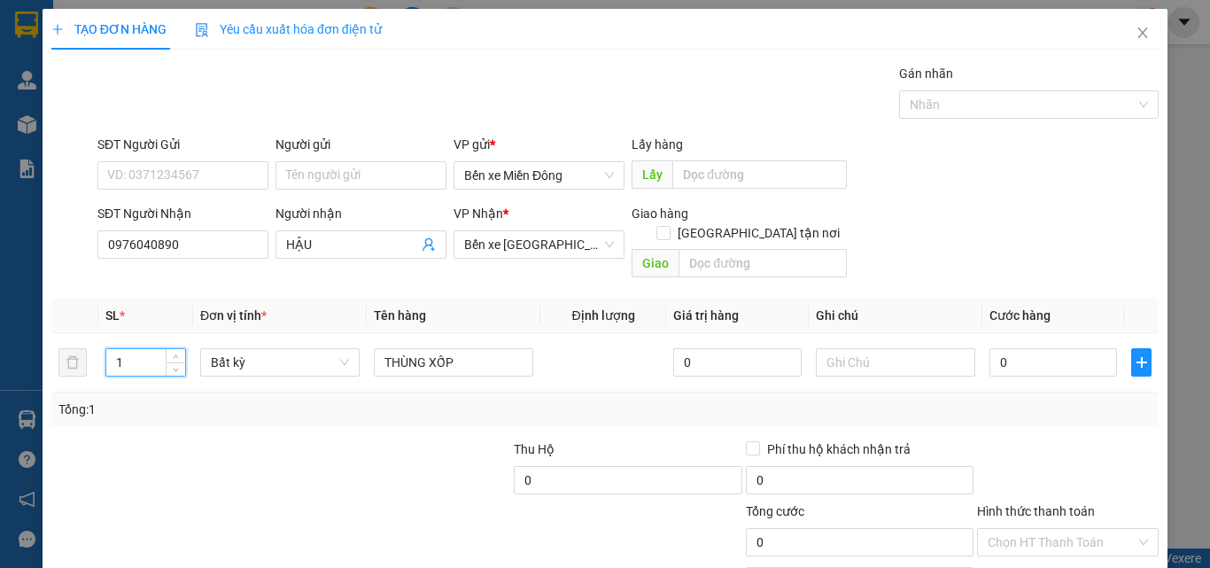
drag, startPoint x: 240, startPoint y: 432, endPoint x: 251, endPoint y: 432, distance: 10.6
click at [241, 439] on div at bounding box center [165, 470] width 231 height 62
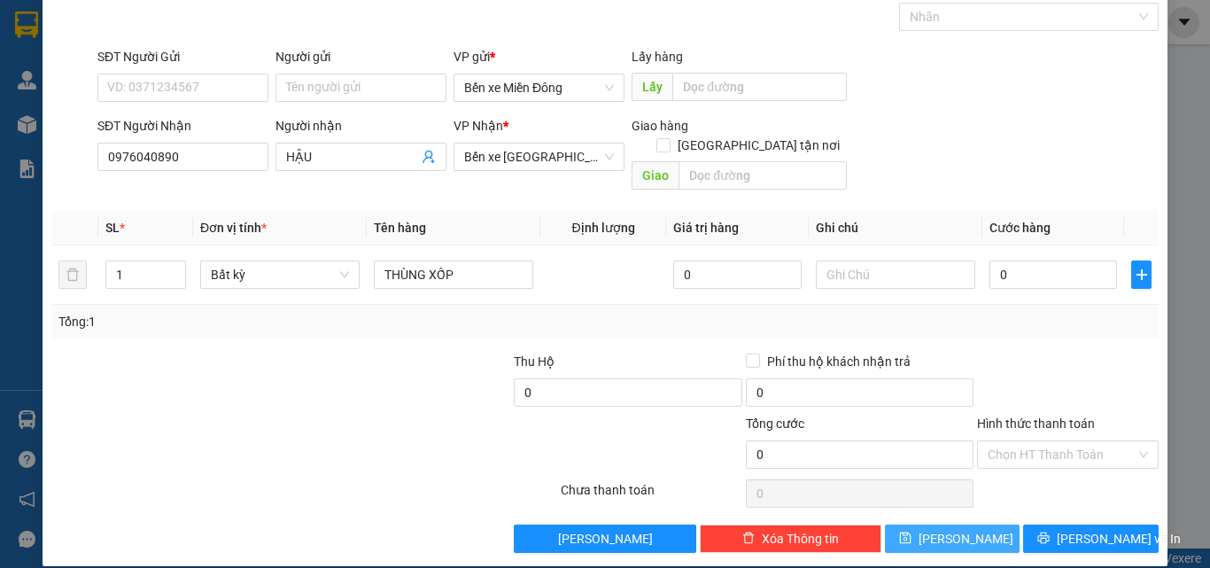
click at [964, 525] on button "[PERSON_NAME]" at bounding box center [953, 539] width 136 height 28
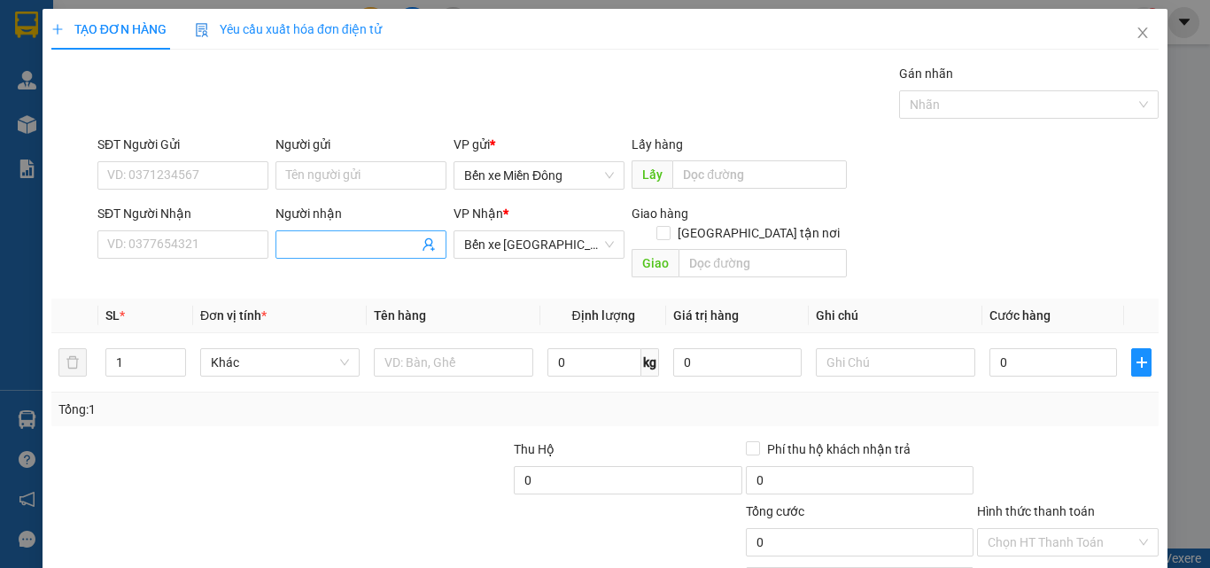
click at [342, 237] on input "Người nhận" at bounding box center [352, 244] width 132 height 19
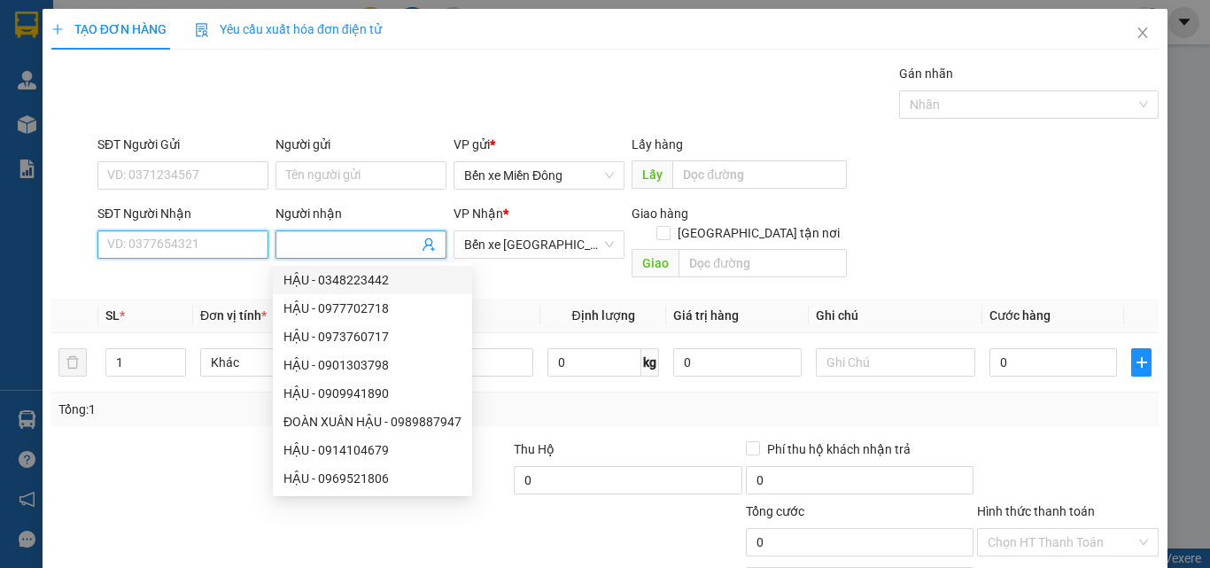
click at [213, 240] on input "SĐT Người Nhận" at bounding box center [182, 244] width 171 height 28
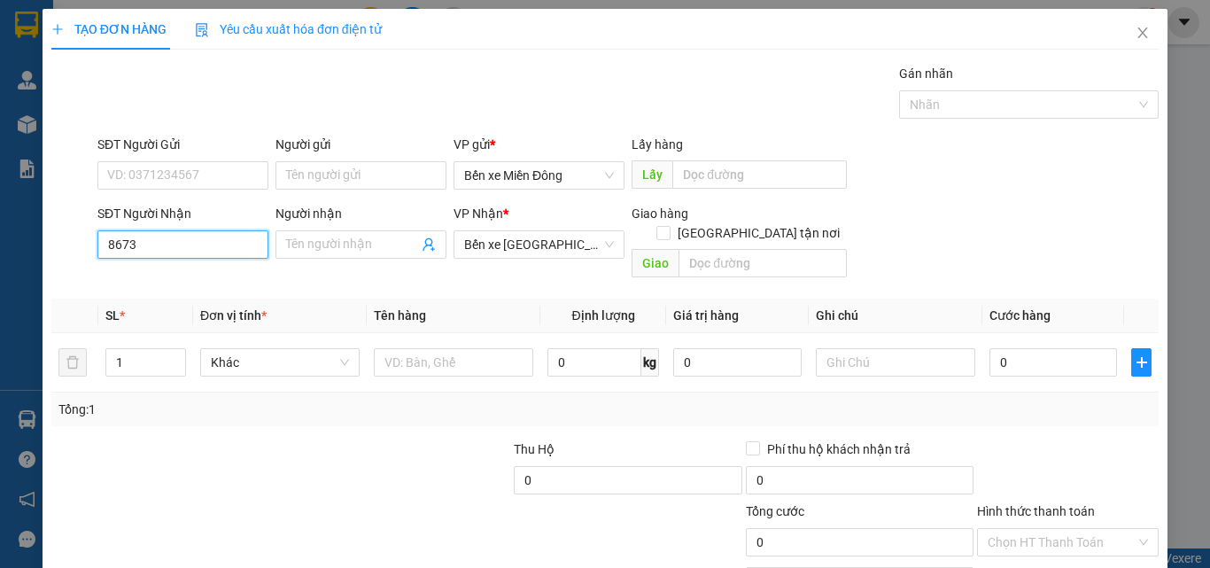
click at [215, 237] on input "8673" at bounding box center [182, 244] width 171 height 28
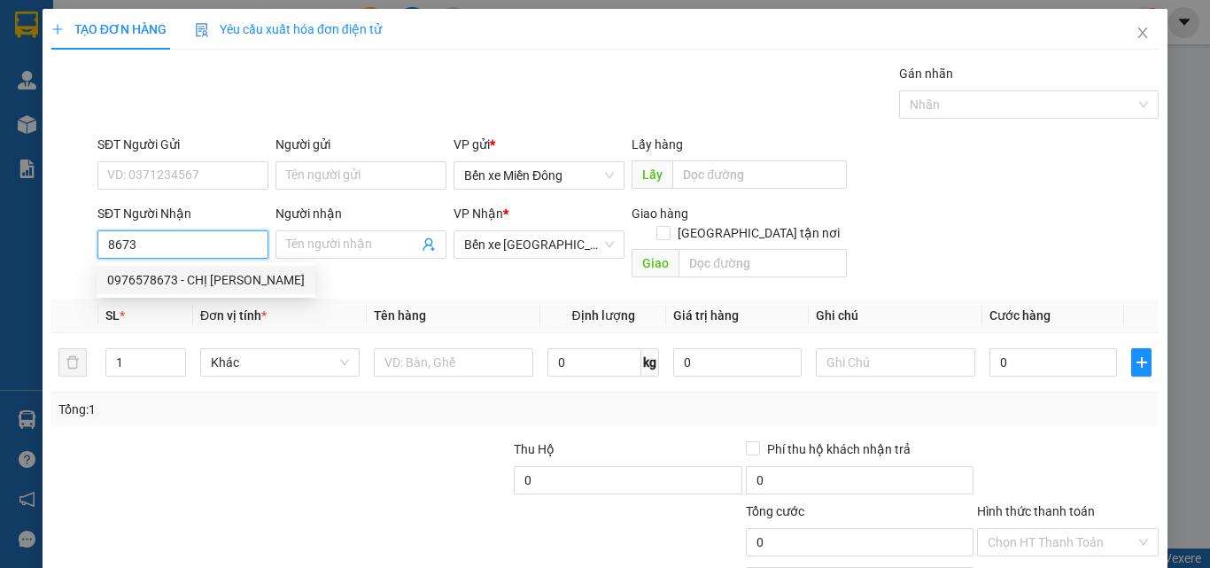
click at [222, 286] on div "0976578673 - CHỊ HUỆ" at bounding box center [206, 279] width 198 height 19
type input "0976578673"
type input "CHỊ HUỆ"
checkbox input "true"
type input "247 HÙNG VƯƠNG"
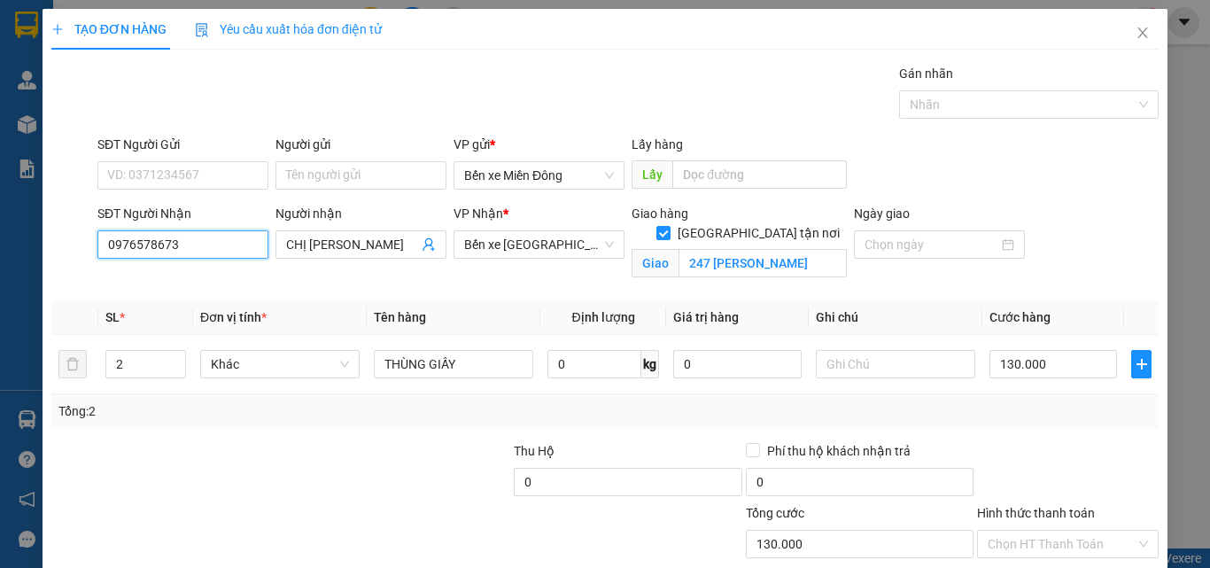
type input "130.000"
type input "0976578673"
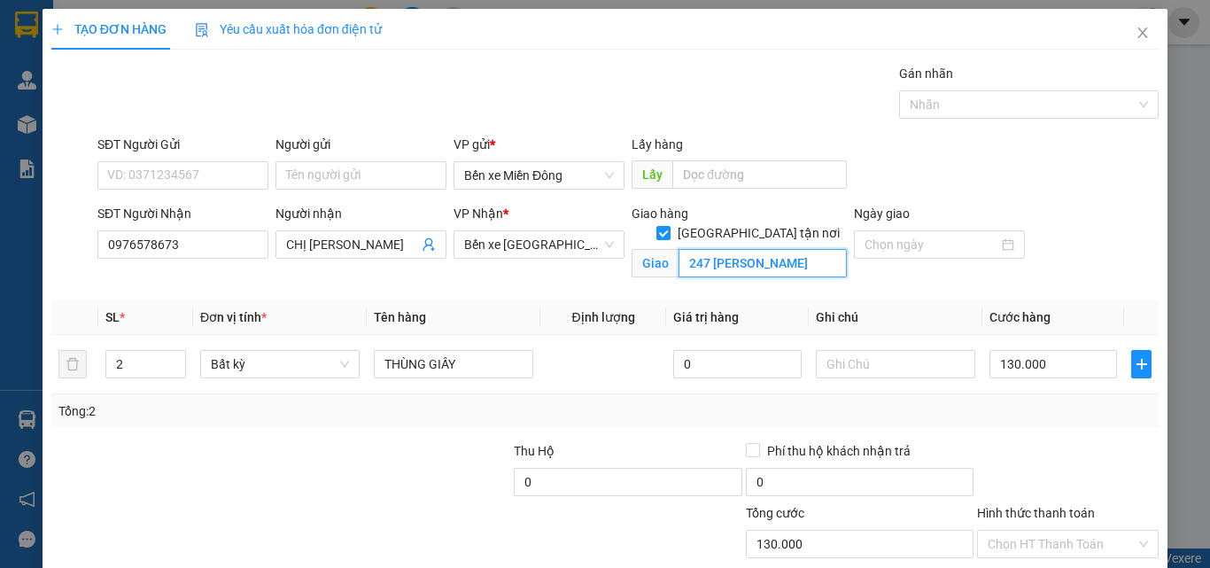
click at [800, 249] on input "247 HÙNG VƯƠNG" at bounding box center [763, 263] width 168 height 28
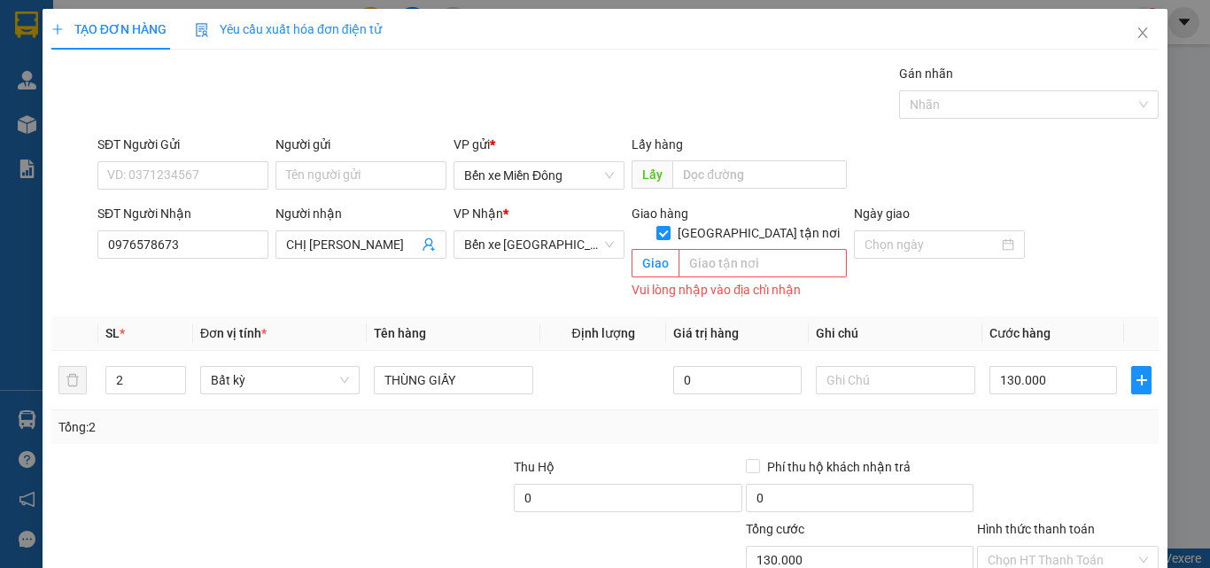
click at [463, 428] on div "Transit Pickup Surcharge Ids Transit Deliver Surcharge Ids Transit Deliver Surc…" at bounding box center [605, 361] width 1108 height 595
click at [669, 226] on input "[GEOGRAPHIC_DATA] tận nơi" at bounding box center [663, 232] width 12 height 12
checkbox input "false"
click at [984, 168] on div "SĐT Người Gửi VD: 0371234567 Người gửi Tên người gửi VP gửi * Bến xe Miền Đông …" at bounding box center [628, 166] width 1069 height 62
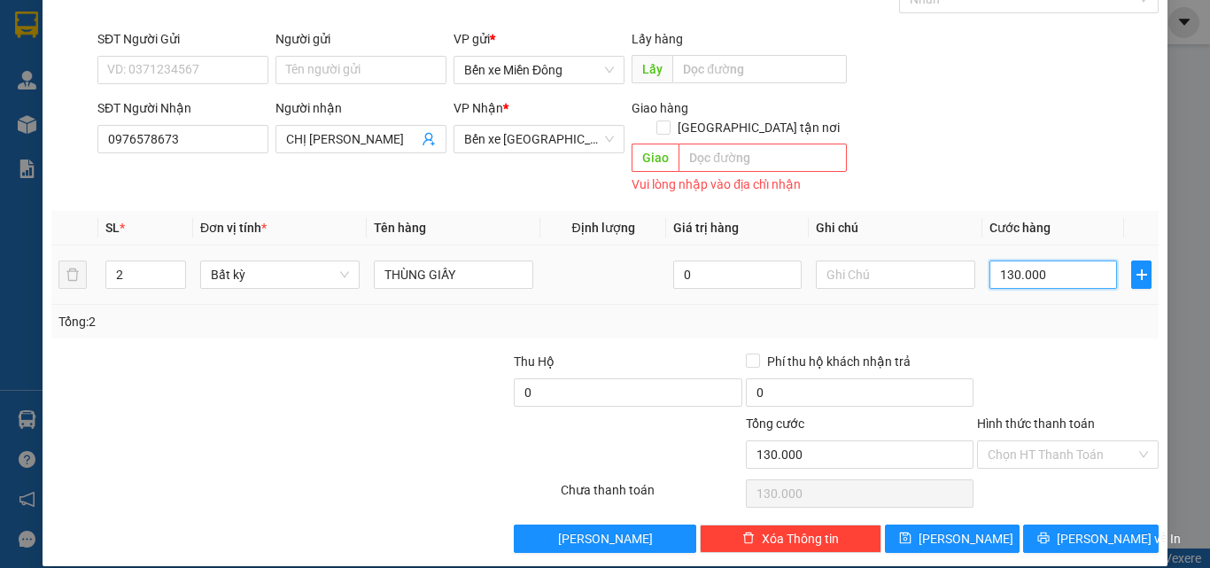
click at [1098, 261] on input "130.000" at bounding box center [1054, 275] width 128 height 28
type input "0"
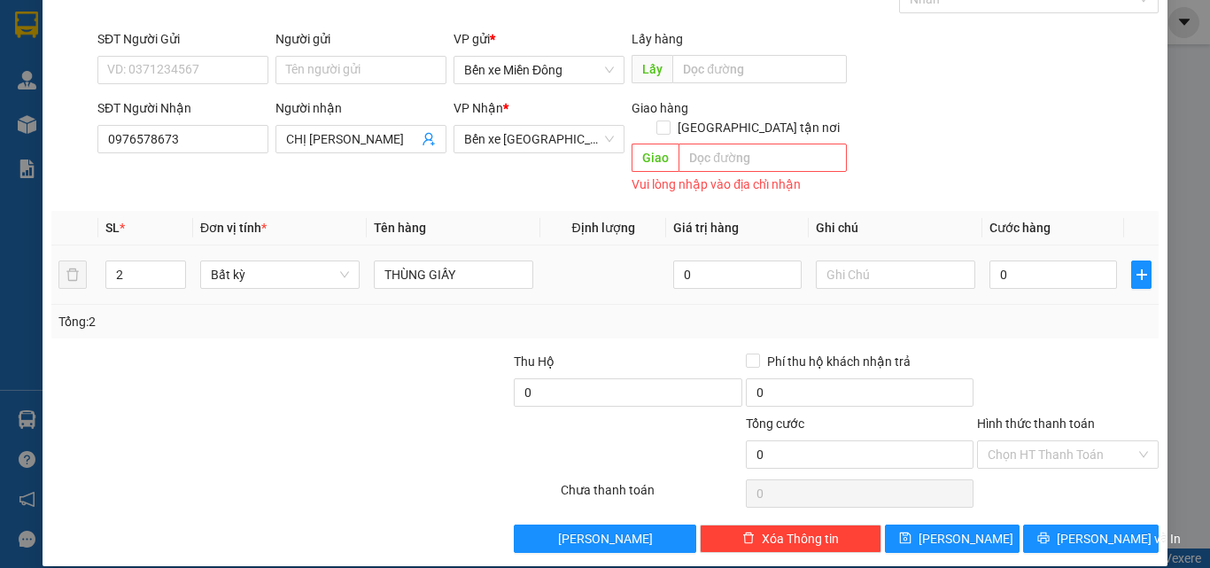
click at [1031, 362] on div at bounding box center [1068, 383] width 185 height 62
click at [890, 116] on div "SĐT Người Nhận 0976578673 Người nhận CHỊ HUỆ VP Nhận * Bến xe Quảng Ngãi Giao h…" at bounding box center [628, 147] width 1069 height 99
click at [766, 148] on input "text" at bounding box center [763, 158] width 168 height 28
click at [907, 149] on div "SĐT Người Nhận 0976578673 Người nhận CHỊ HUỆ VP Nhận * Bến xe Quảng Ngãi Giao h…" at bounding box center [628, 147] width 1069 height 99
click at [1099, 529] on span "[PERSON_NAME] và In" at bounding box center [1119, 538] width 124 height 19
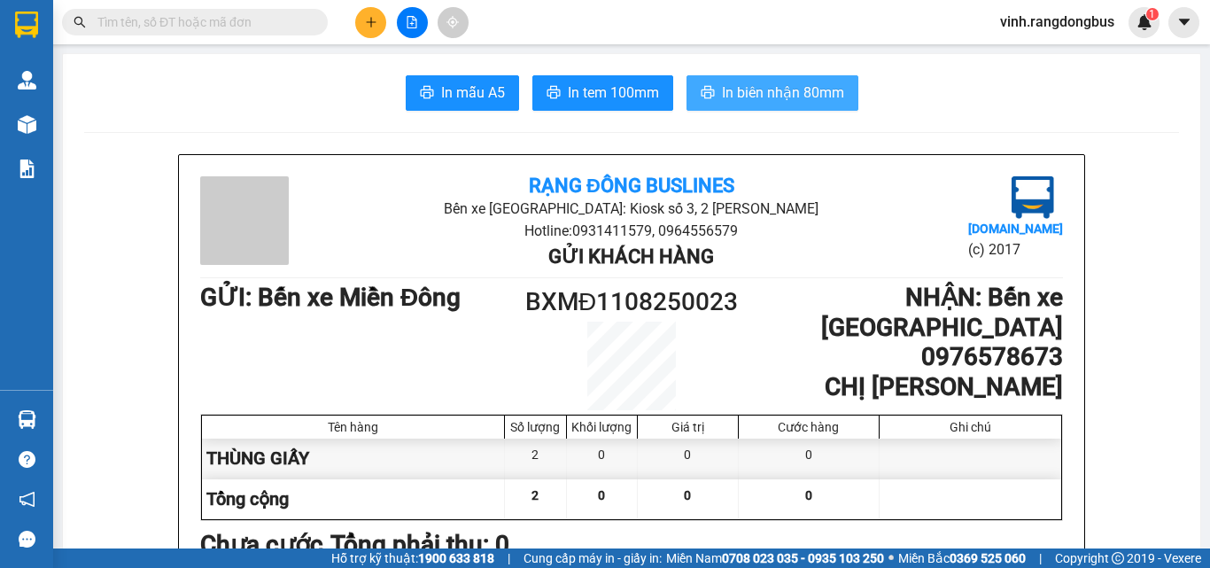
click at [789, 93] on span "In biên nhận 80mm" at bounding box center [783, 93] width 122 height 22
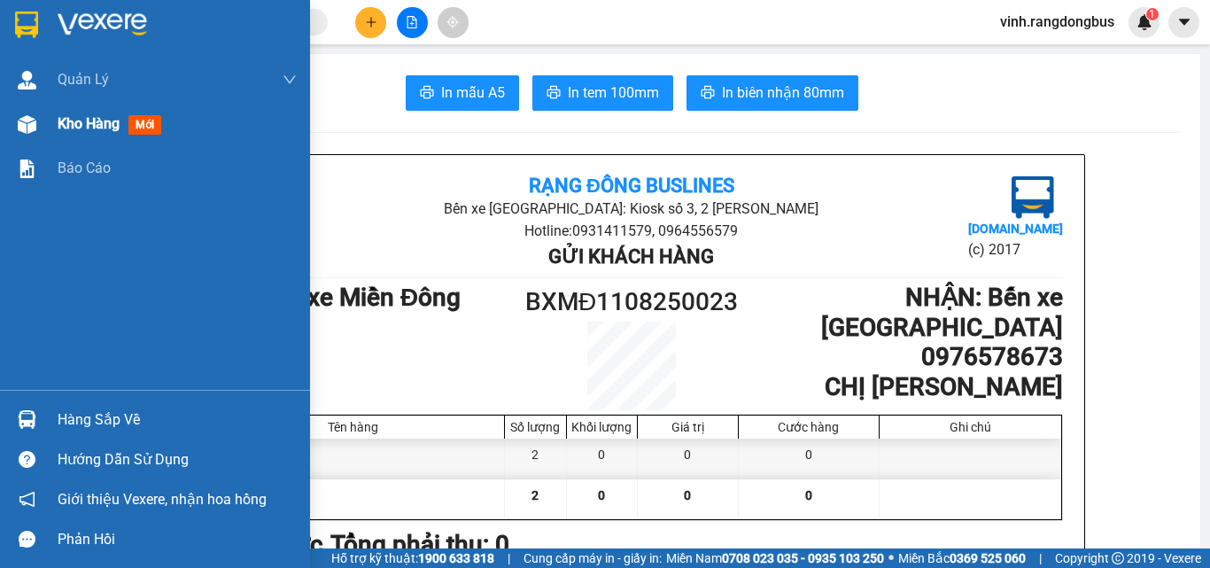
click at [70, 128] on span "Kho hàng" at bounding box center [89, 123] width 62 height 17
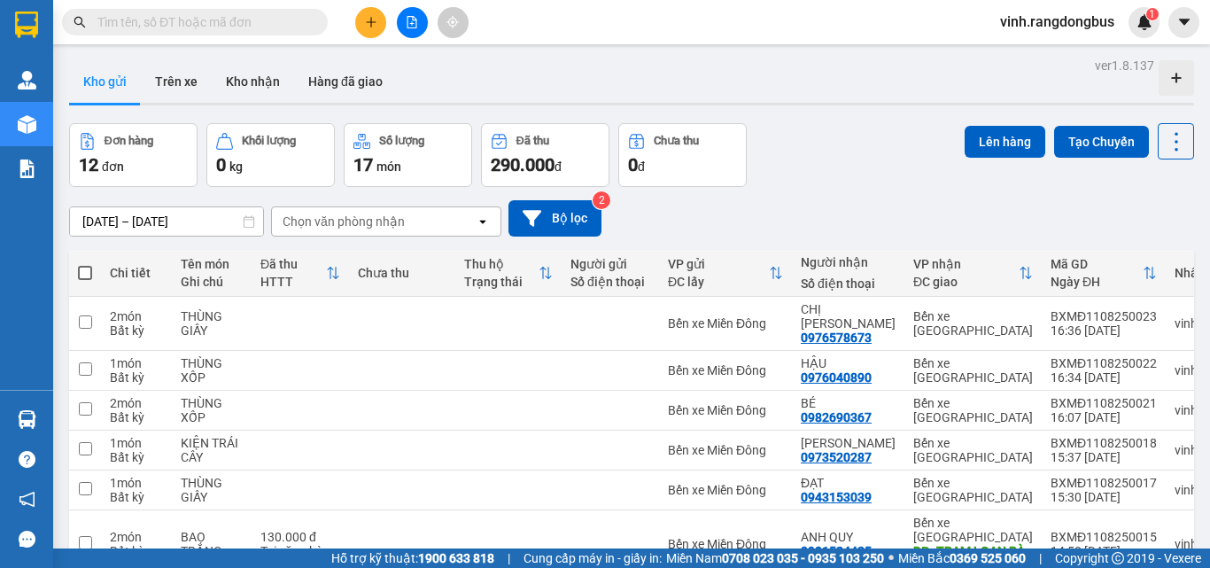
click at [245, 28] on input "text" at bounding box center [201, 21] width 209 height 19
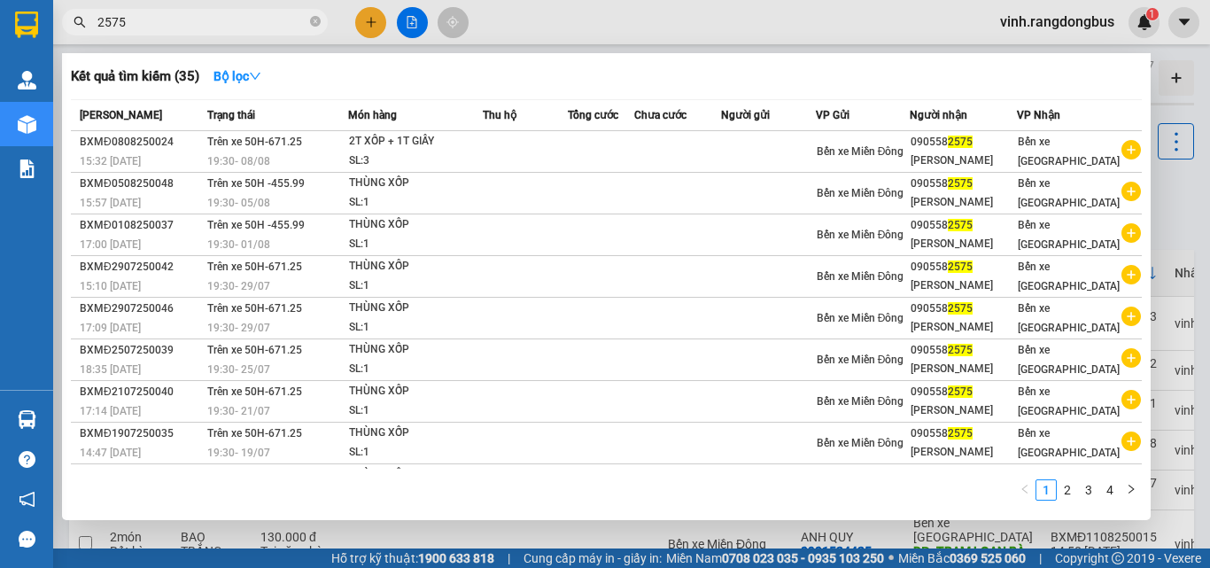
type input "2575"
click at [316, 23] on icon "close-circle" at bounding box center [315, 21] width 11 height 11
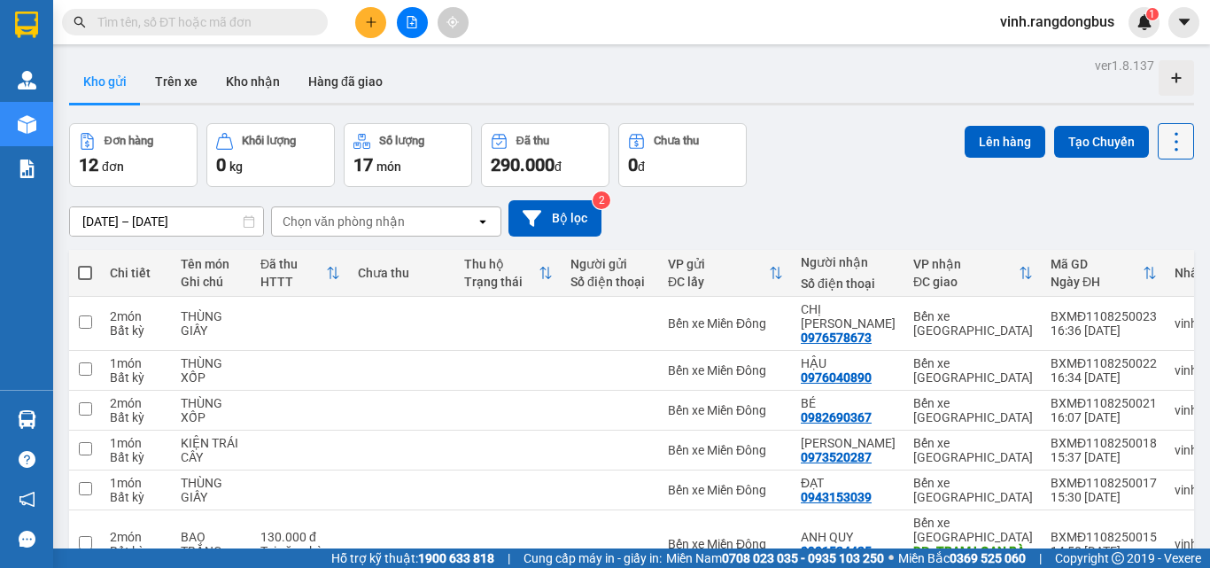
click at [1164, 136] on icon at bounding box center [1176, 141] width 25 height 25
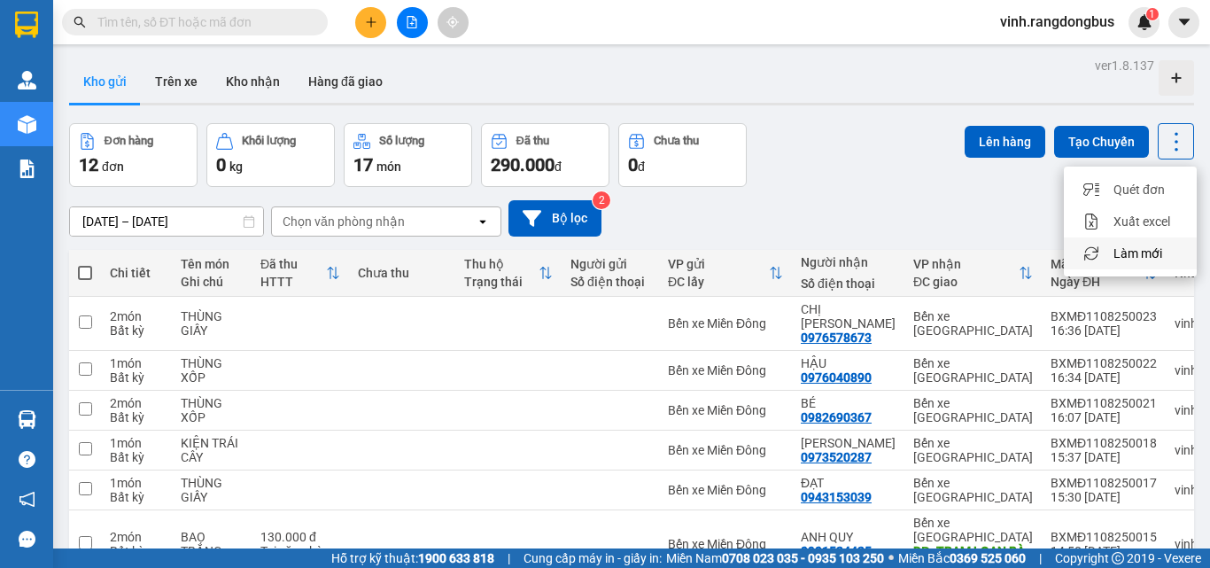
click at [1126, 255] on span "Làm mới" at bounding box center [1138, 254] width 49 height 18
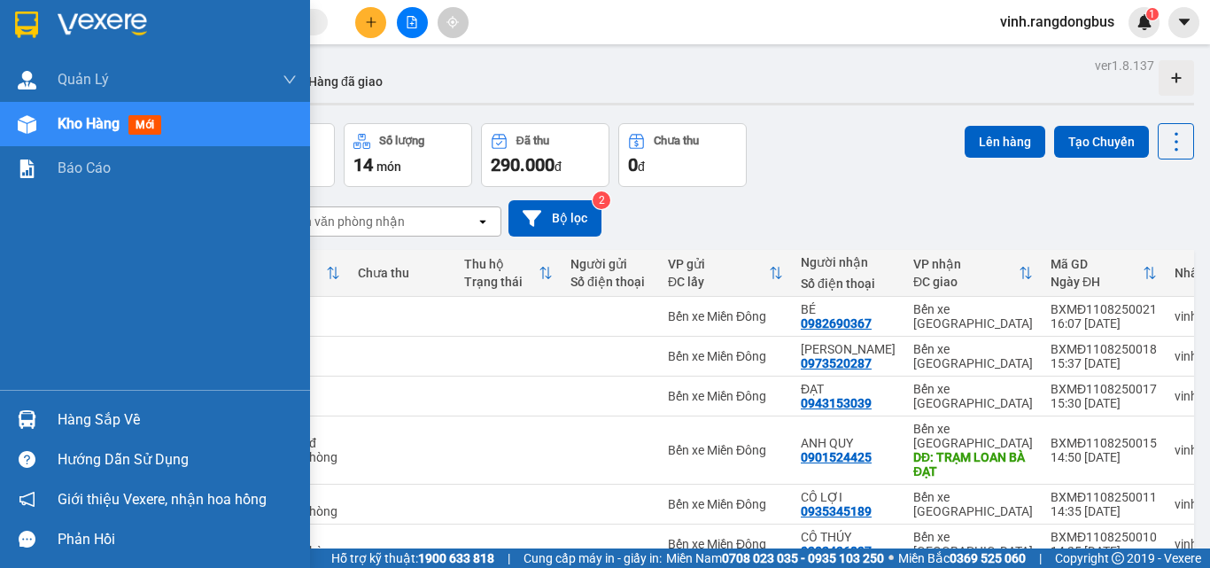
click at [13, 133] on div at bounding box center [27, 124] width 31 height 31
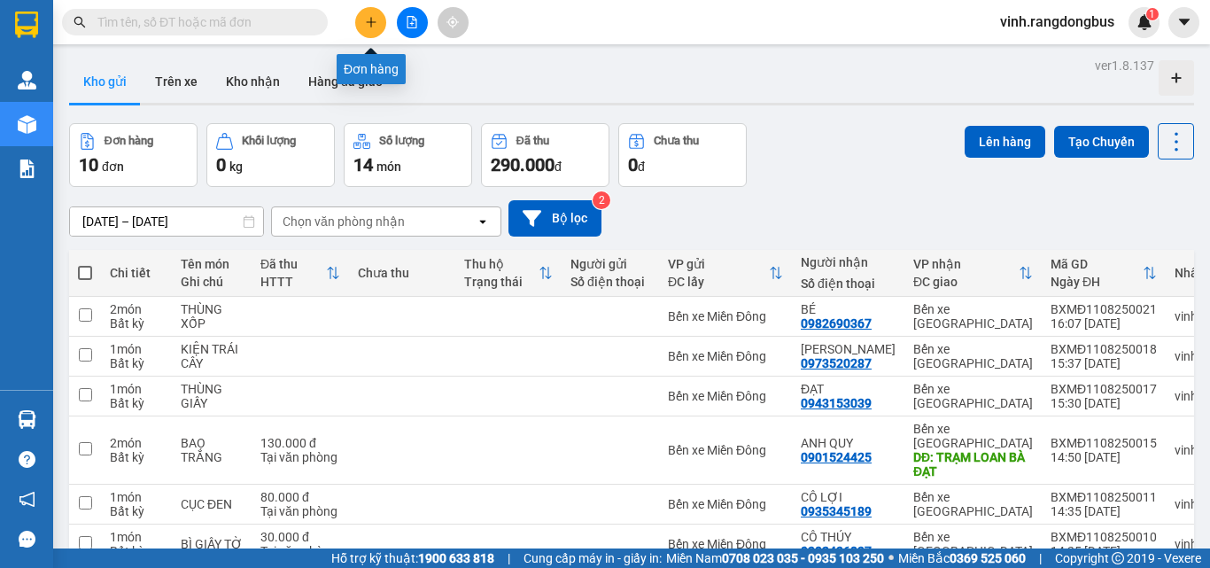
click at [367, 27] on icon "plus" at bounding box center [371, 22] width 12 height 12
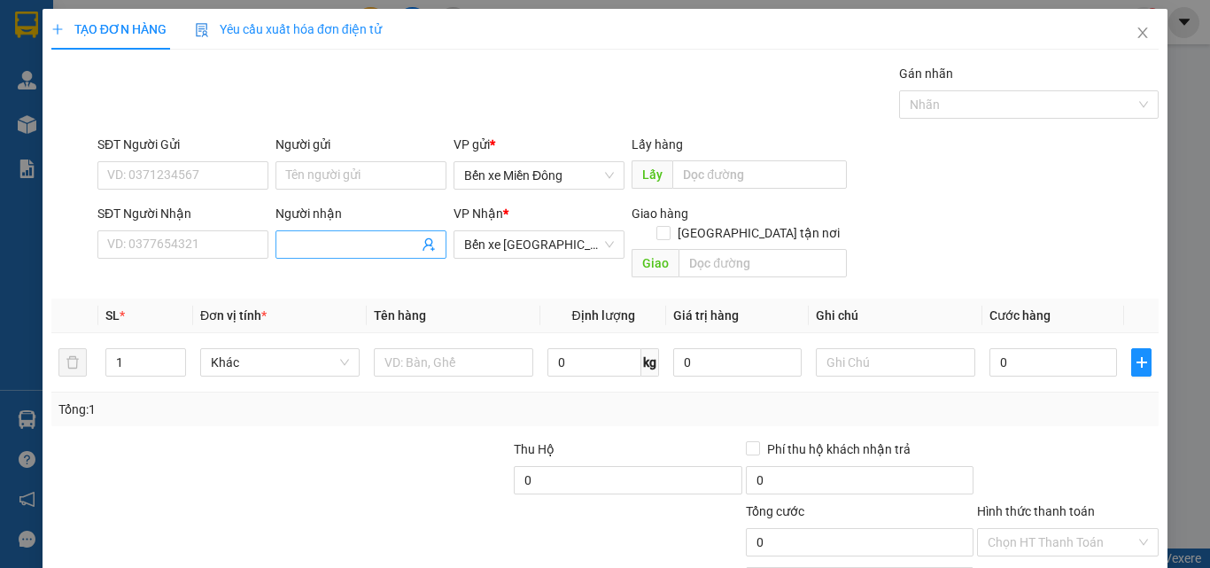
click at [331, 237] on input "Người nhận" at bounding box center [352, 244] width 132 height 19
type input "[PERSON_NAME]"
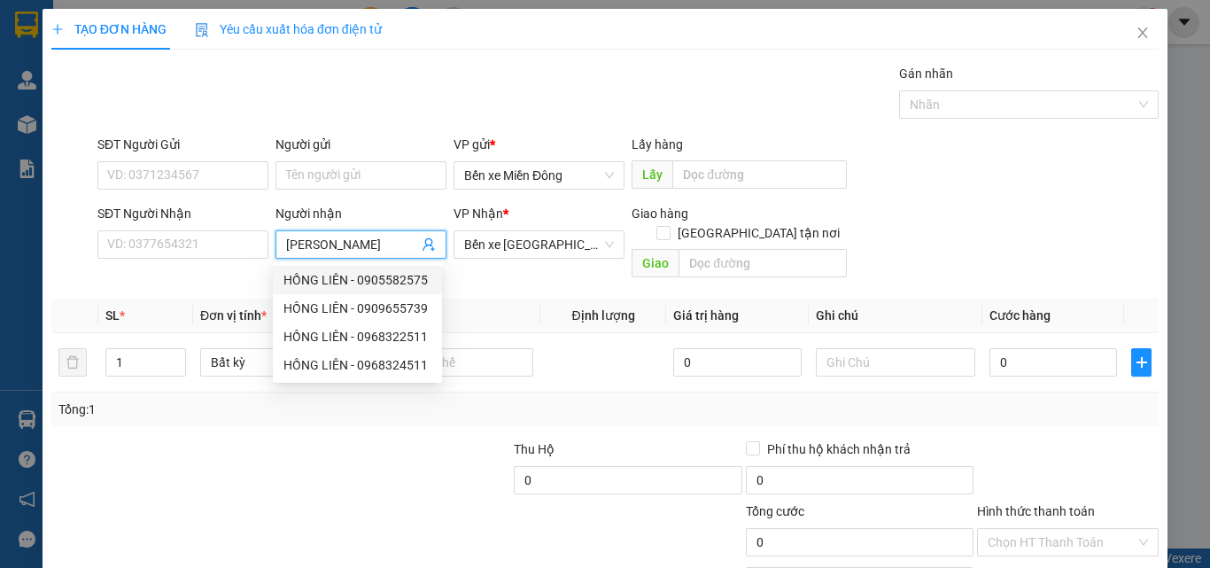
click at [403, 276] on div "HỒNG LIÊN - 0905582575" at bounding box center [358, 279] width 148 height 19
type input "0905582575"
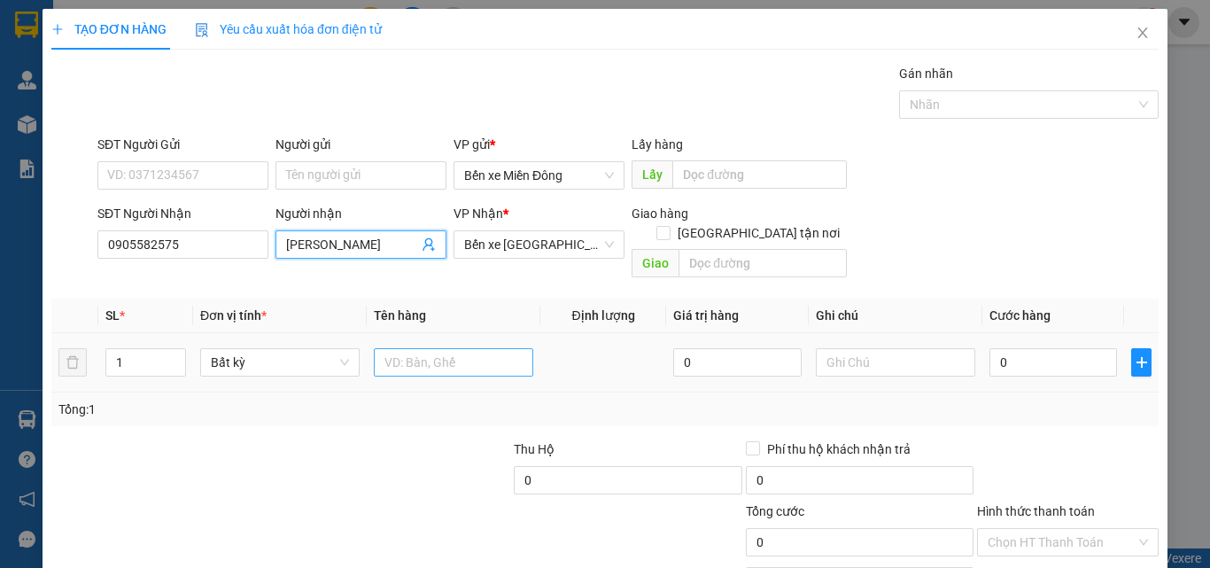
type input "[PERSON_NAME]"
click at [491, 348] on input "text" at bounding box center [453, 362] width 159 height 28
type input "THÙNG XỐP"
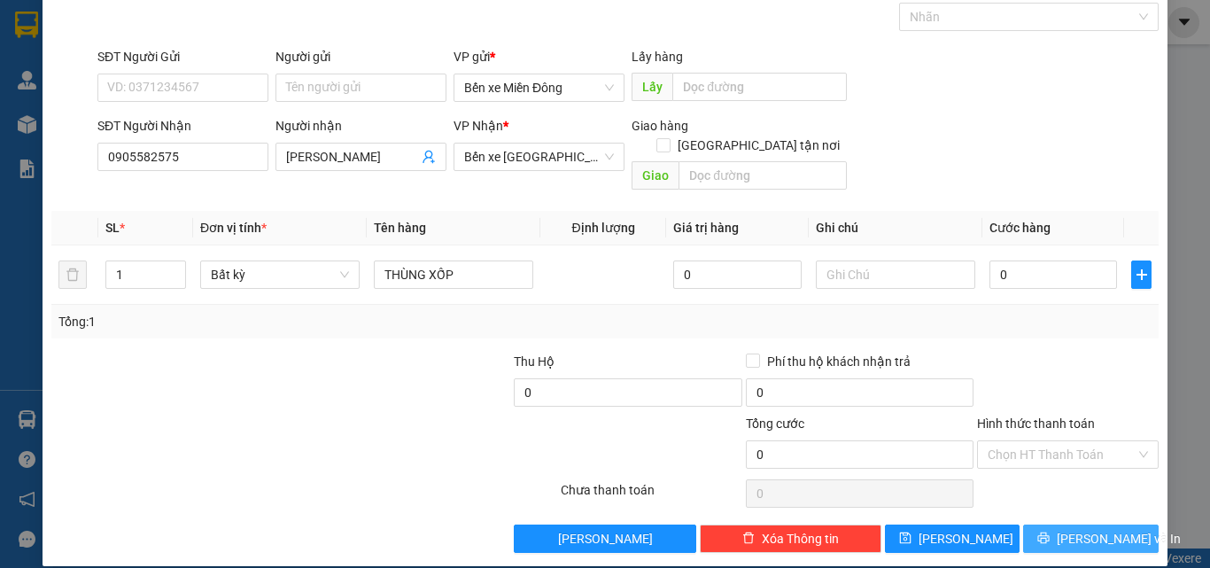
drag, startPoint x: 1081, startPoint y: 511, endPoint x: 1085, endPoint y: 478, distance: 33.1
click at [1080, 529] on span "[PERSON_NAME] và In" at bounding box center [1119, 538] width 124 height 19
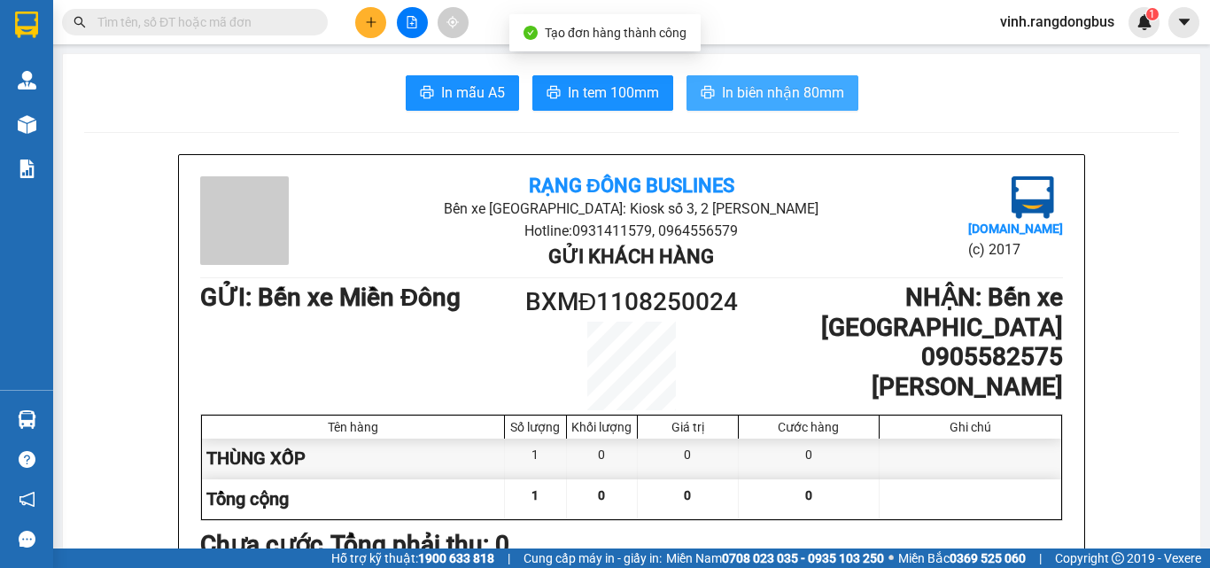
click at [743, 86] on span "In biên nhận 80mm" at bounding box center [783, 93] width 122 height 22
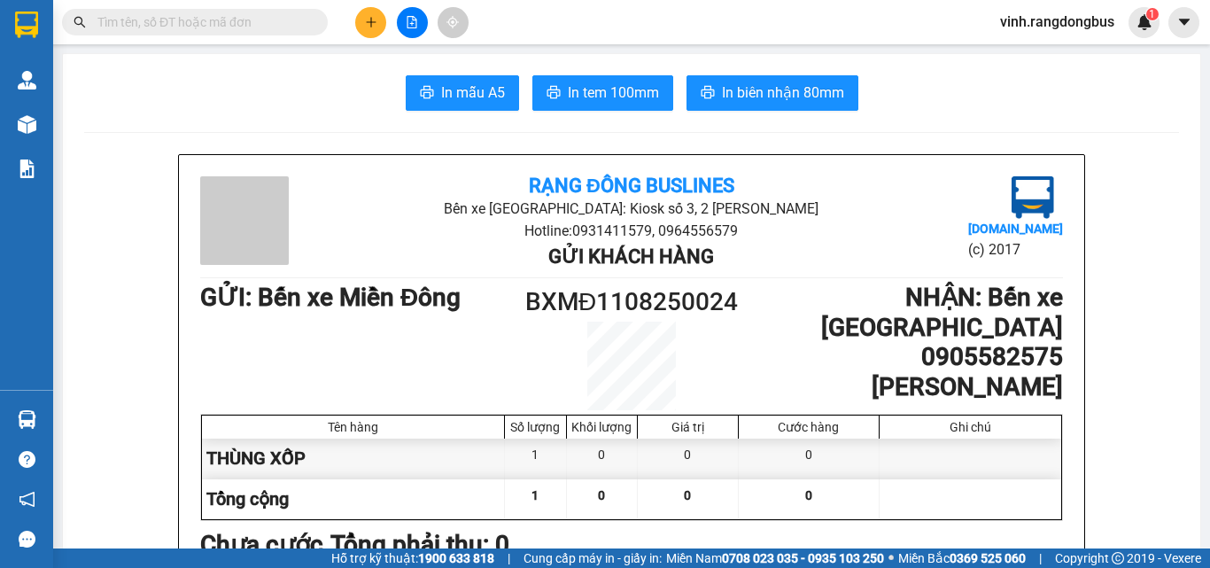
click at [367, 24] on icon "plus" at bounding box center [371, 22] width 12 height 12
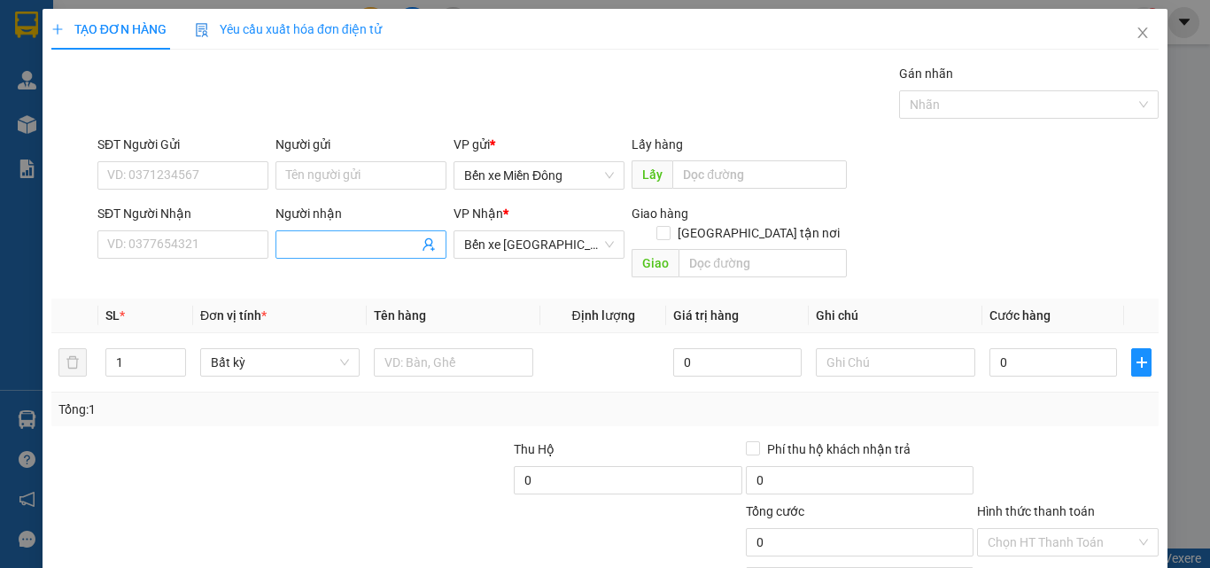
click at [324, 239] on input "Người nhận" at bounding box center [352, 244] width 132 height 19
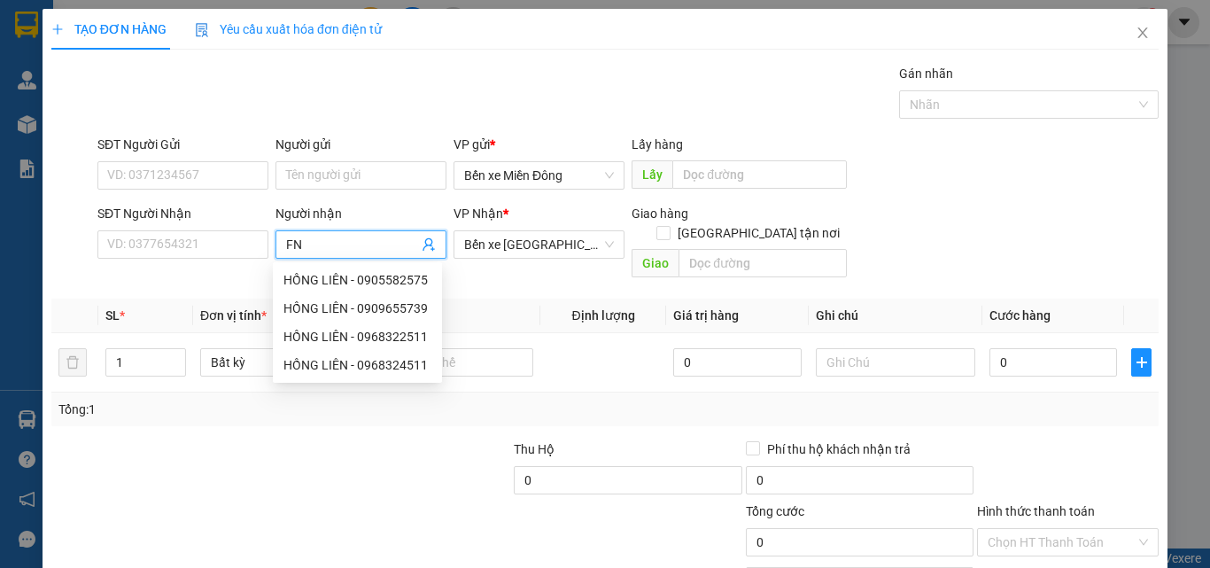
type input "FNB"
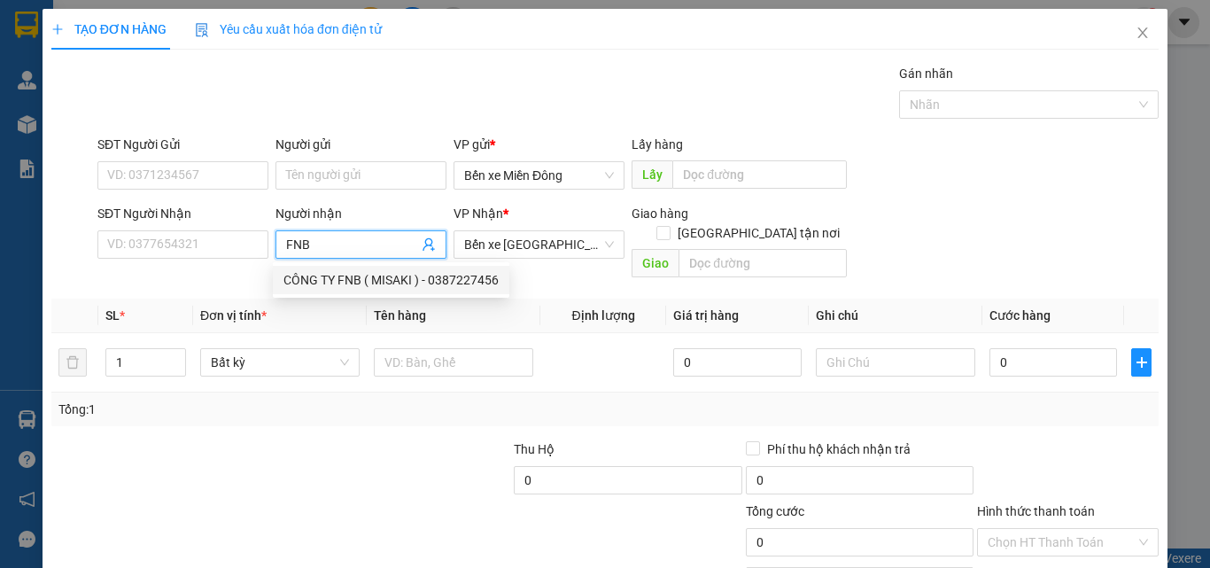
click at [348, 276] on div "CÔNG TY FNB ( MISAKI ) - 0387227456" at bounding box center [391, 279] width 215 height 19
type input "0387227456"
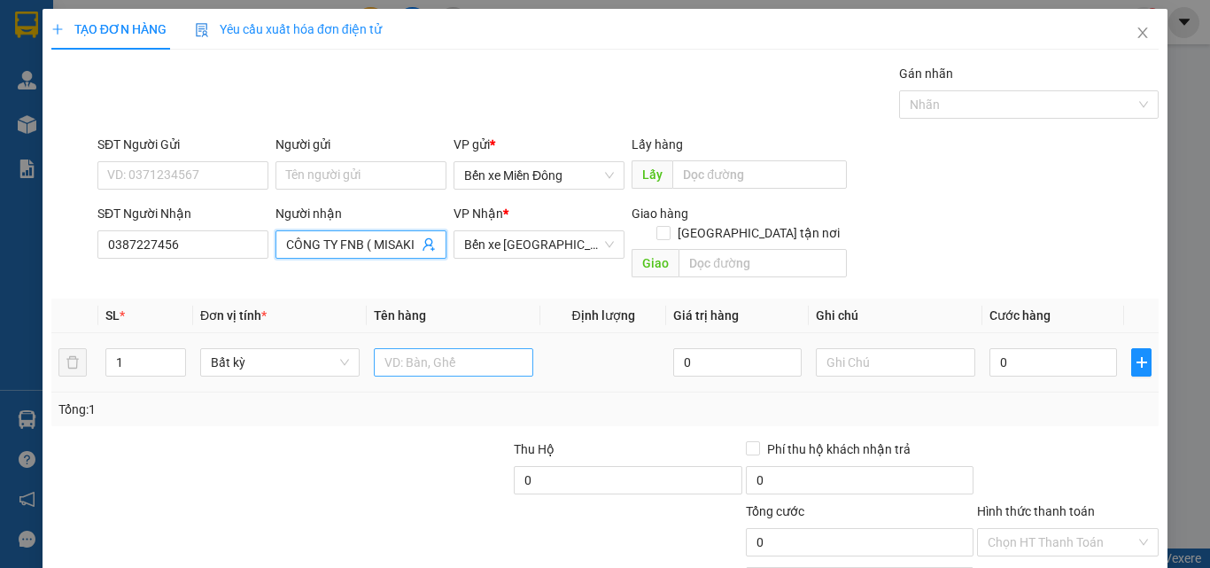
type input "CÔNG TY FNB ( MISAKI )"
click at [437, 348] on input "text" at bounding box center [453, 362] width 159 height 28
type input "THÙNG XỐP"
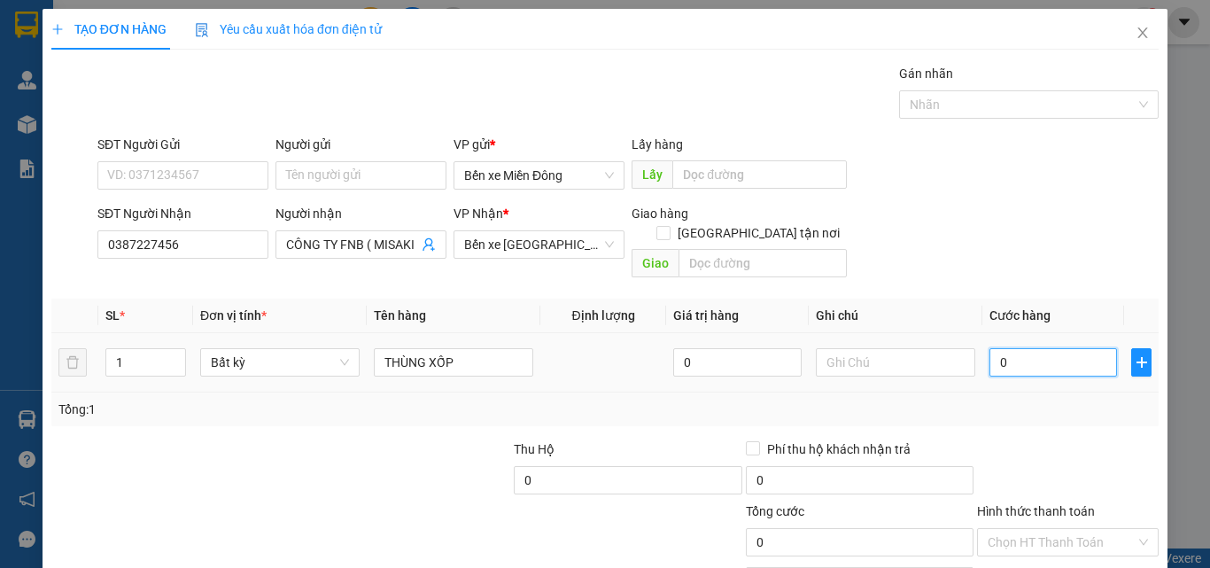
click at [1026, 348] on input "0" at bounding box center [1054, 362] width 128 height 28
type input "12"
type input "120"
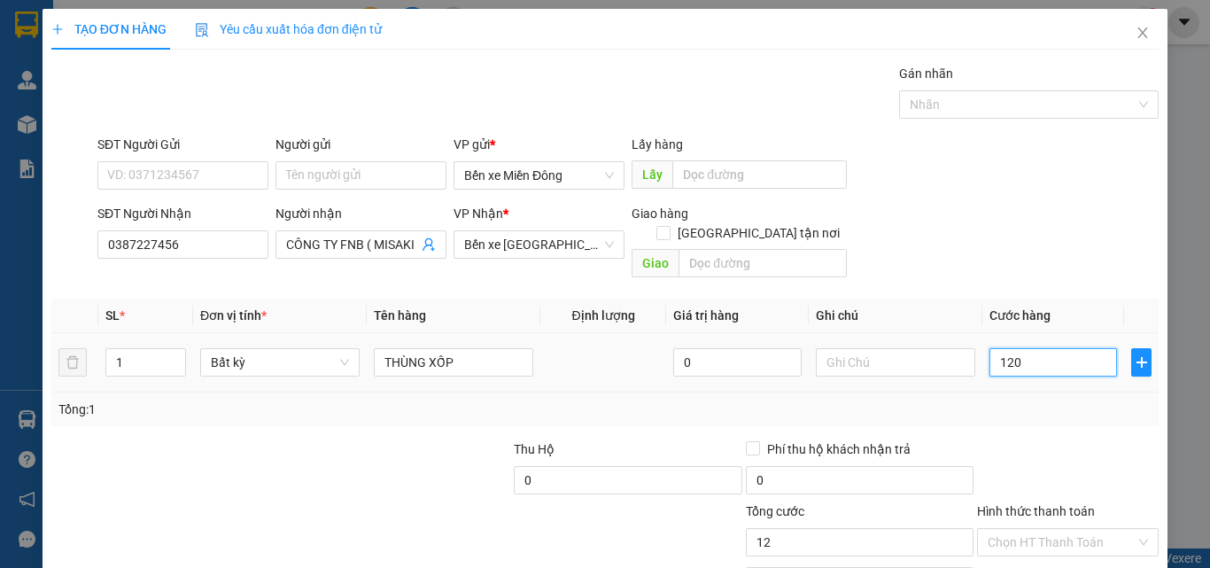
type input "120"
click at [1008, 439] on div at bounding box center [1068, 470] width 185 height 62
type input "120.000"
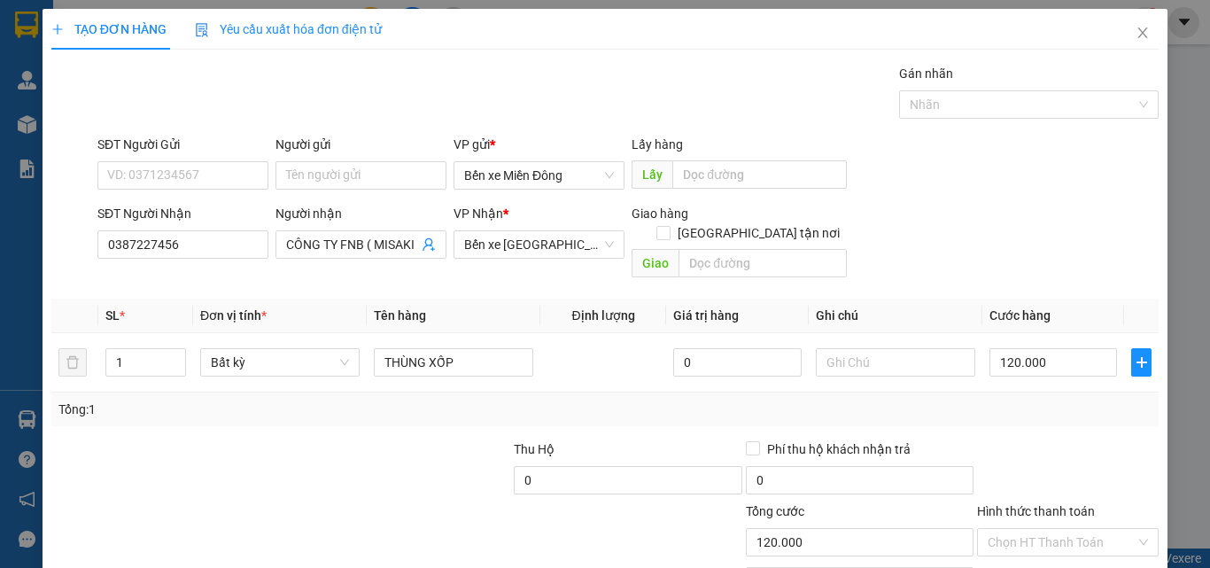
scroll to position [88, 0]
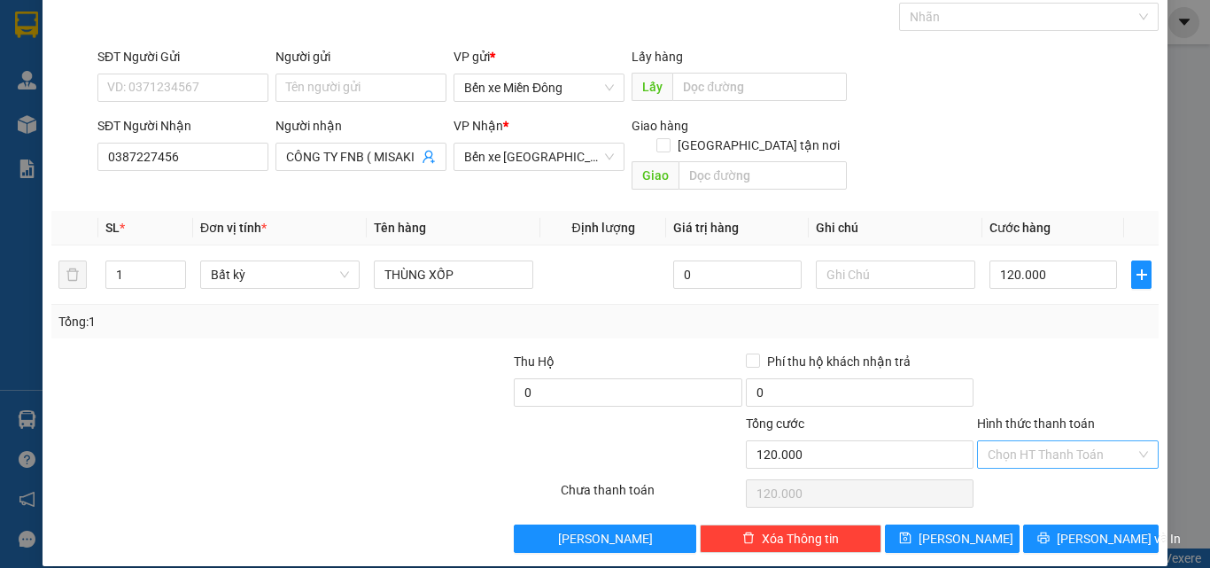
click at [1038, 441] on input "Hình thức thanh toán" at bounding box center [1062, 454] width 148 height 27
click at [1027, 465] on div "Tại văn phòng" at bounding box center [1057, 470] width 159 height 19
type input "0"
click at [1070, 529] on span "[PERSON_NAME] và In" at bounding box center [1119, 538] width 124 height 19
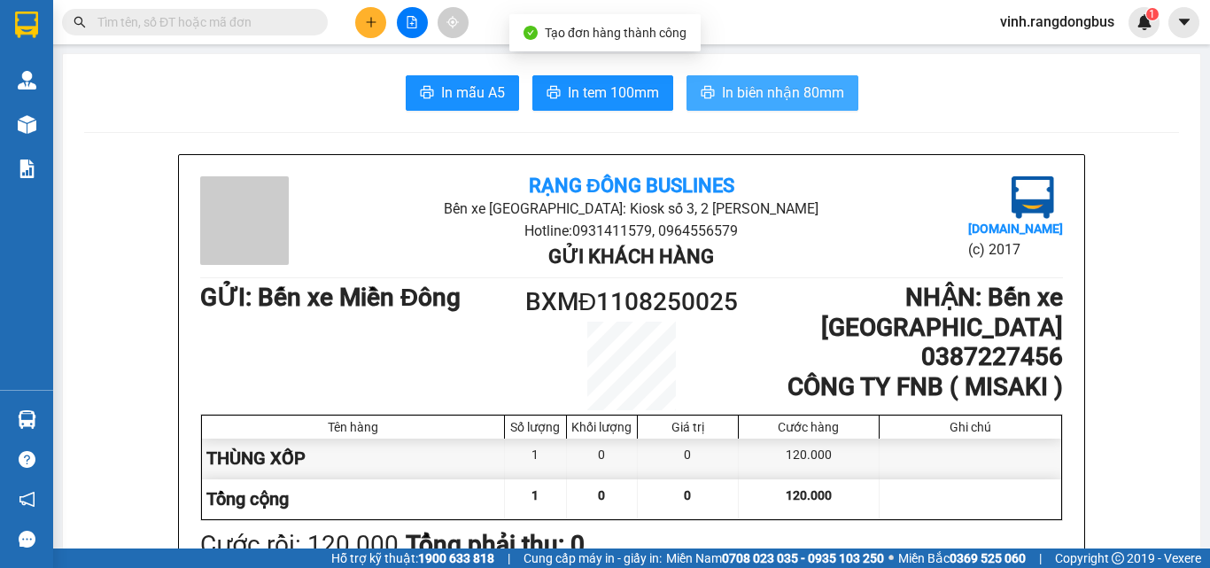
click at [808, 102] on span "In biên nhận 80mm" at bounding box center [783, 93] width 122 height 22
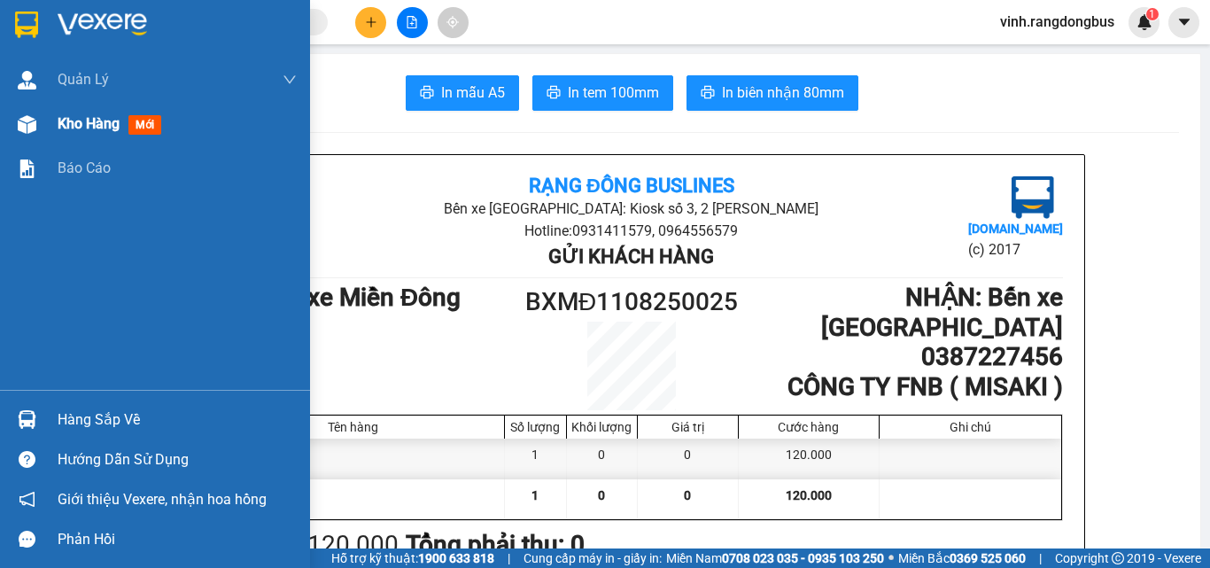
click at [39, 128] on div at bounding box center [27, 124] width 31 height 31
